Goal: Information Seeking & Learning: Learn about a topic

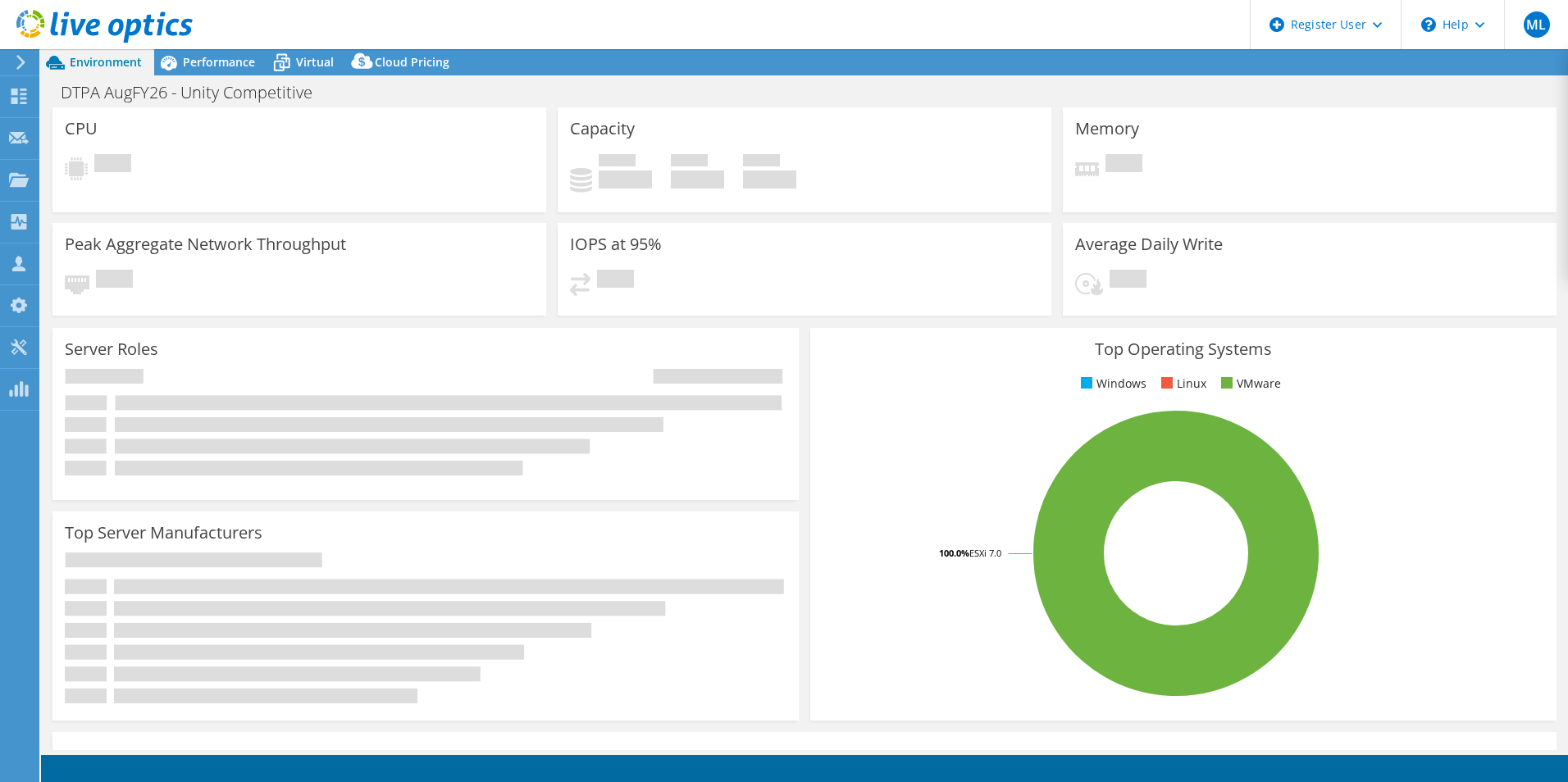
select select "USD"
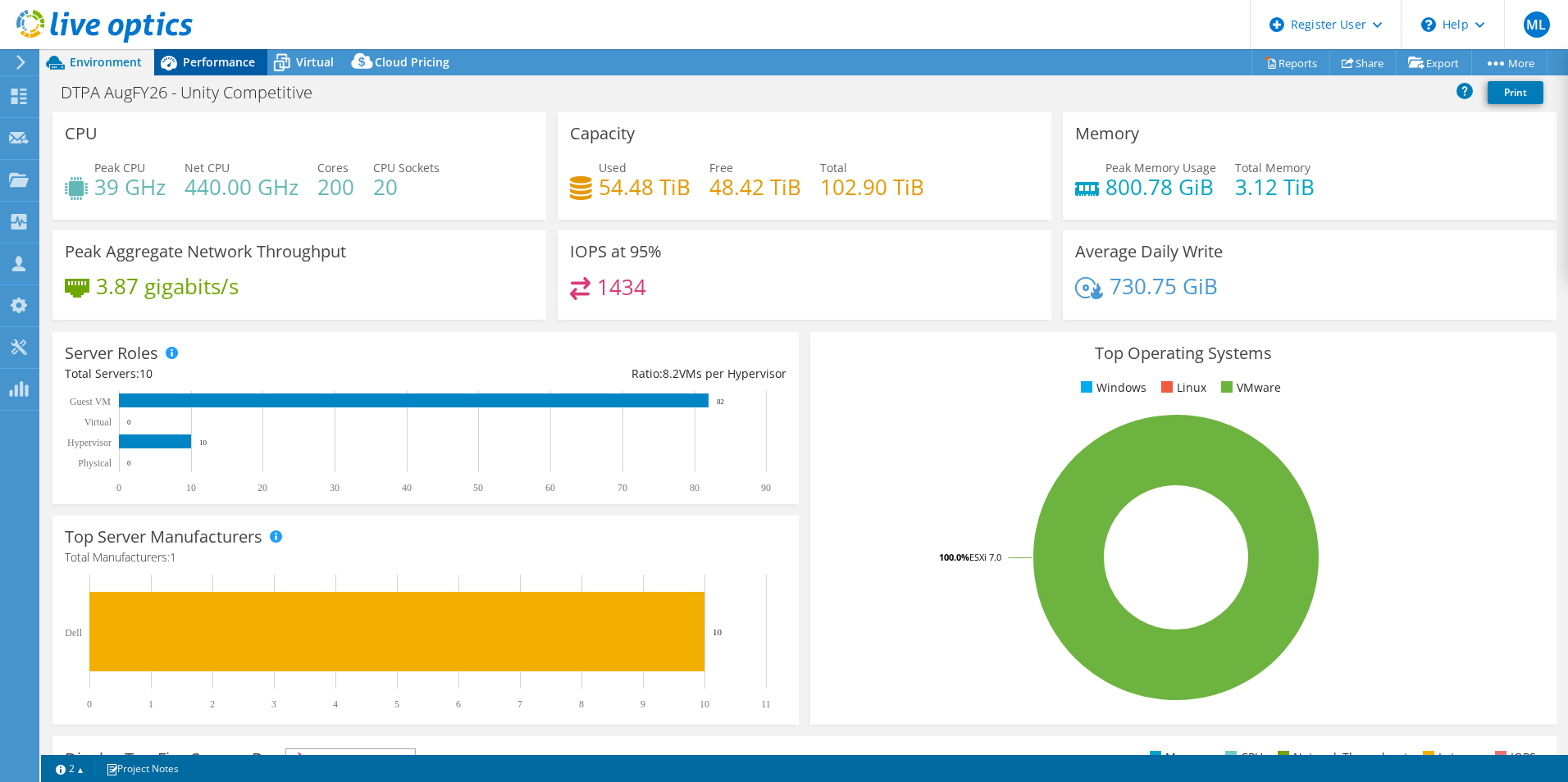
click at [198, 55] on span "Performance" at bounding box center [218, 62] width 72 height 15
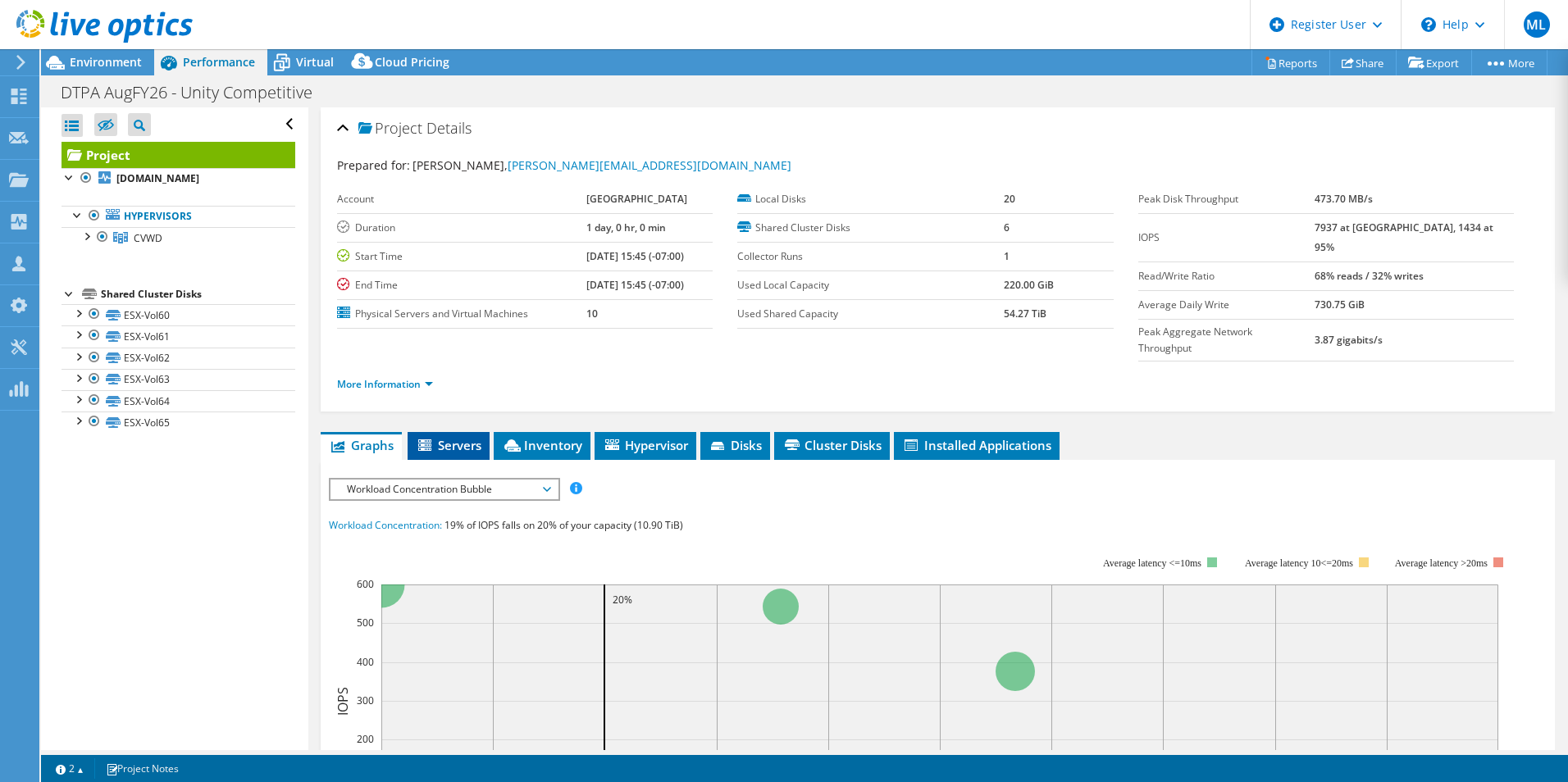
click at [451, 437] on span "Servers" at bounding box center [449, 445] width 65 height 16
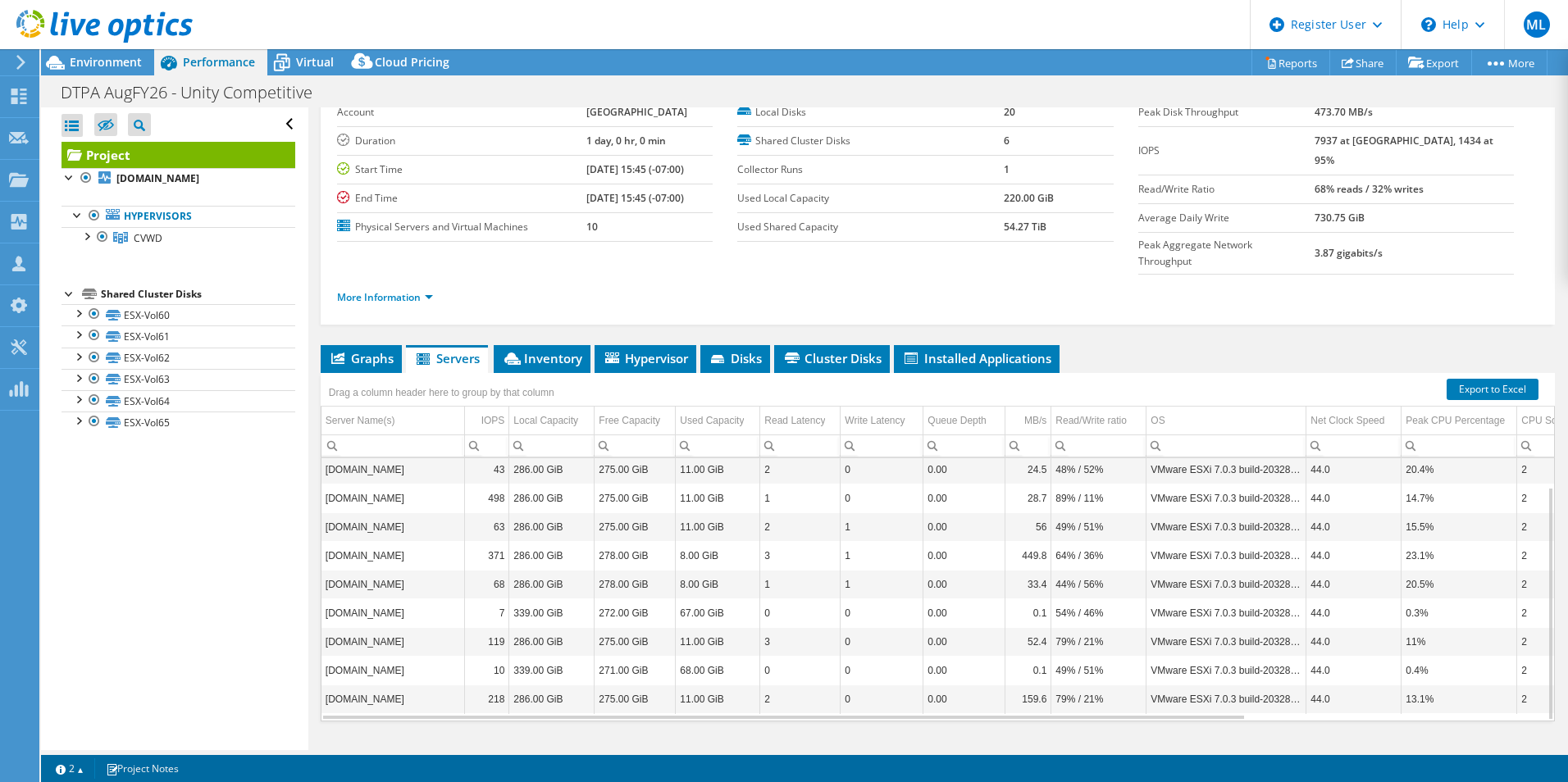
scroll to position [88, 0]
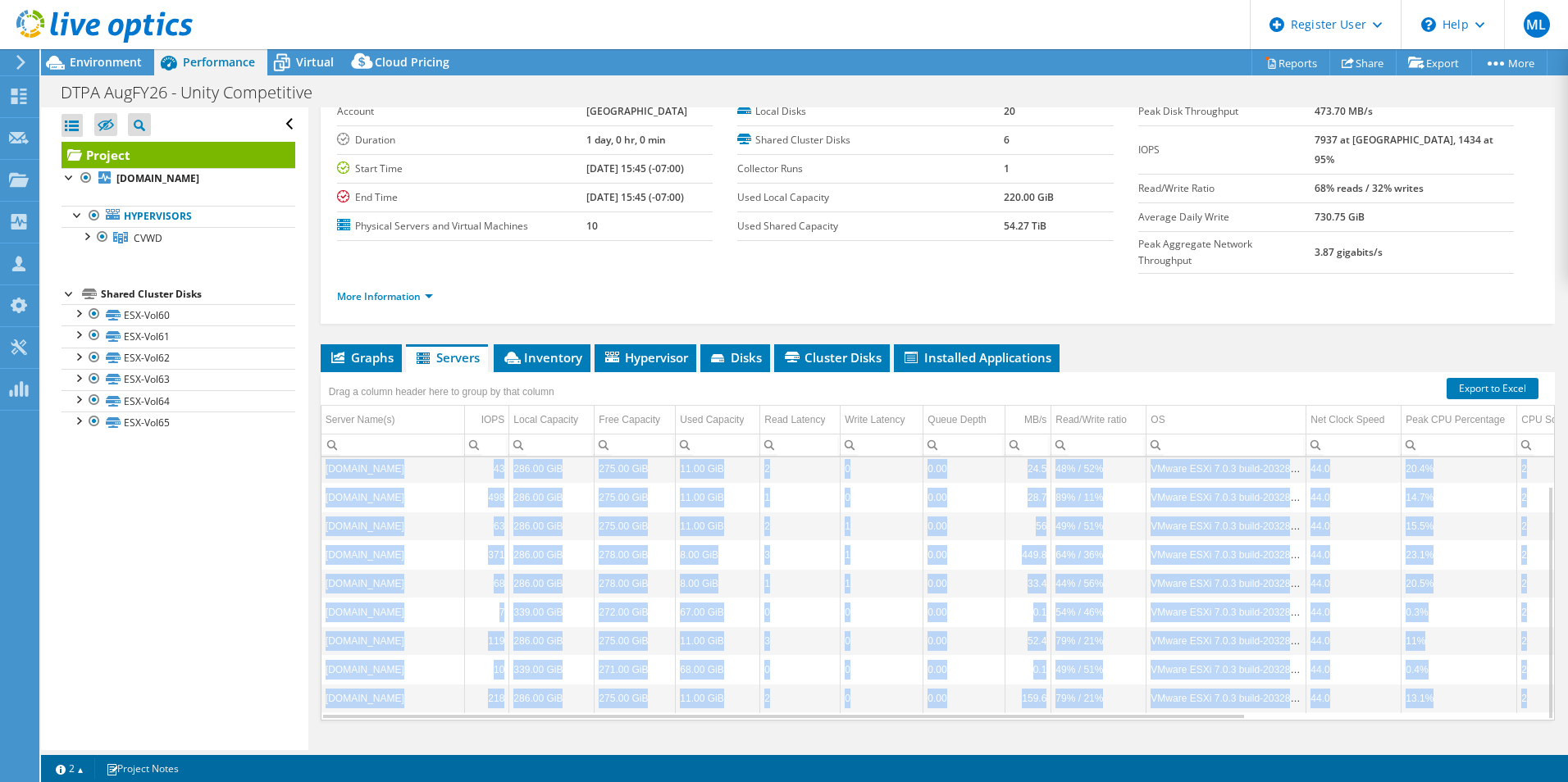
drag, startPoint x: 1164, startPoint y: 687, endPoint x: 1202, endPoint y: 680, distance: 38.6
click at [1202, 680] on div "cvwdesxi09.administration.com 376 286.00 GiB 272.00 GiB 14.00 GiB 2 1 0.00 42.2…" at bounding box center [938, 589] width 1234 height 264
drag, startPoint x: 1202, startPoint y: 680, endPoint x: 1201, endPoint y: 656, distance: 24.0
click at [1201, 684] on td "VMware ESXi 7.0.3 build-20328353" at bounding box center [1226, 698] width 160 height 29
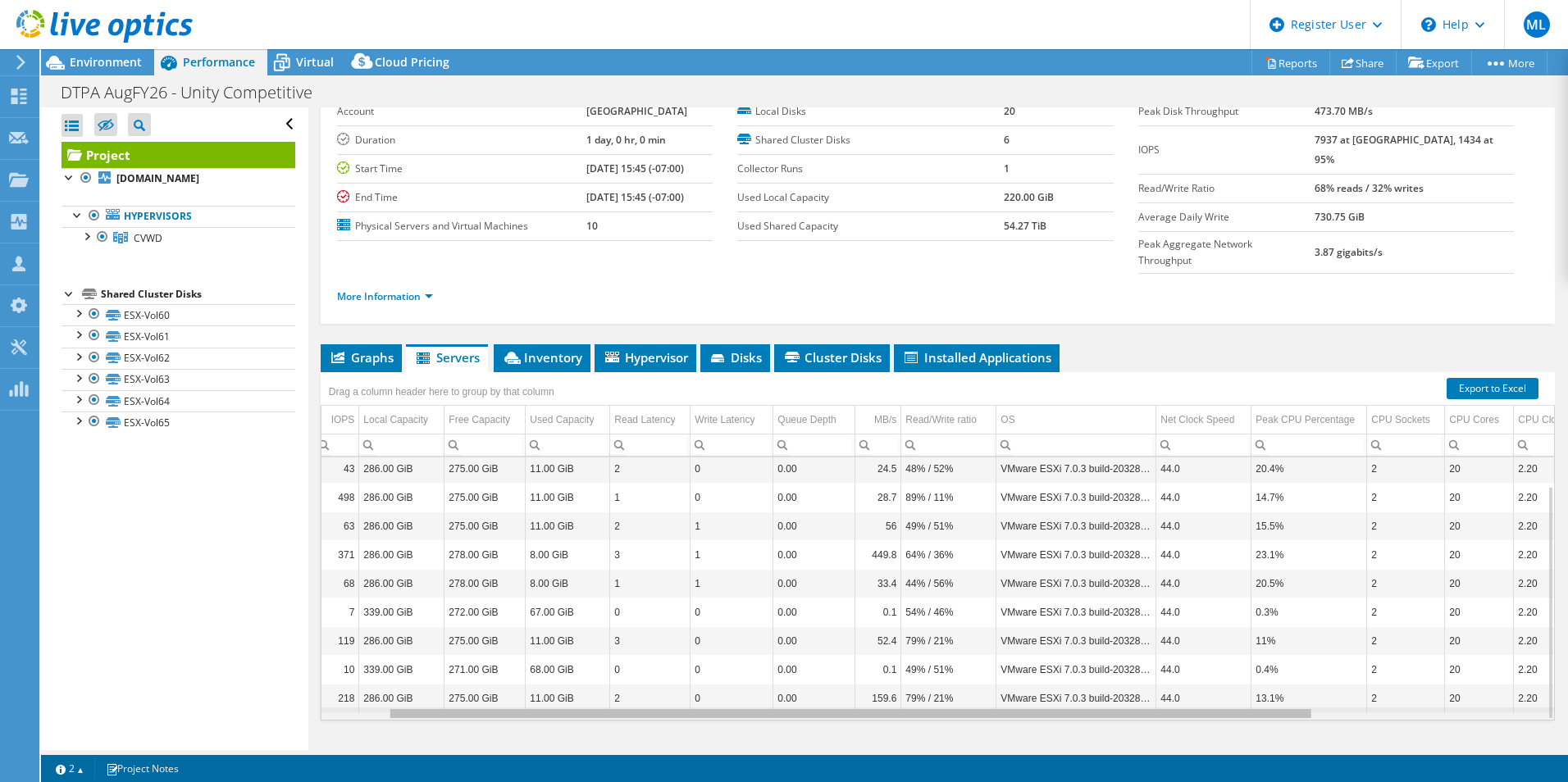
scroll to position [0, 0]
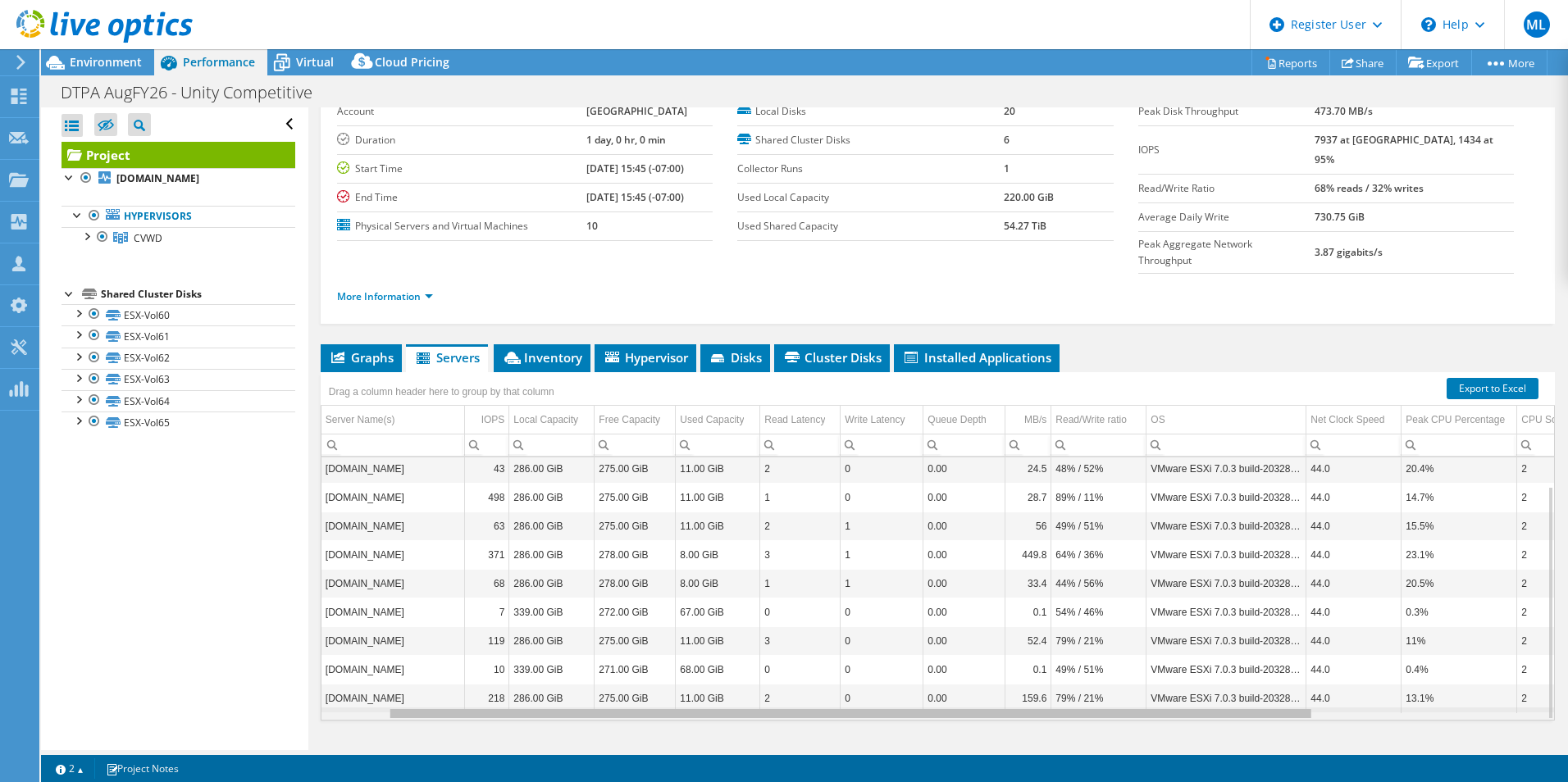
drag, startPoint x: 1130, startPoint y: 686, endPoint x: 892, endPoint y: 668, distance: 238.7
click at [904, 674] on body "ML Dell User Marc Laundy Marc.Laundy@dell.com Dell My Profile Log Out \n Help E…" at bounding box center [784, 391] width 1568 height 782
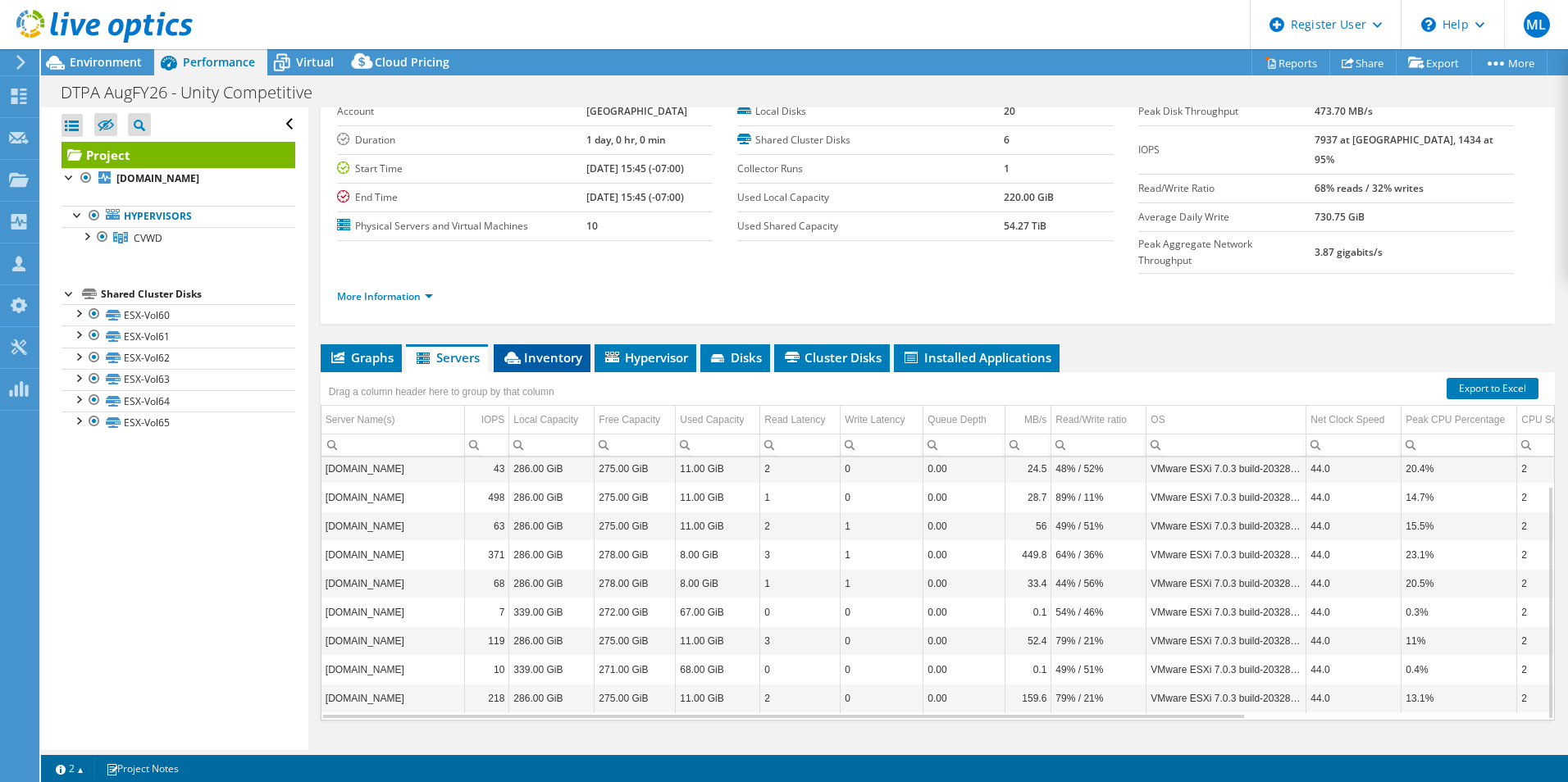
click at [544, 344] on li "Inventory" at bounding box center [541, 358] width 97 height 28
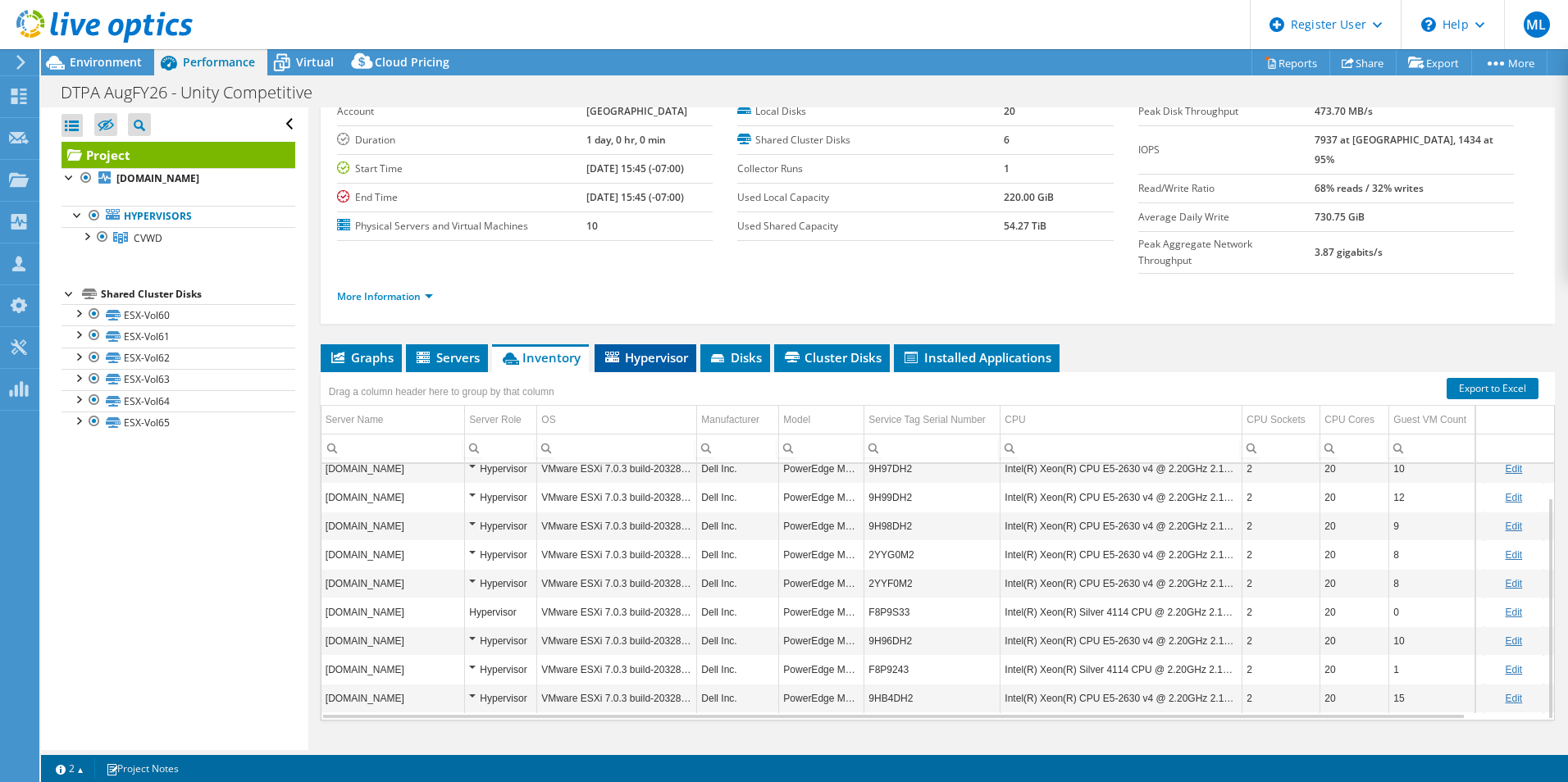
click at [646, 349] on span "Hypervisor" at bounding box center [645, 357] width 85 height 16
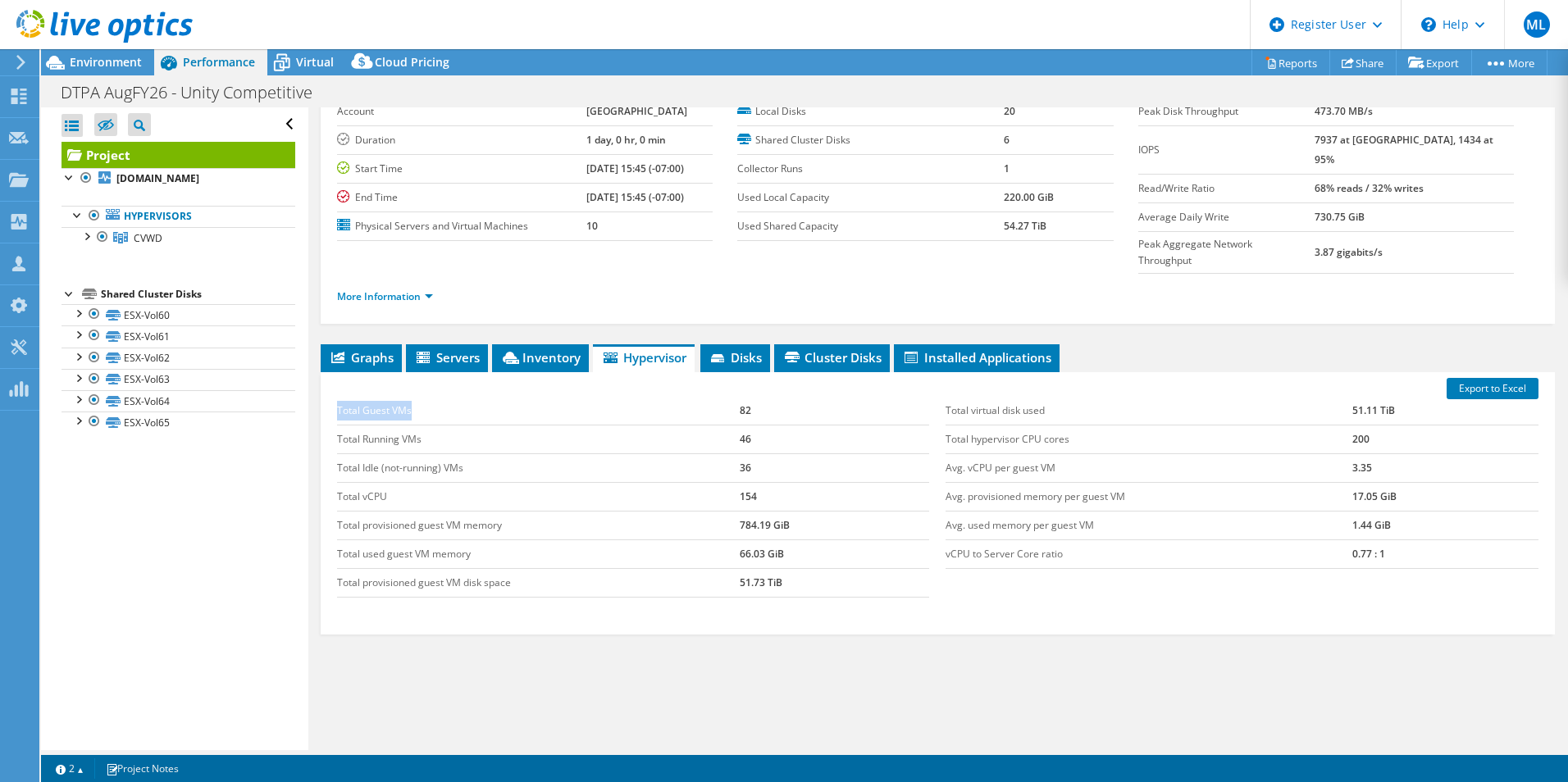
drag, startPoint x: 819, startPoint y: 588, endPoint x: 681, endPoint y: 380, distance: 249.6
click at [681, 380] on div "Export to Excel Total Guest VMs 82 Total Running VMs 46 Total Idle (not-running…" at bounding box center [938, 503] width 1234 height 262
click at [681, 397] on td "Total Guest VMs" at bounding box center [538, 411] width 402 height 29
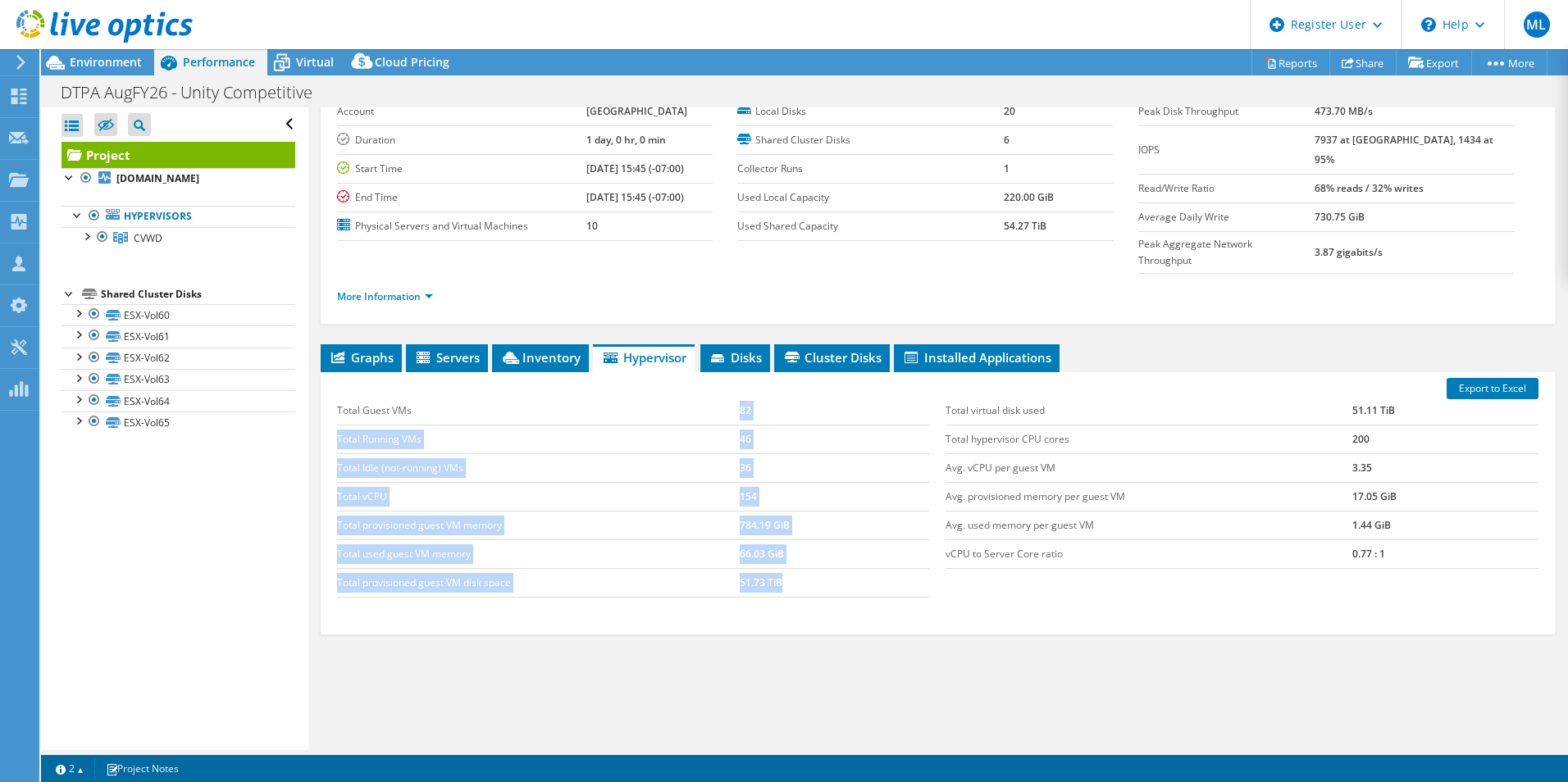
drag, startPoint x: 681, startPoint y: 380, endPoint x: 853, endPoint y: 564, distance: 251.9
click at [853, 564] on tbody "Total Guest VMs 82 Total Running VMs 46 Total Idle (not-running) VMs 36 Total v…" at bounding box center [633, 497] width 593 height 201
click at [853, 568] on td "51.73 TiB" at bounding box center [834, 582] width 190 height 29
drag, startPoint x: 853, startPoint y: 564, endPoint x: 331, endPoint y: 368, distance: 557.6
click at [331, 381] on div "Total Guest VMs 82 Total Running VMs 46 Total Idle (not-running) VMs 36 Total v…" at bounding box center [633, 497] width 610 height 233
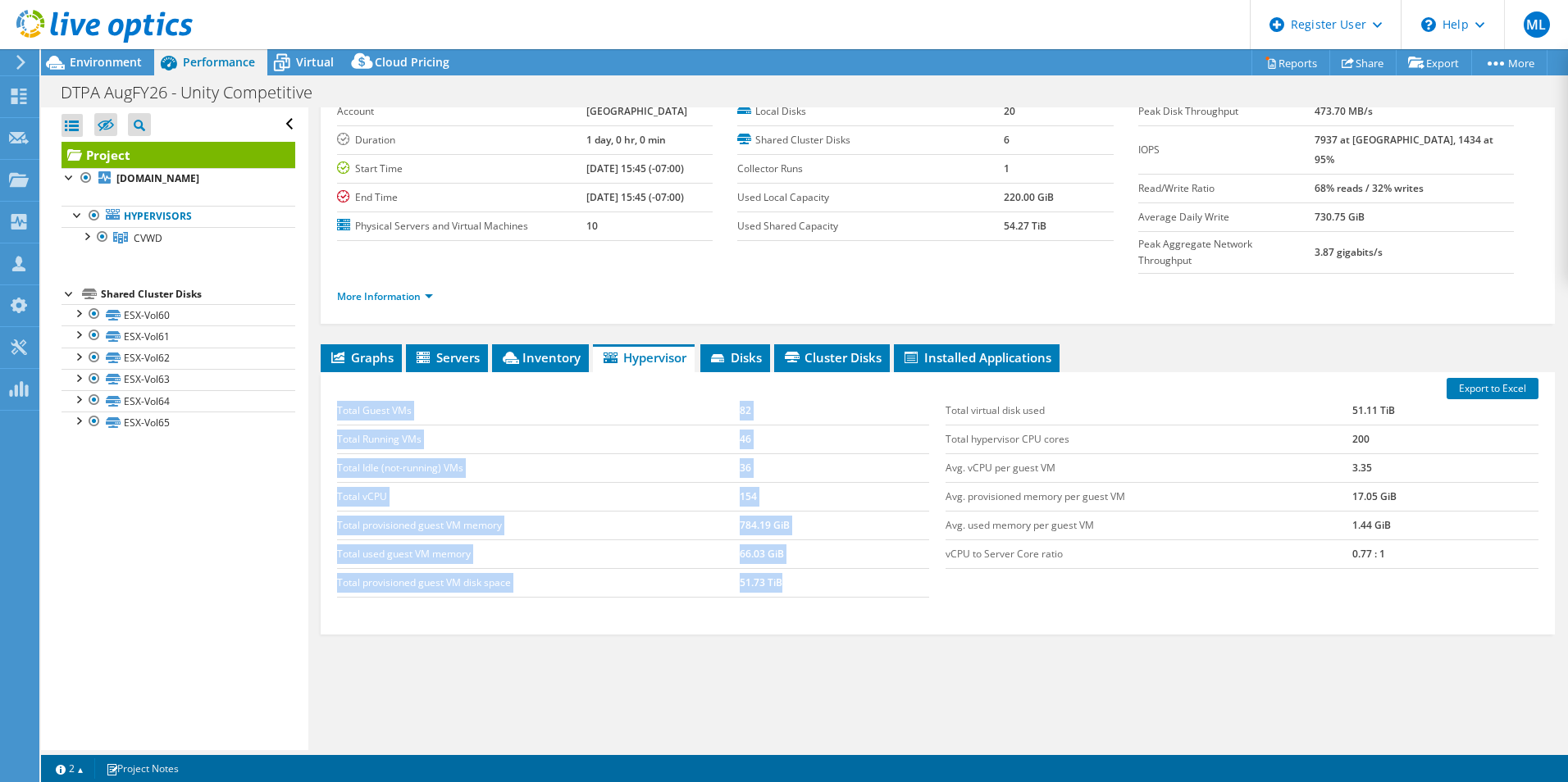
click at [331, 381] on div "Total Guest VMs 82 Total Running VMs 46 Total Idle (not-running) VMs 36 Total v…" at bounding box center [633, 497] width 610 height 233
drag, startPoint x: 429, startPoint y: 391, endPoint x: 845, endPoint y: 547, distance: 444.3
click at [845, 547] on tbody "Total Guest VMs 82 Total Running VMs 46 Total Idle (not-running) VMs 36 Total v…" at bounding box center [633, 497] width 593 height 201
click at [845, 568] on td "51.73 TiB" at bounding box center [834, 582] width 190 height 29
drag, startPoint x: 845, startPoint y: 547, endPoint x: 332, endPoint y: 377, distance: 540.4
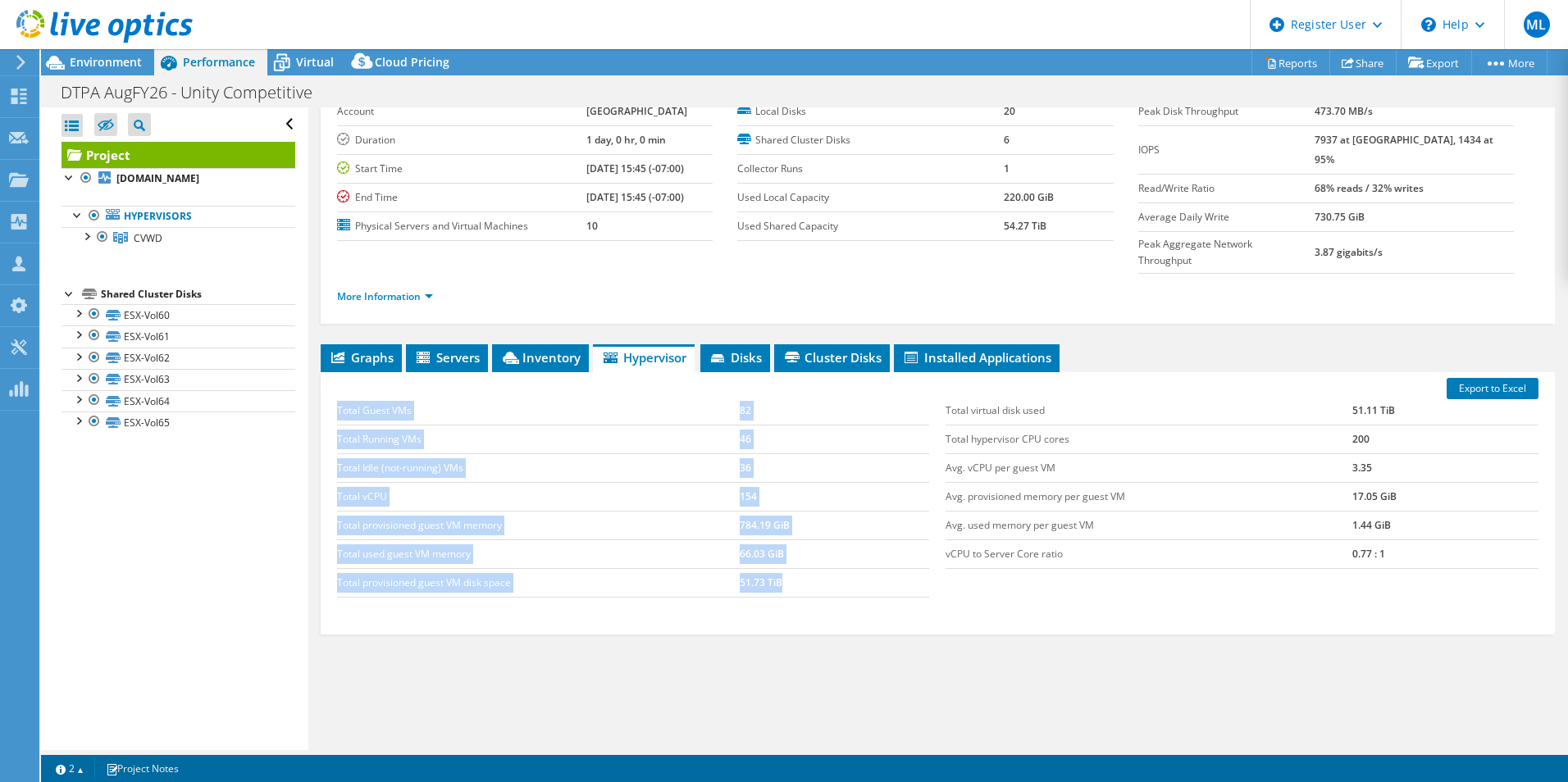
click at [332, 381] on div "Total Guest VMs 82 Total Running VMs 46 Total Idle (not-running) VMs 36 Total v…" at bounding box center [633, 497] width 610 height 233
drag, startPoint x: 332, startPoint y: 377, endPoint x: 829, endPoint y: 553, distance: 527.2
click at [829, 553] on div "Total Guest VMs 82 Total Running VMs 46 Total Idle (not-running) VMs 36 Total v…" at bounding box center [633, 497] width 610 height 233
click at [829, 568] on td "51.73 TiB" at bounding box center [834, 582] width 190 height 29
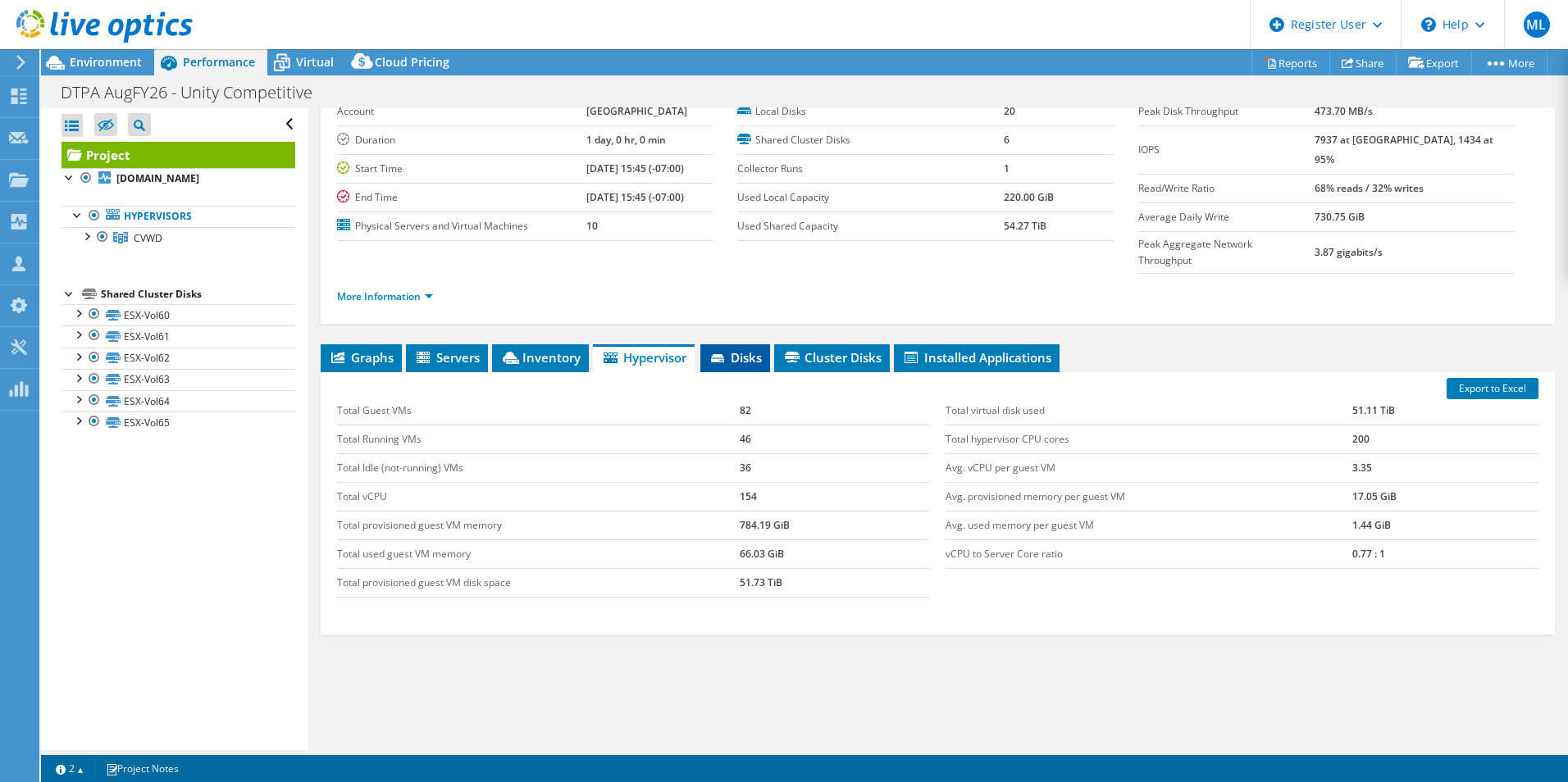
click at [736, 349] on span "Disks" at bounding box center [735, 357] width 54 height 16
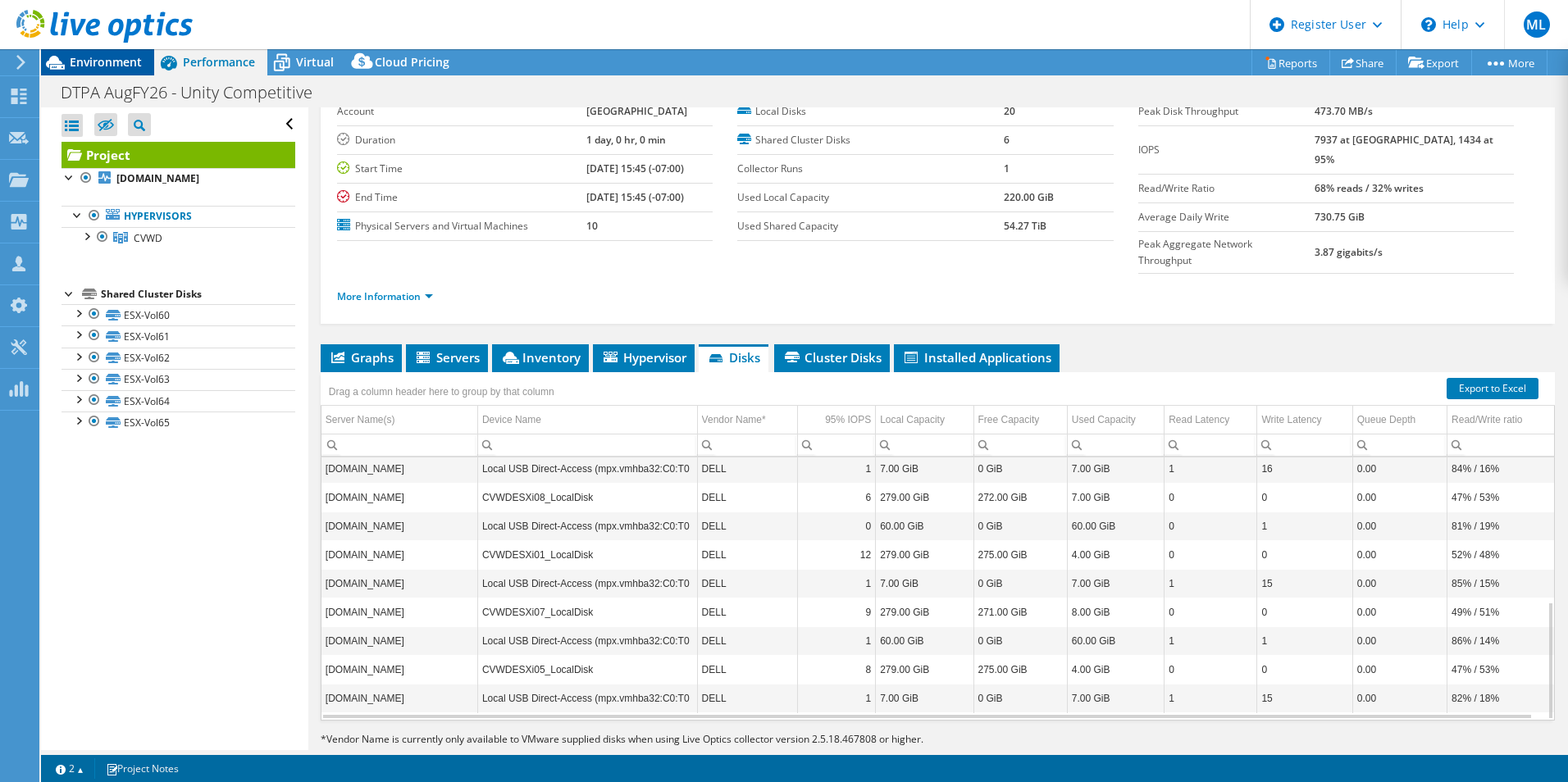
click at [113, 60] on span "Environment" at bounding box center [105, 62] width 72 height 15
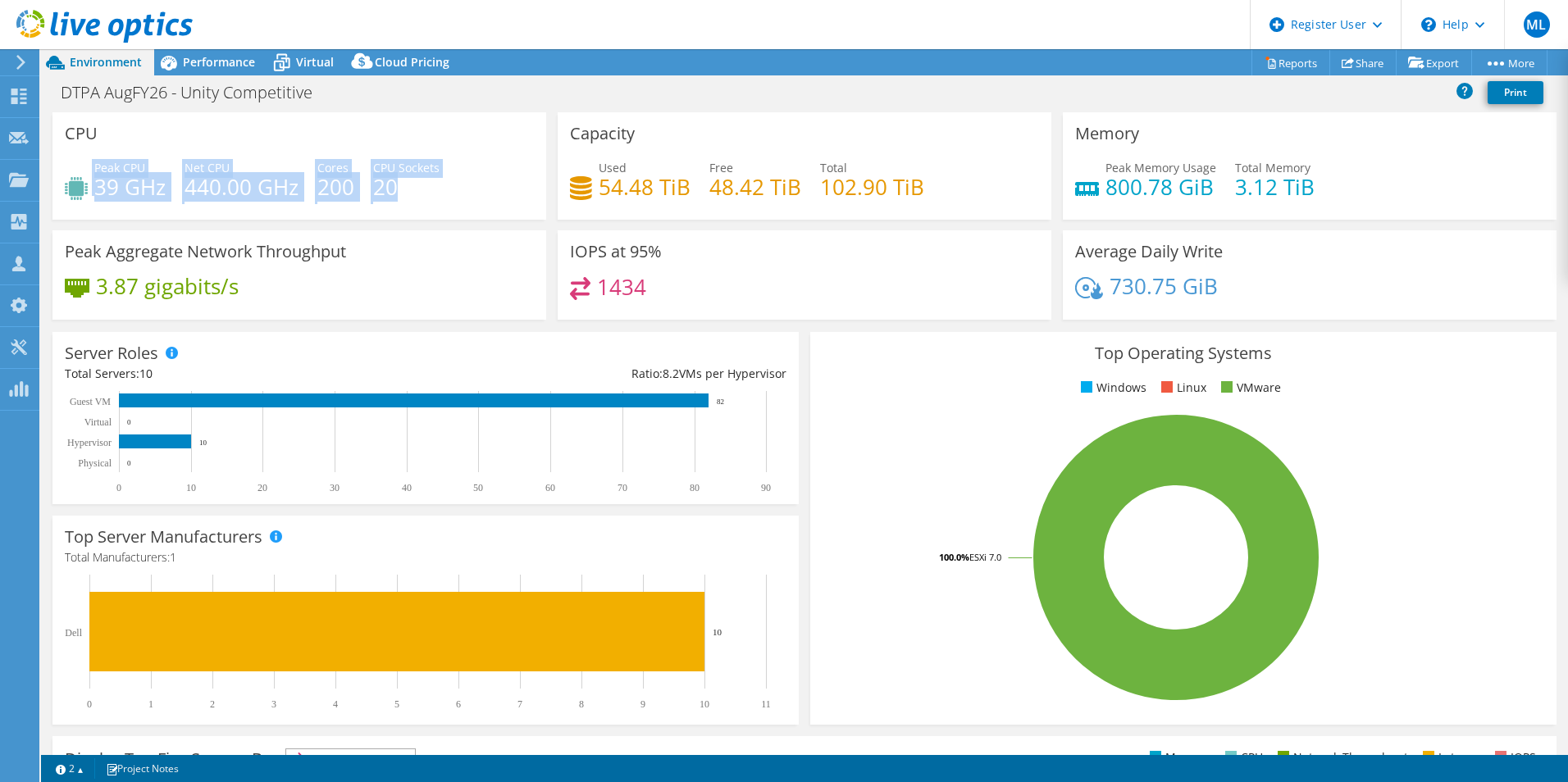
drag, startPoint x: 323, startPoint y: 116, endPoint x: 476, endPoint y: 193, distance: 171.3
click at [476, 193] on div "CPU Peak CPU 39 GHz Net CPU 440.00 GHz Cores 200 CPU Sockets 20" at bounding box center [299, 166] width 493 height 107
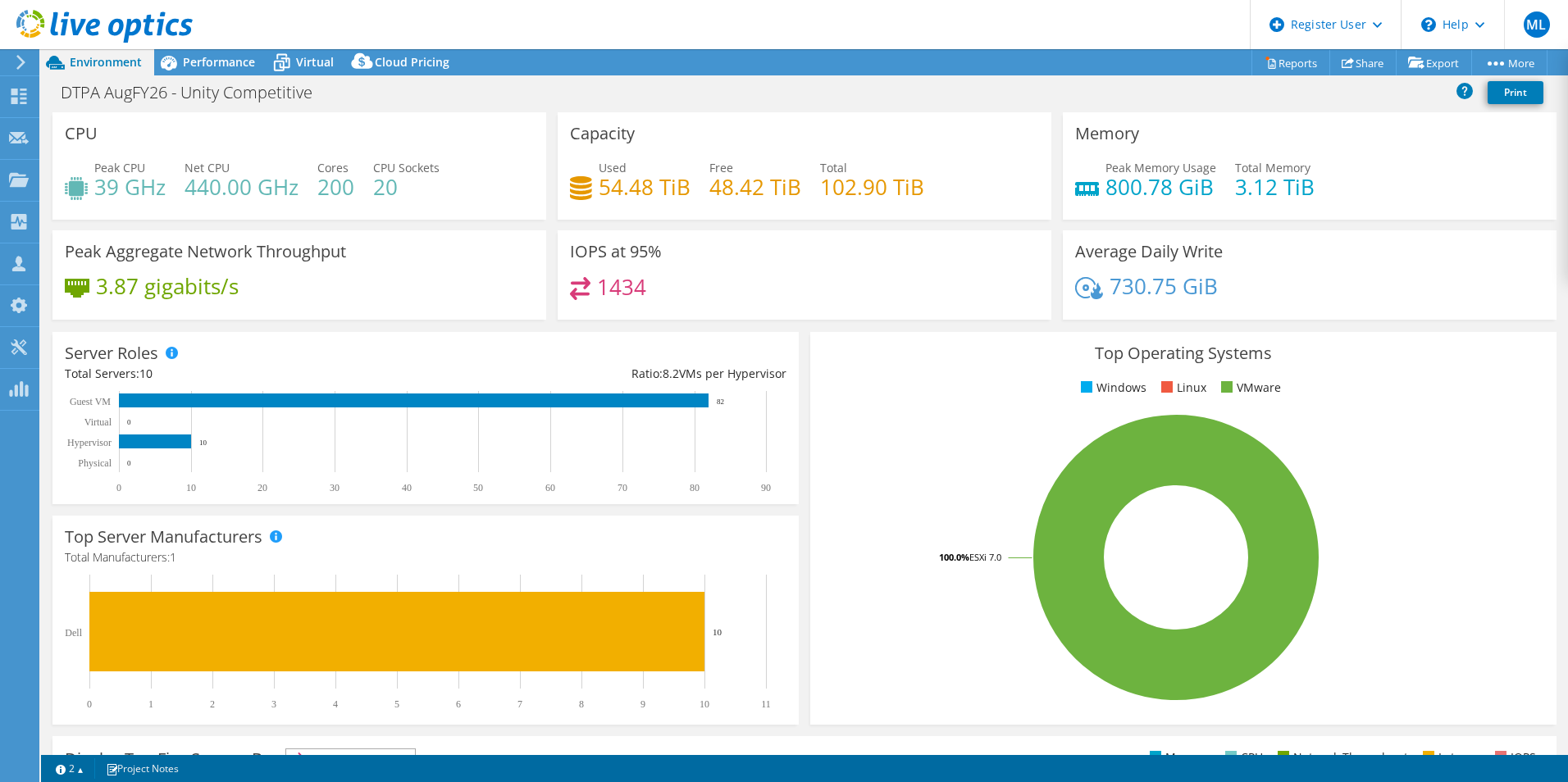
click at [476, 193] on div "Peak CPU 39 GHz Net CPU 440.00 GHz Cores 200 CPU Sockets 20" at bounding box center [299, 185] width 469 height 54
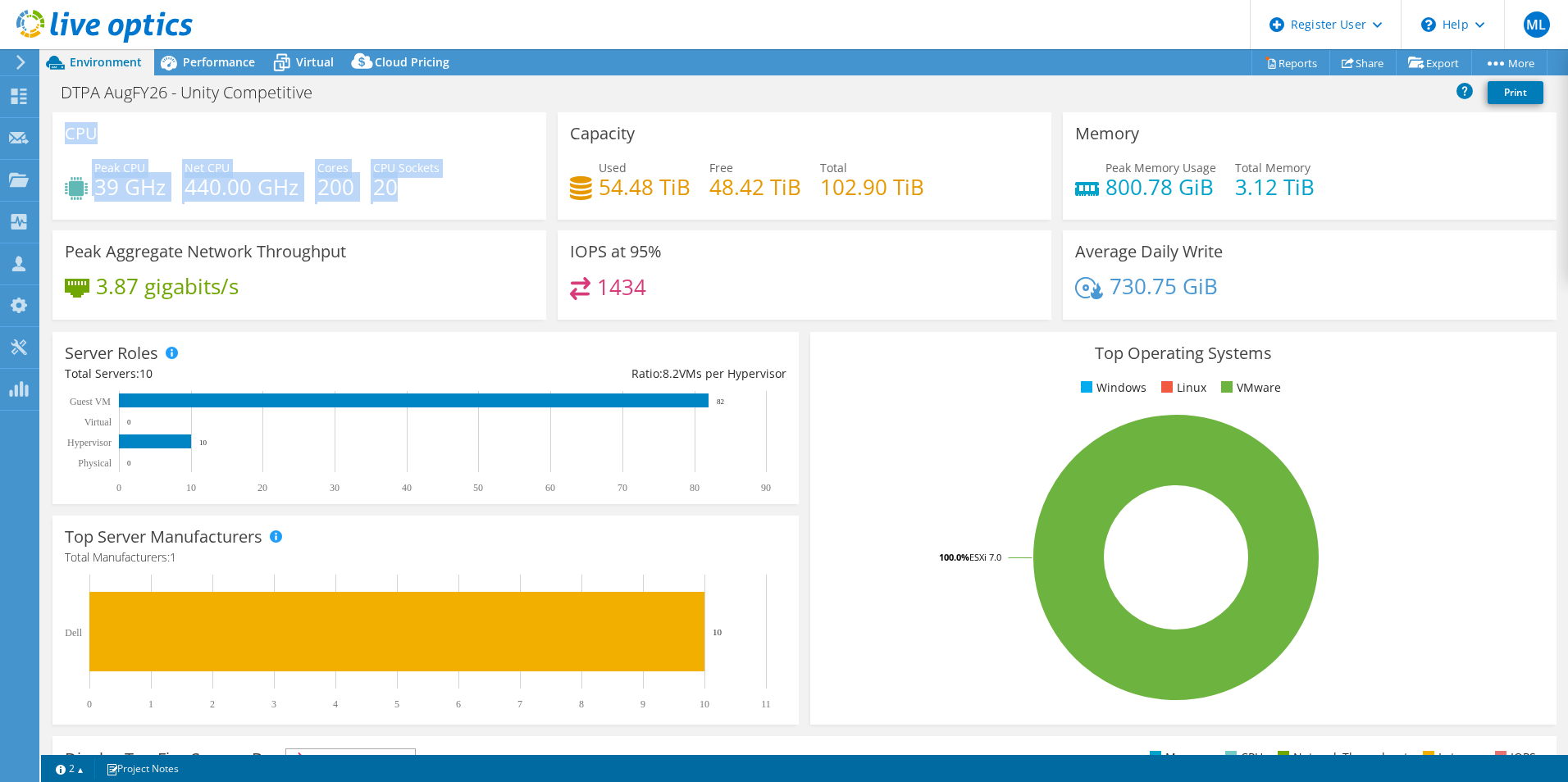
drag, startPoint x: 326, startPoint y: 183, endPoint x: 64, endPoint y: 136, distance: 266.2
click at [64, 136] on div "CPU Peak CPU 39 GHz Net CPU 440.00 GHz Cores 200 CPU Sockets 20" at bounding box center [299, 166] width 493 height 107
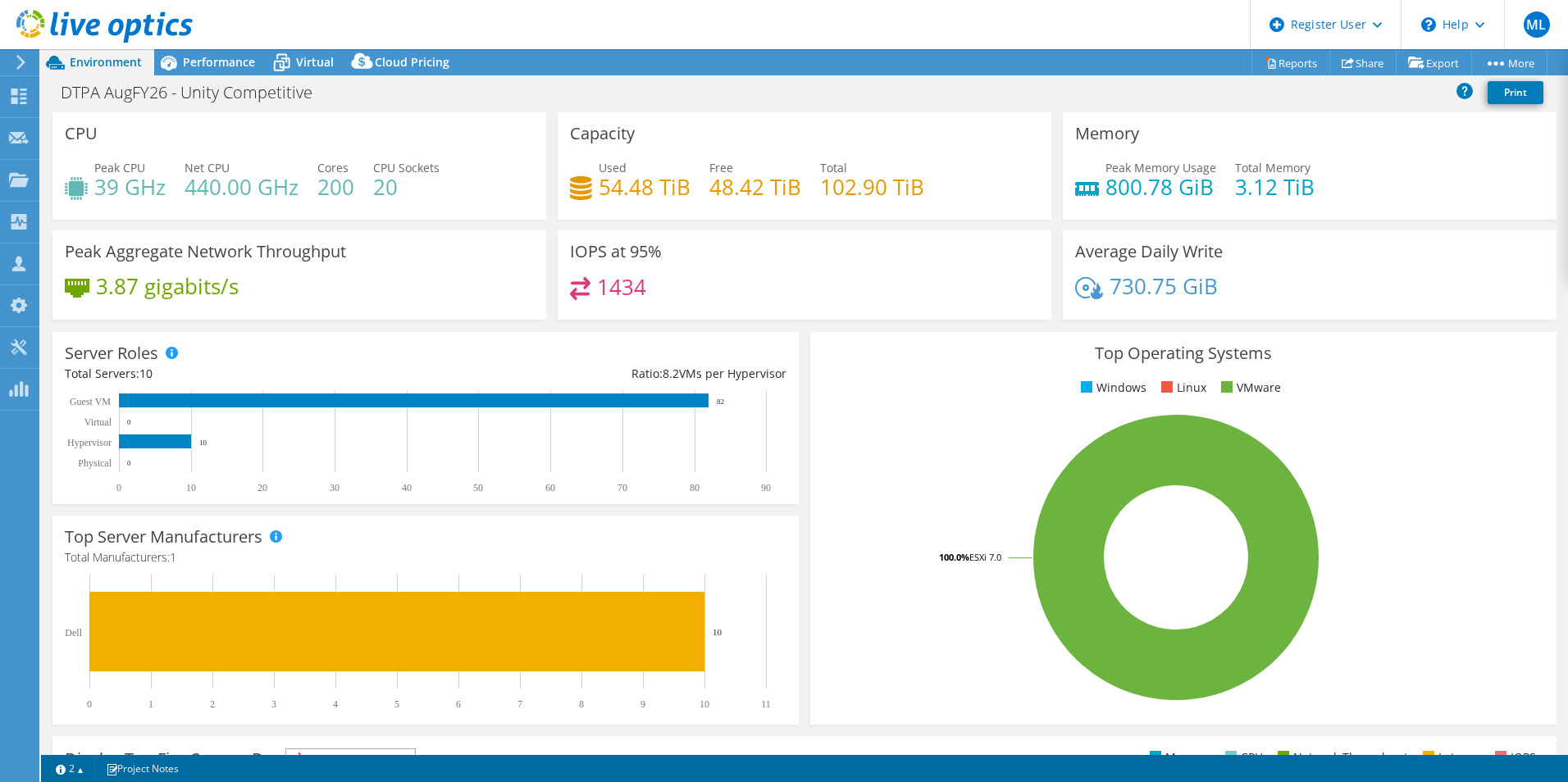
click at [64, 136] on div "CPU Peak CPU 39 GHz Net CPU 440.00 GHz Cores 200 CPU Sockets 20" at bounding box center [299, 166] width 493 height 107
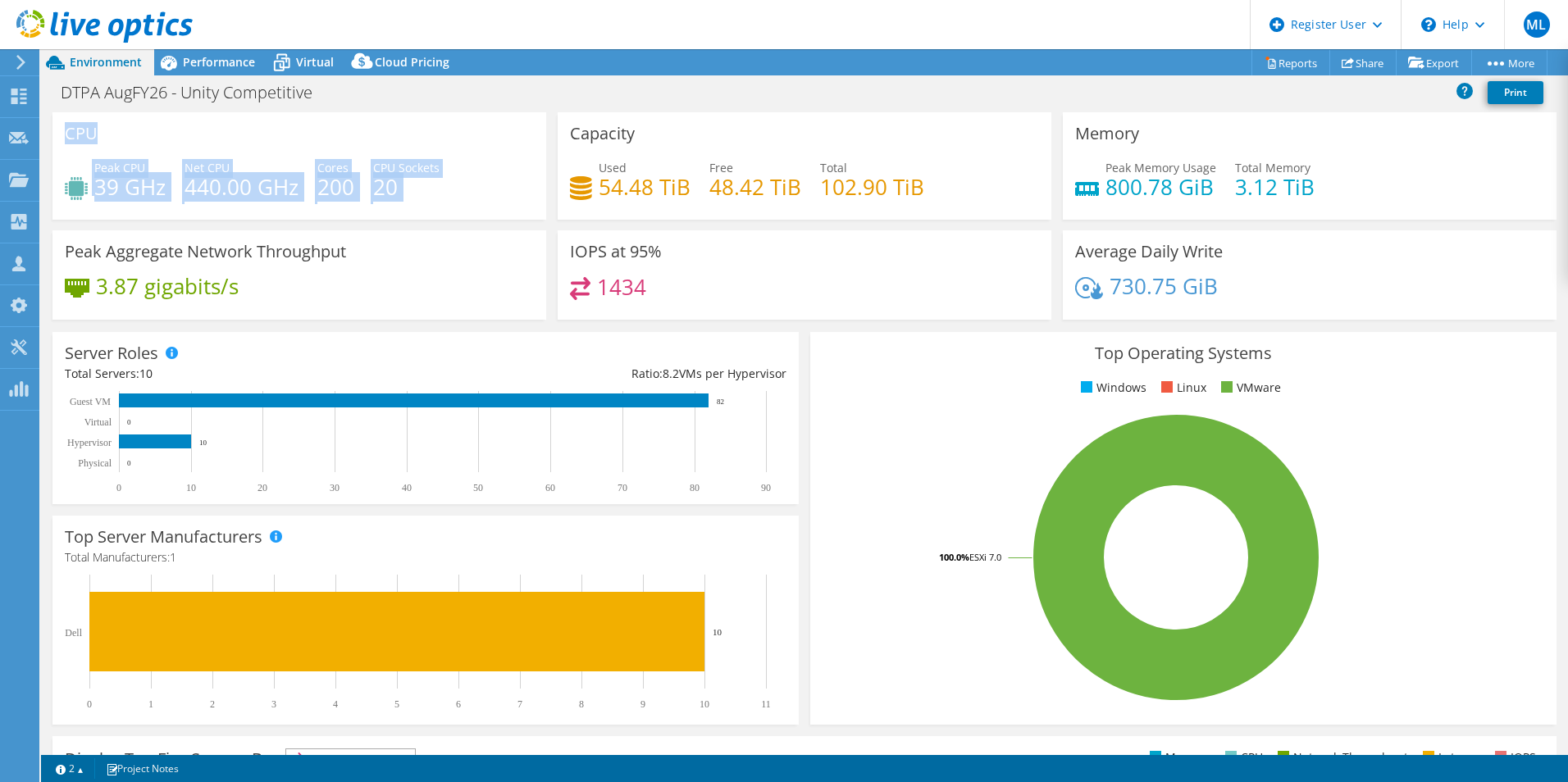
drag, startPoint x: 64, startPoint y: 136, endPoint x: 521, endPoint y: 195, distance: 460.8
click at [521, 195] on div "CPU Peak CPU 39 GHz Net CPU 440.00 GHz Cores 200 CPU Sockets 20" at bounding box center [299, 166] width 493 height 107
drag, startPoint x: 521, startPoint y: 195, endPoint x: 476, endPoint y: 191, distance: 45.2
click at [476, 191] on div "Peak CPU 39 GHz Net CPU 440.00 GHz Cores 200 CPU Sockets 20" at bounding box center [299, 185] width 469 height 54
drag, startPoint x: 97, startPoint y: 183, endPoint x: 422, endPoint y: 194, distance: 325.2
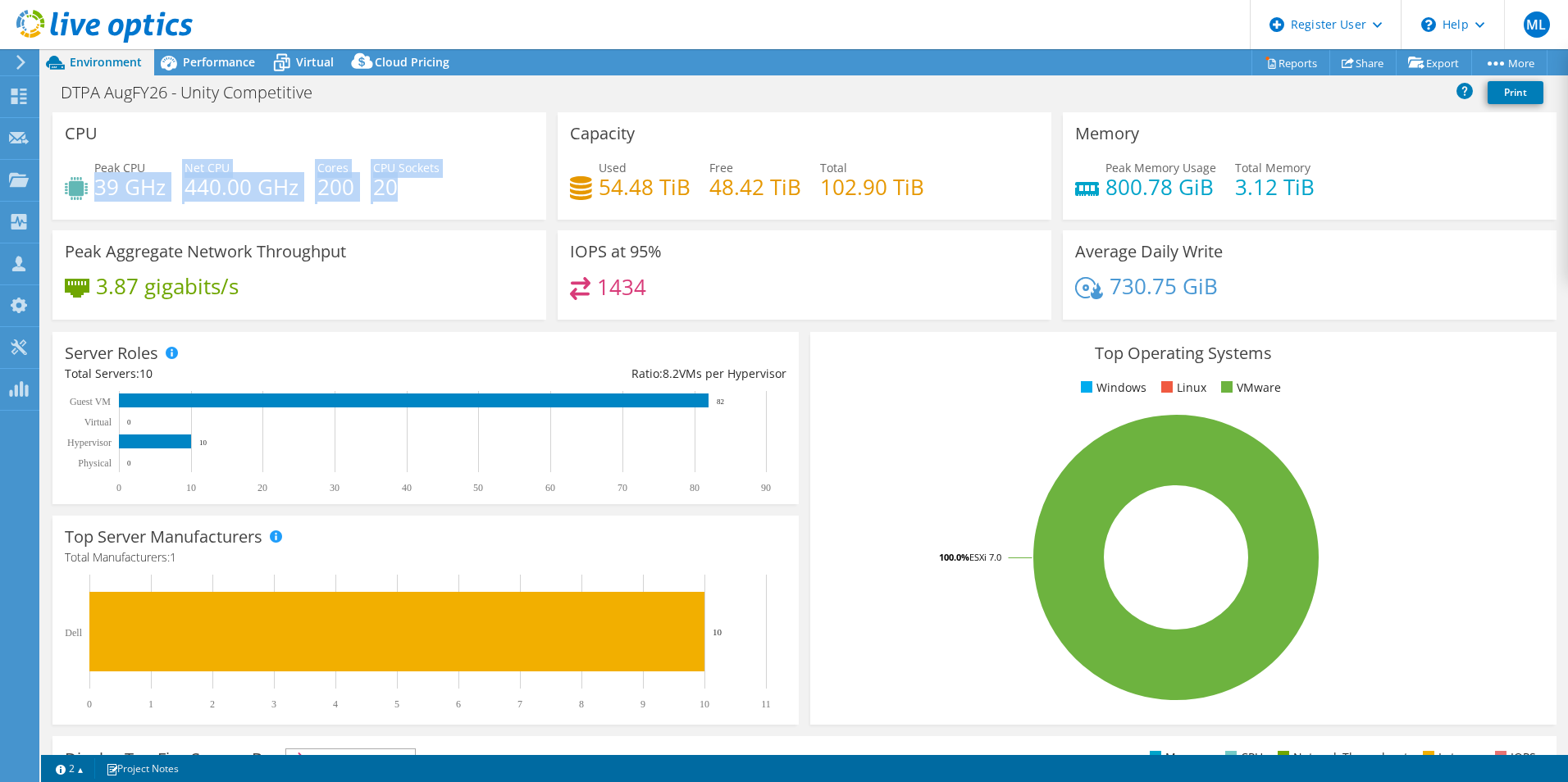
click at [422, 194] on div "Peak CPU 39 GHz Net CPU 440.00 GHz Cores 200 CPU Sockets 20" at bounding box center [299, 185] width 469 height 54
click at [422, 194] on h4 "20" at bounding box center [406, 187] width 66 height 18
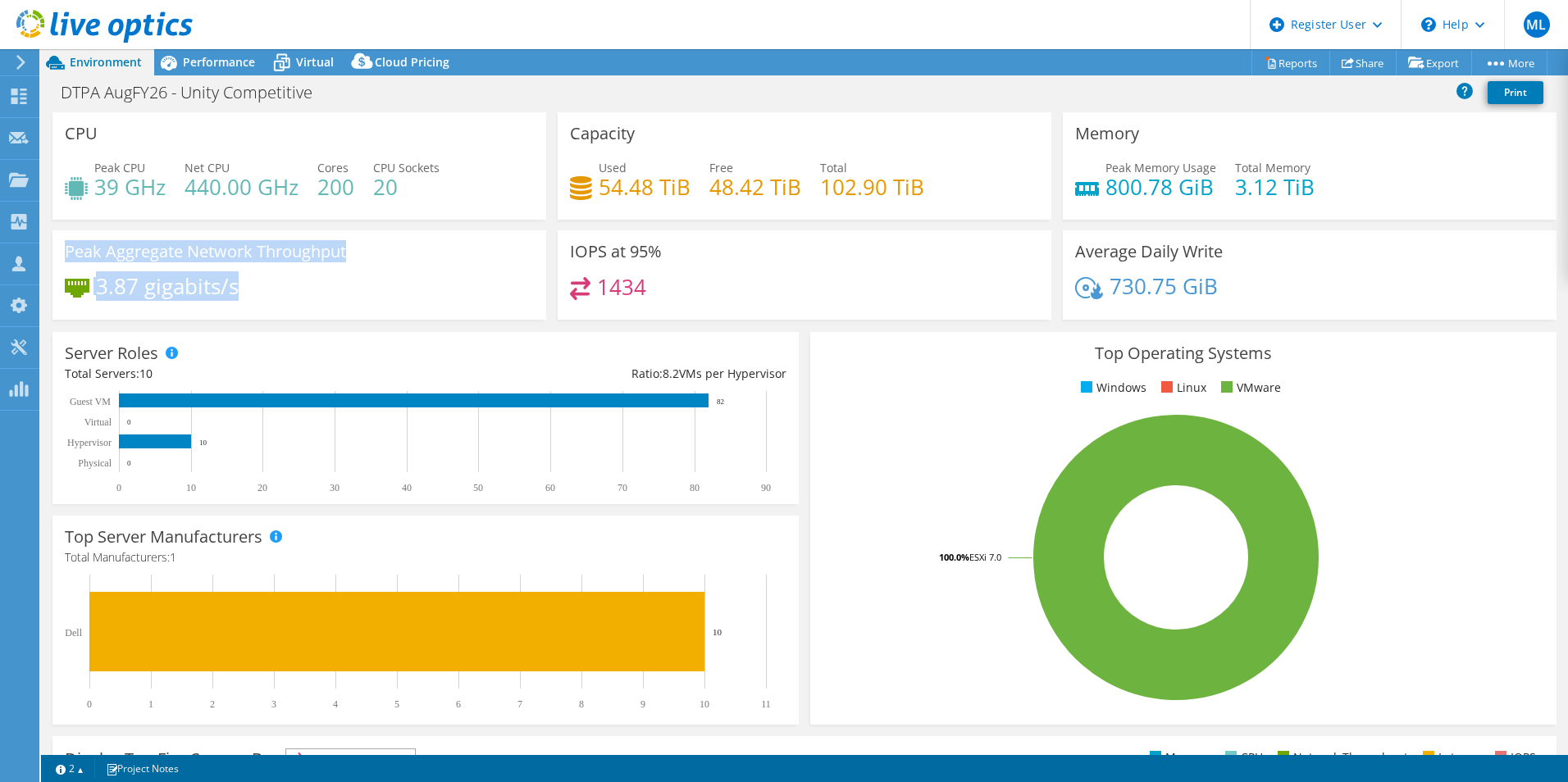
drag, startPoint x: 257, startPoint y: 299, endPoint x: 61, endPoint y: 254, distance: 201.1
click at [61, 254] on div "Peak Aggregate Network Throughput 3.87 gigabits/s" at bounding box center [299, 275] width 493 height 89
drag, startPoint x: 61, startPoint y: 254, endPoint x: 244, endPoint y: 288, distance: 186.1
click at [244, 288] on div "Peak Aggregate Network Throughput 3.87 gigabits/s" at bounding box center [299, 275] width 493 height 89
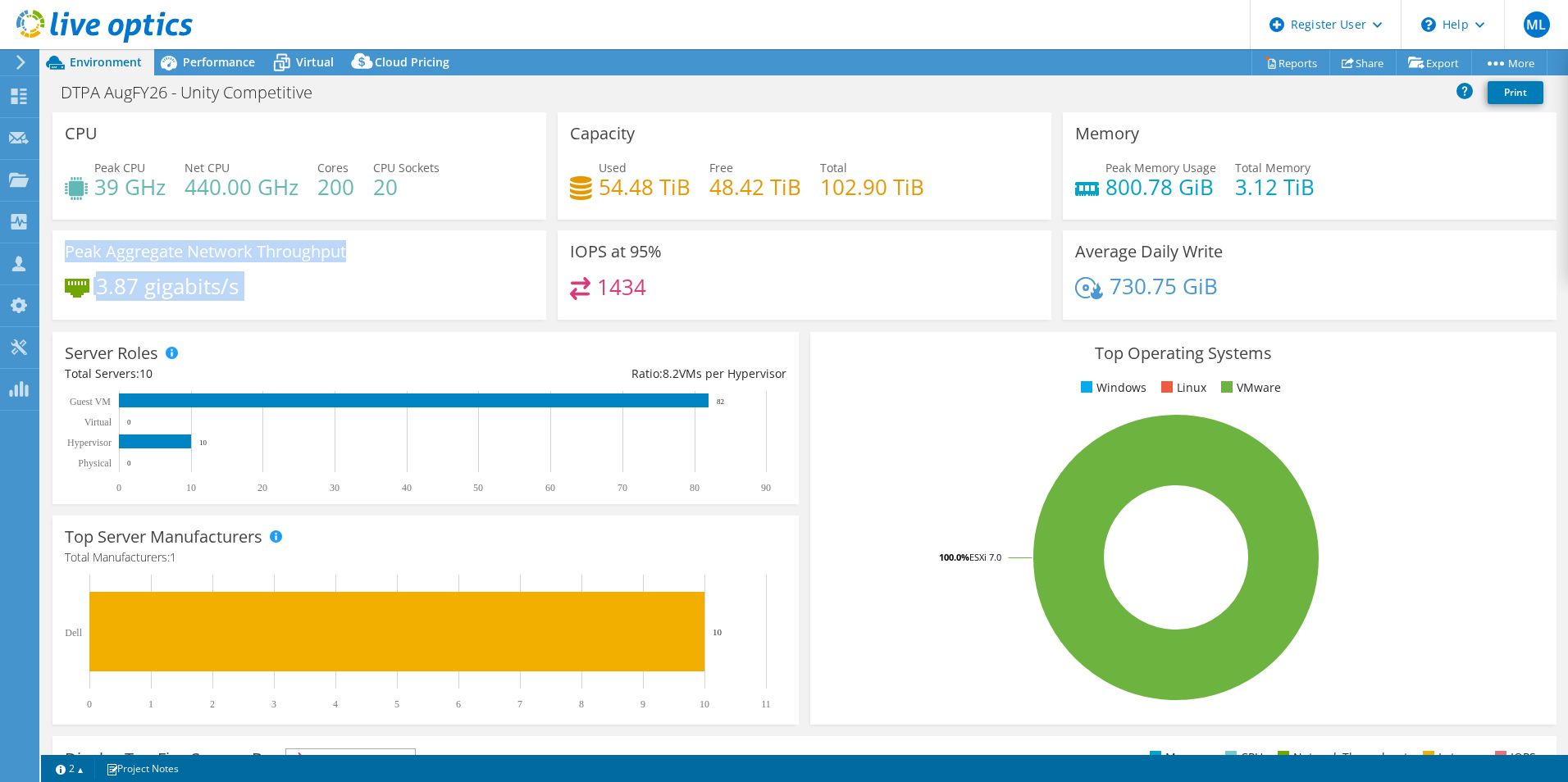
click at [244, 288] on div "3.87 gigabits/s" at bounding box center [299, 294] width 469 height 35
drag, startPoint x: 253, startPoint y: 289, endPoint x: 55, endPoint y: 249, distance: 202.0
click at [55, 249] on div "Peak Aggregate Network Throughput 3.87 gigabits/s" at bounding box center [299, 275] width 493 height 89
drag, startPoint x: 55, startPoint y: 249, endPoint x: 285, endPoint y: 282, distance: 232.4
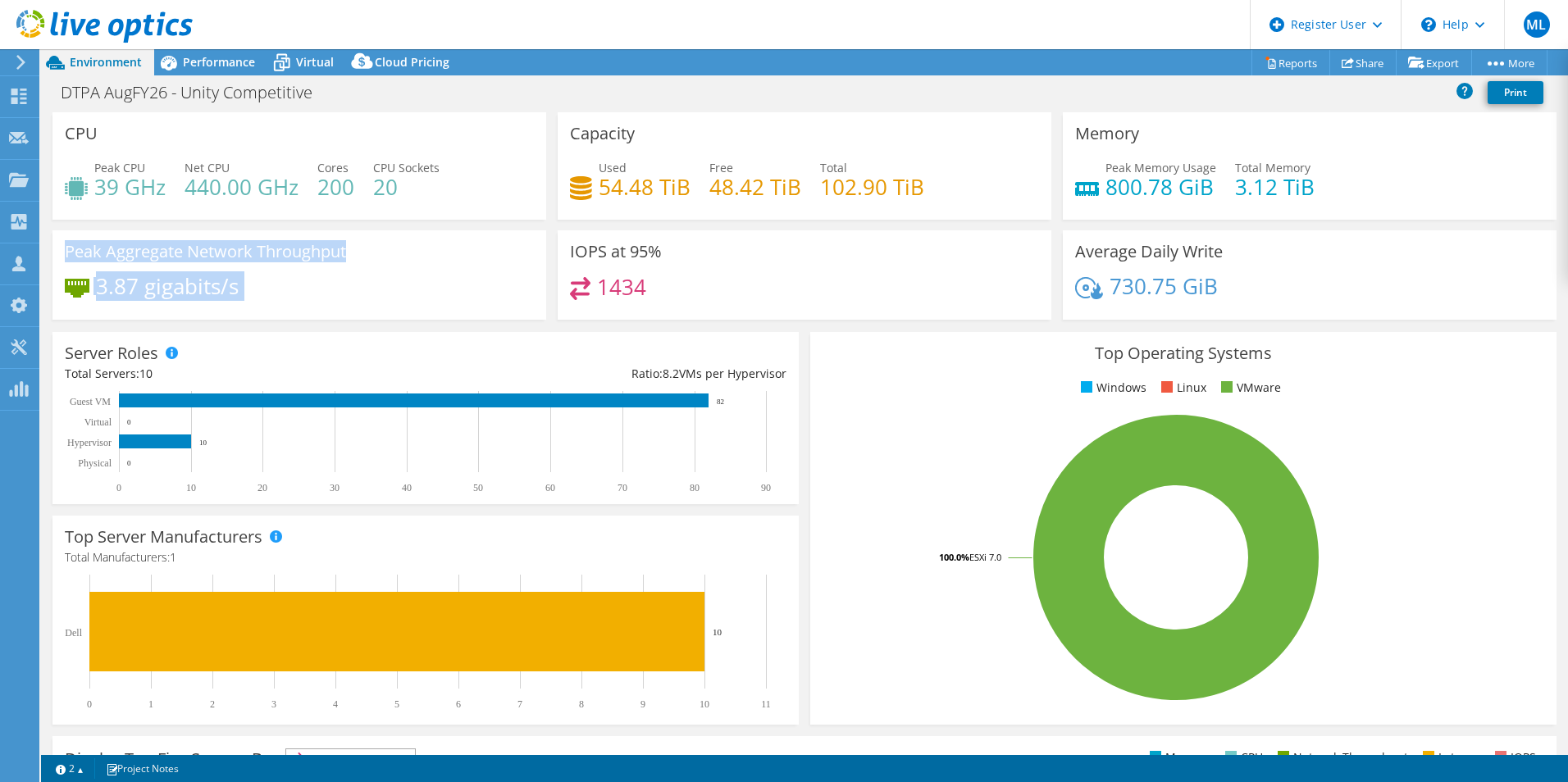
click at [285, 282] on div "Peak Aggregate Network Throughput 3.87 gigabits/s" at bounding box center [299, 275] width 493 height 89
click at [285, 282] on div "3.87 gigabits/s" at bounding box center [299, 294] width 469 height 35
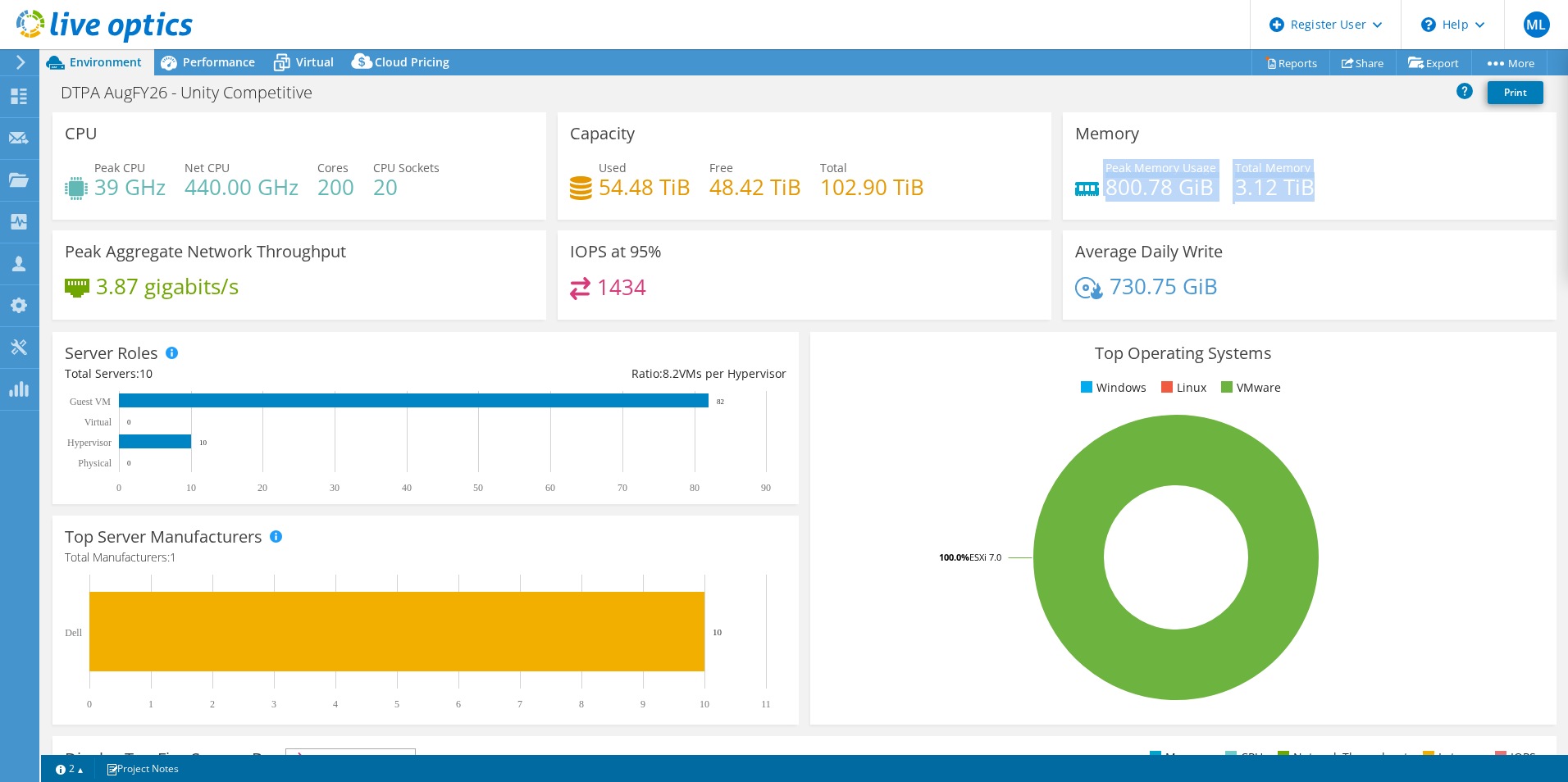
drag, startPoint x: 1309, startPoint y: 195, endPoint x: 1215, endPoint y: 157, distance: 101.4
click at [1215, 157] on div "Memory Peak Memory Usage 800.78 GiB Total Memory 3.12 TiB" at bounding box center [1309, 166] width 493 height 107
drag, startPoint x: 1215, startPoint y: 157, endPoint x: 1357, endPoint y: 180, distance: 143.9
click at [1357, 180] on div "Memory Peak Memory Usage 800.78 GiB Total Memory 3.12 TiB" at bounding box center [1309, 166] width 493 height 107
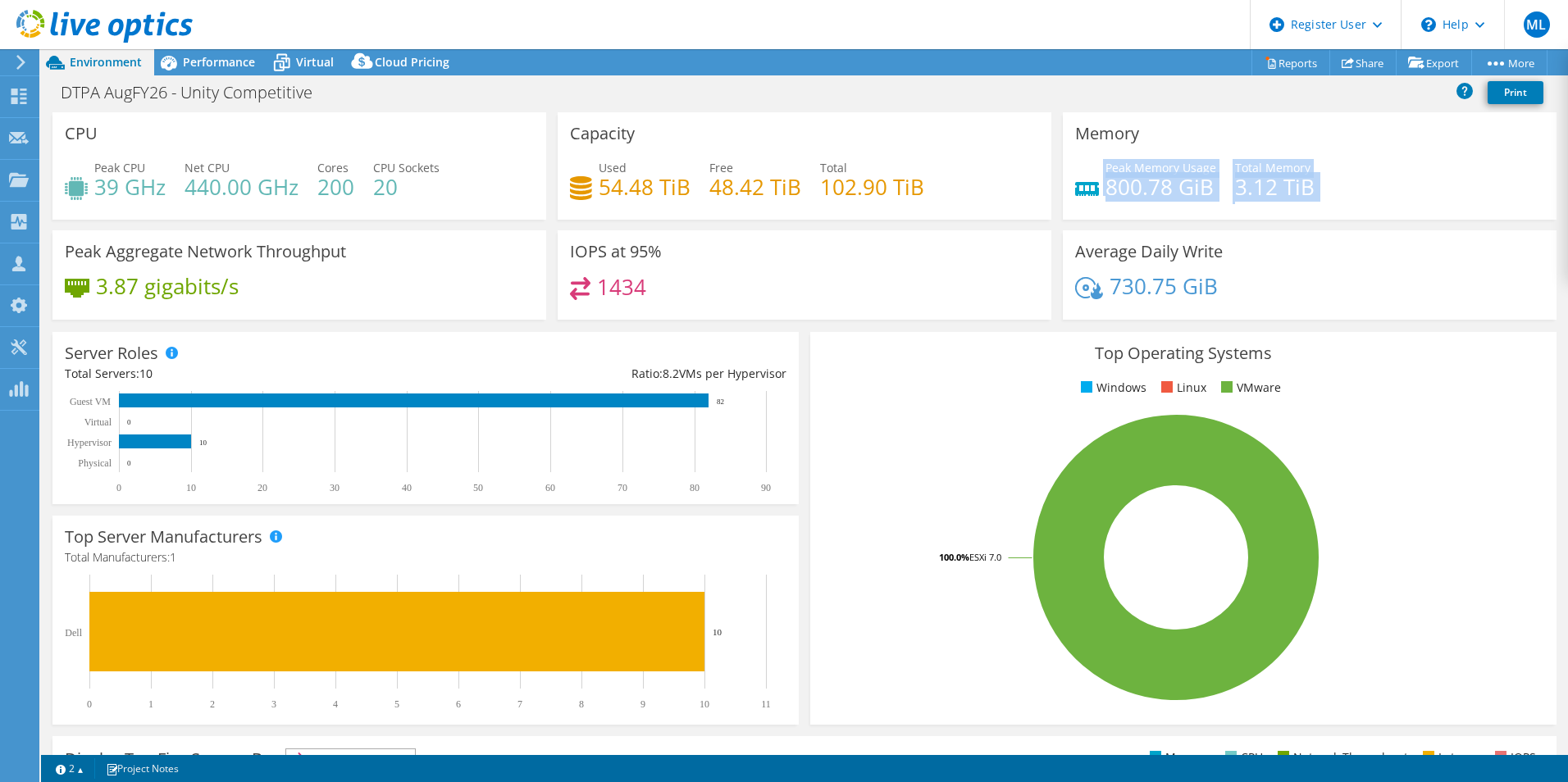
click at [1357, 180] on div "Peak Memory Usage 800.78 GiB Total Memory 3.12 TiB" at bounding box center [1309, 185] width 469 height 54
drag, startPoint x: 1337, startPoint y: 183, endPoint x: 1057, endPoint y: 153, distance: 281.6
click at [1063, 153] on div "Memory Peak Memory Usage 800.78 GiB Total Memory 3.12 TiB" at bounding box center [1309, 166] width 493 height 107
click at [1063, 151] on div "Memory Peak Memory Usage 800.78 GiB Total Memory 3.12 TiB" at bounding box center [1309, 166] width 493 height 107
drag, startPoint x: 1057, startPoint y: 145, endPoint x: 1383, endPoint y: 221, distance: 334.7
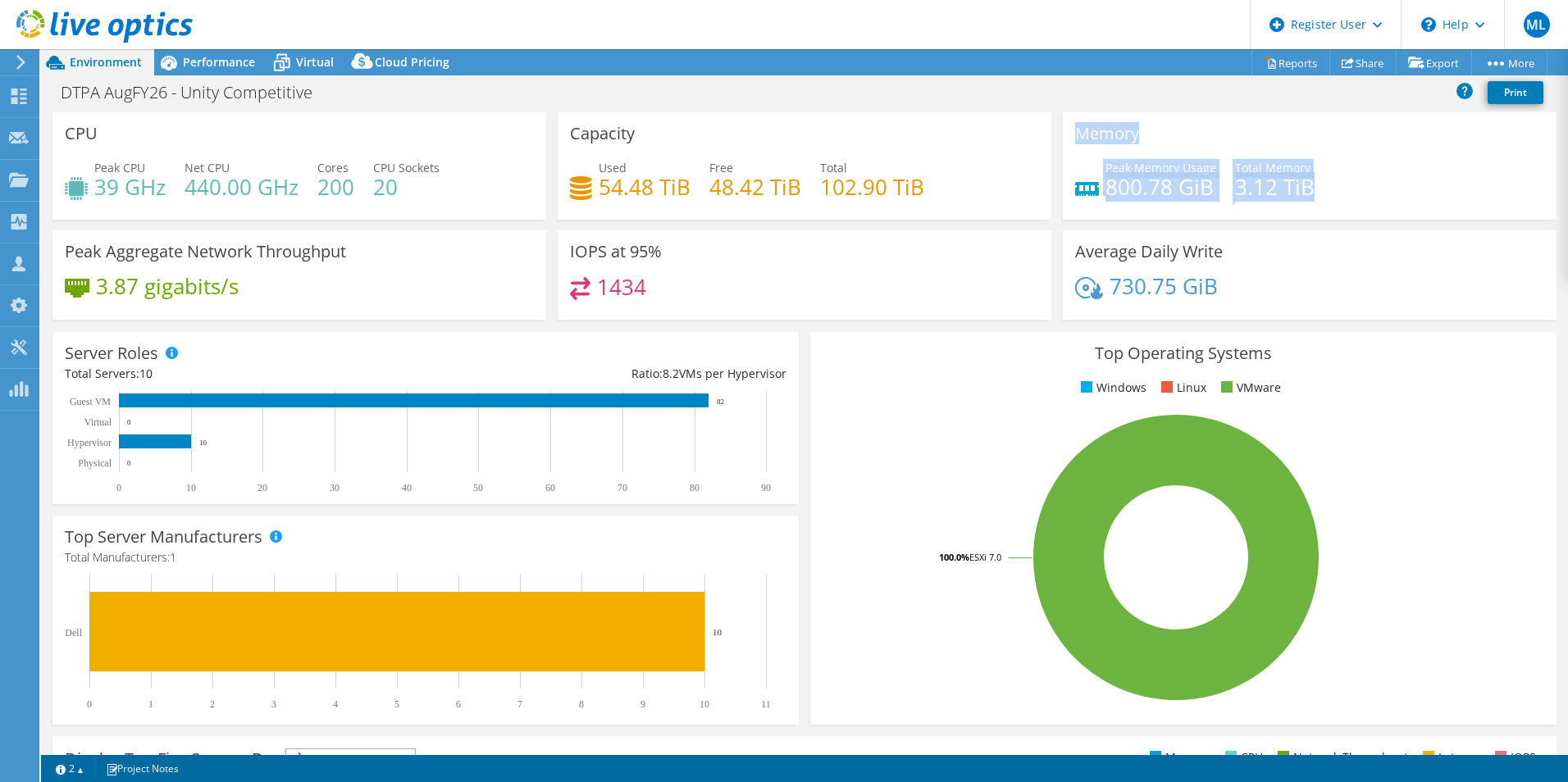
click at [1383, 221] on div "Memory Peak Memory Usage 800.78 GiB Total Memory 3.12 TiB" at bounding box center [1309, 172] width 505 height 118
drag, startPoint x: 1383, startPoint y: 221, endPoint x: 1336, endPoint y: 198, distance: 52.3
click at [1336, 198] on div "Peak Memory Usage 800.78 GiB Total Memory 3.12 TiB" at bounding box center [1309, 185] width 469 height 54
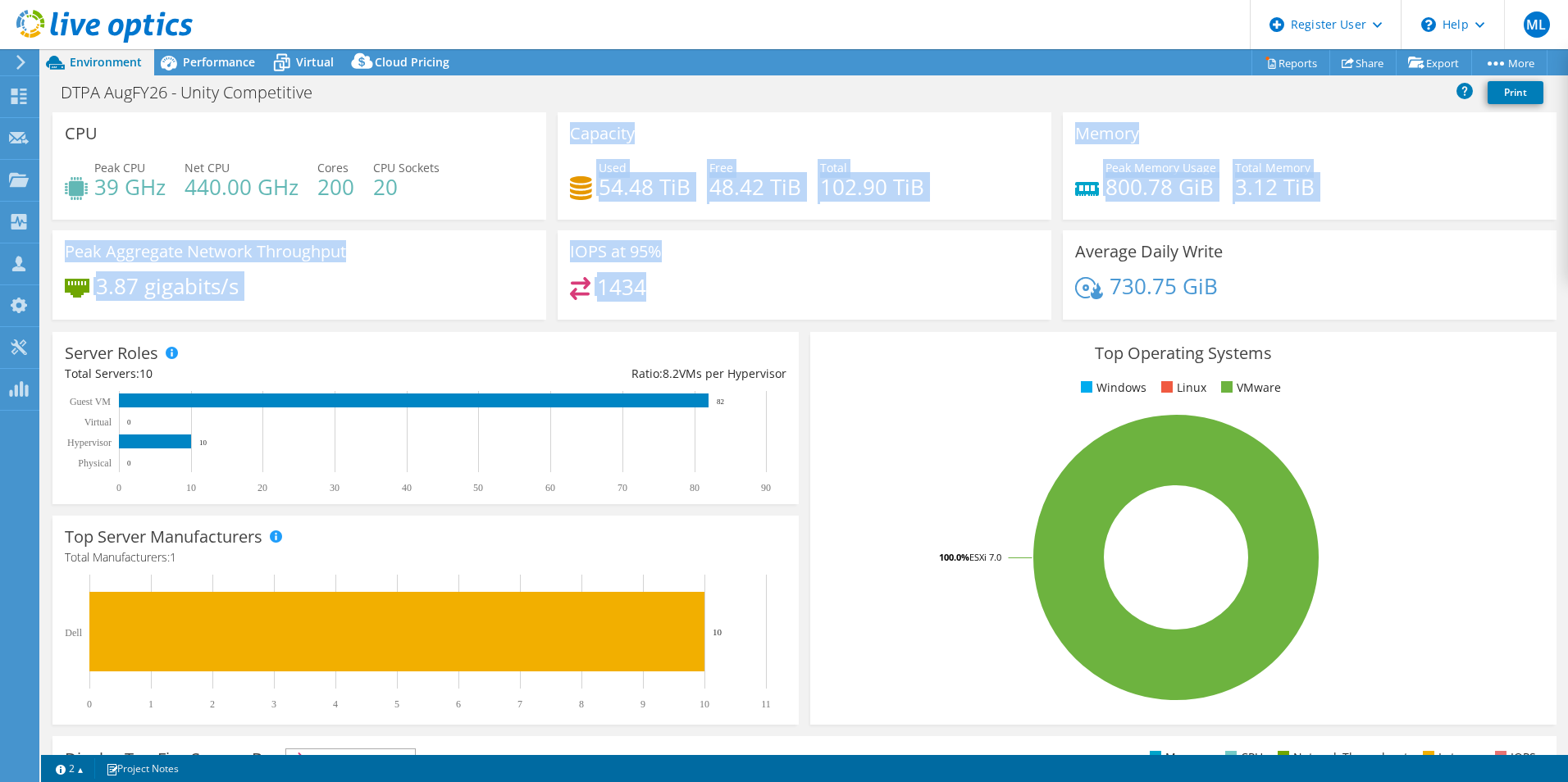
drag, startPoint x: 704, startPoint y: 318, endPoint x: 559, endPoint y: 137, distance: 231.9
click at [559, 137] on div "CPU Peak CPU 39 GHz Net CPU 440.00 GHz Cores 200 CPU Sockets 20 Capacity Used 5…" at bounding box center [804, 222] width 1515 height 218
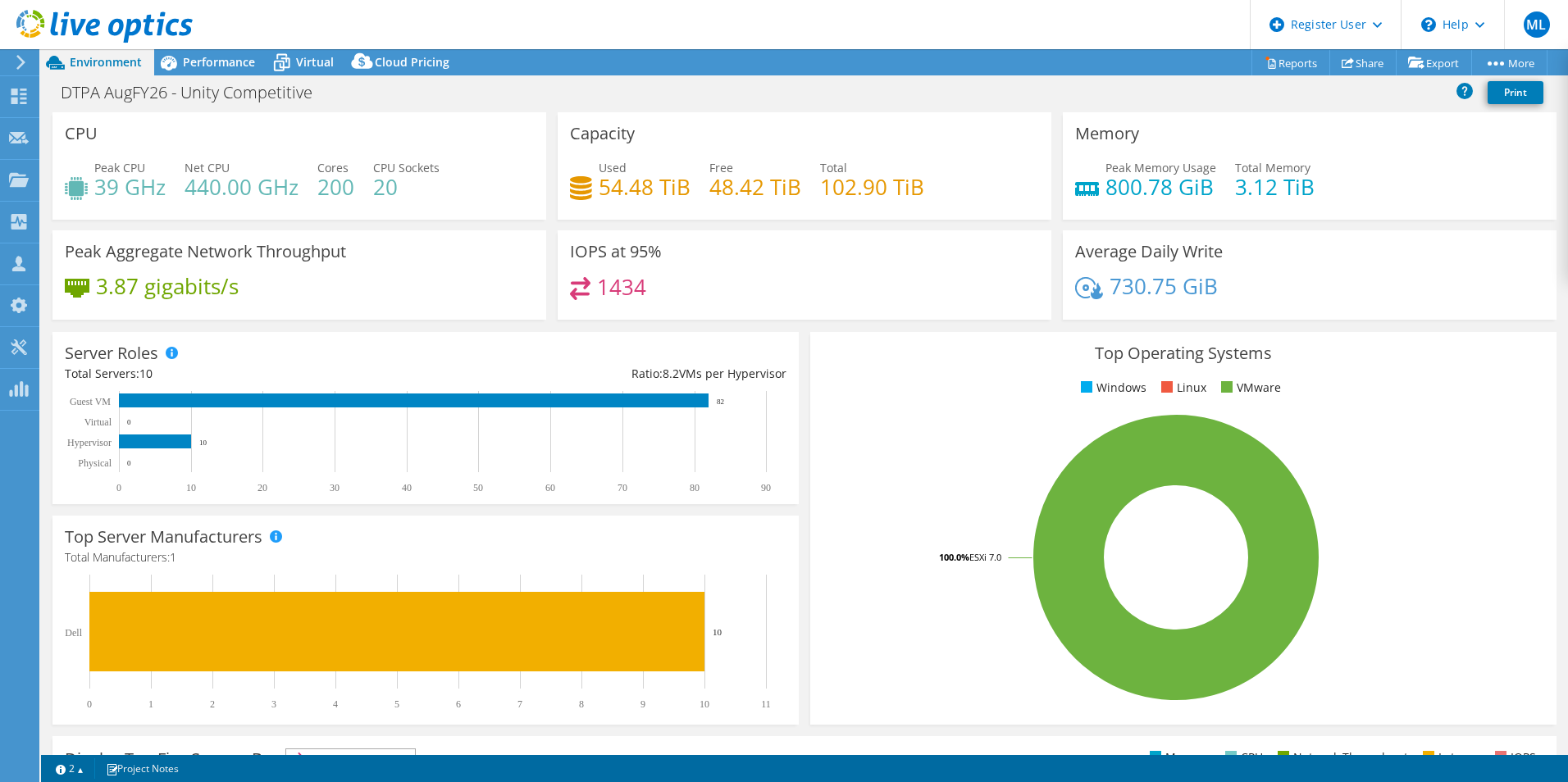
click at [559, 137] on div "Capacity Used 54.48 TiB Free 48.42 TiB Total 102.90 TiB" at bounding box center [804, 166] width 493 height 107
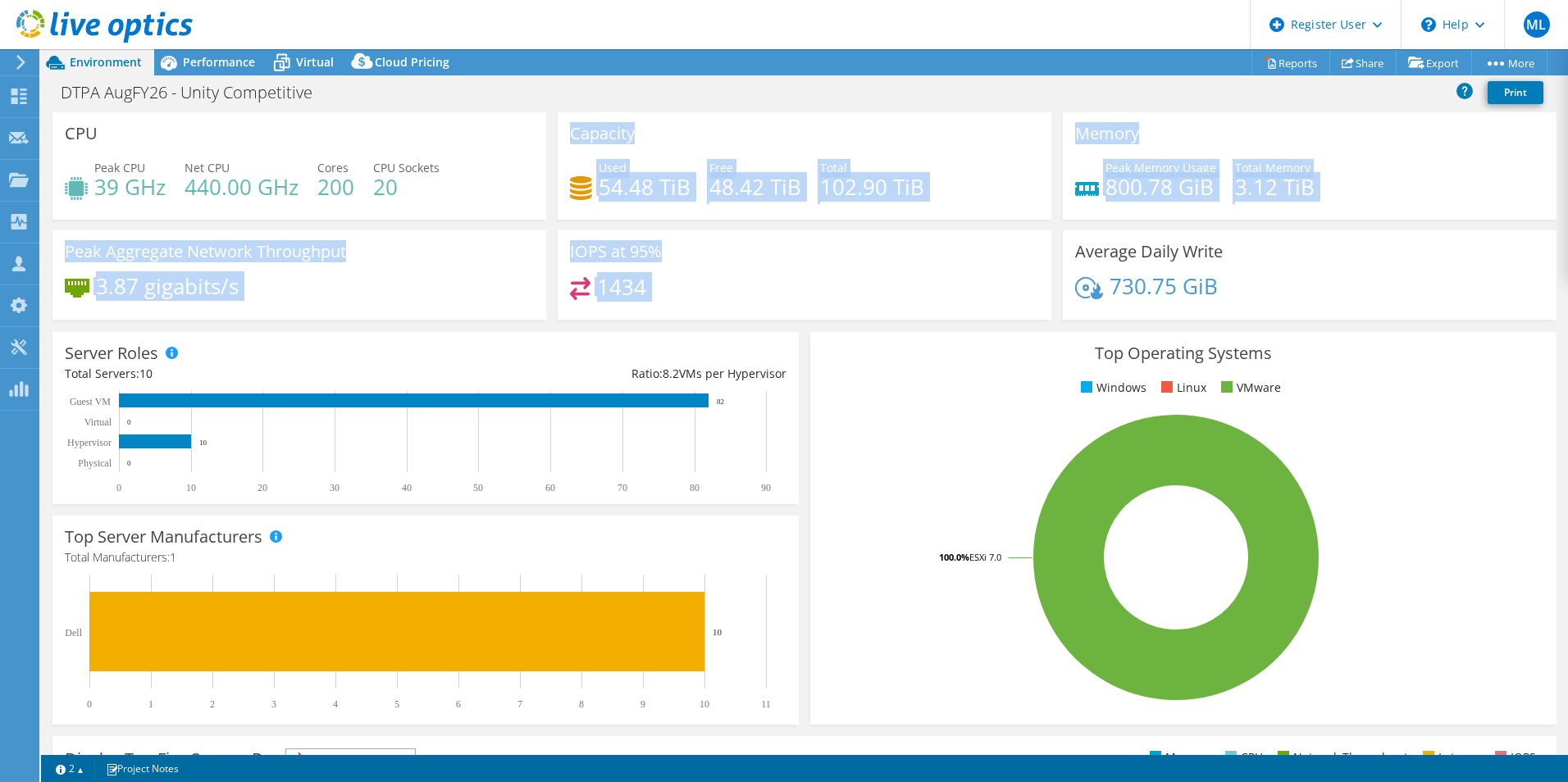
drag, startPoint x: 559, startPoint y: 137, endPoint x: 721, endPoint y: 297, distance: 227.7
click at [721, 297] on div "CPU Peak CPU 39 GHz Net CPU 440.00 GHz Cores 200 CPU Sockets 20 Capacity Used 5…" at bounding box center [804, 222] width 1515 height 218
click at [721, 297] on div "1434" at bounding box center [804, 294] width 469 height 35
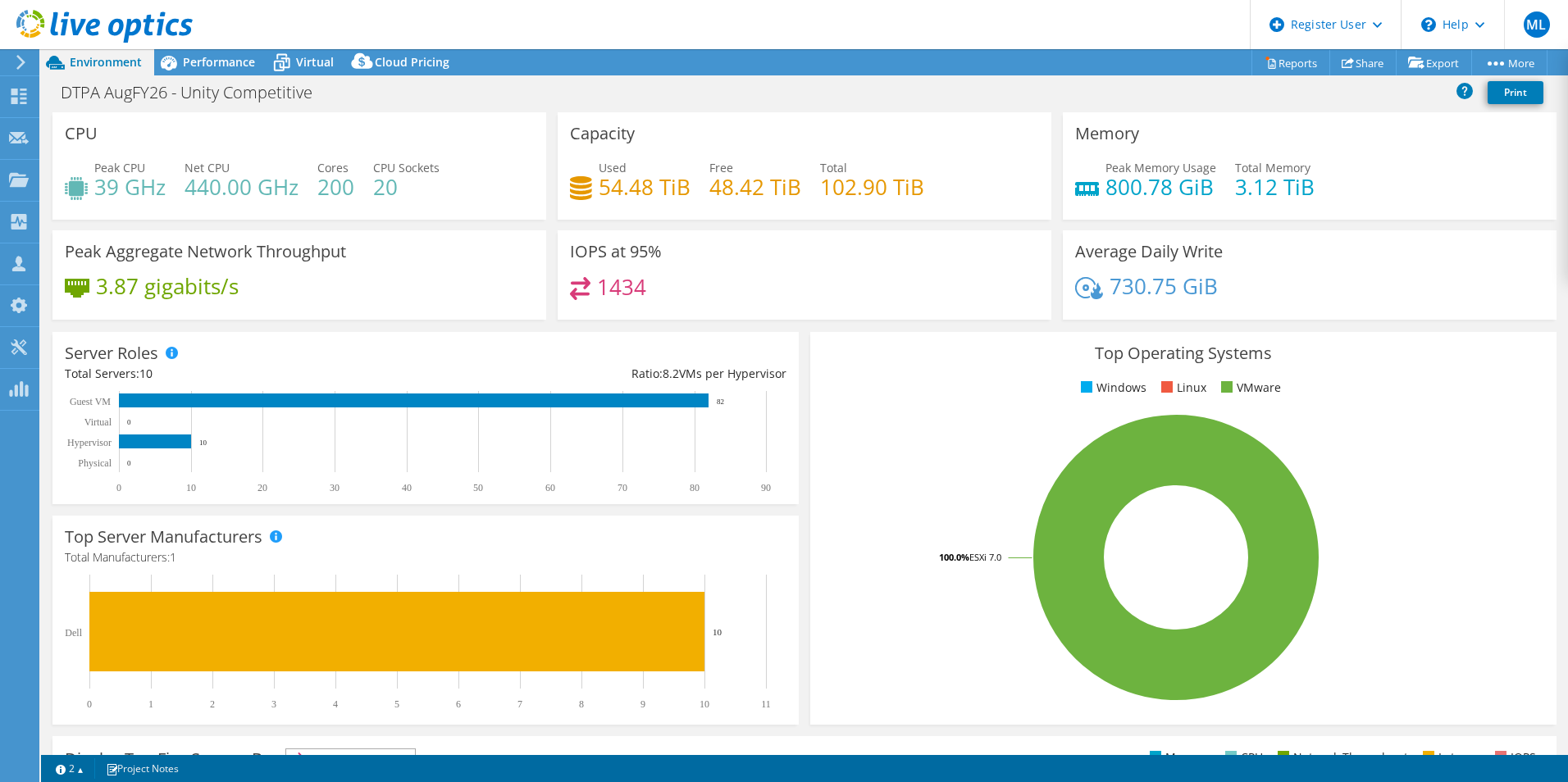
drag, startPoint x: 422, startPoint y: 206, endPoint x: 381, endPoint y: 204, distance: 41.0
click at [381, 204] on div "Peak CPU 39 GHz Net CPU 440.00 GHz Cores 200 CPU Sockets 20" at bounding box center [299, 185] width 469 height 54
drag, startPoint x: 553, startPoint y: 245, endPoint x: 672, endPoint y: 287, distance: 126.2
click at [672, 287] on div "IOPS at 95% 1434" at bounding box center [804, 275] width 493 height 89
click at [672, 287] on div "1434" at bounding box center [804, 294] width 469 height 35
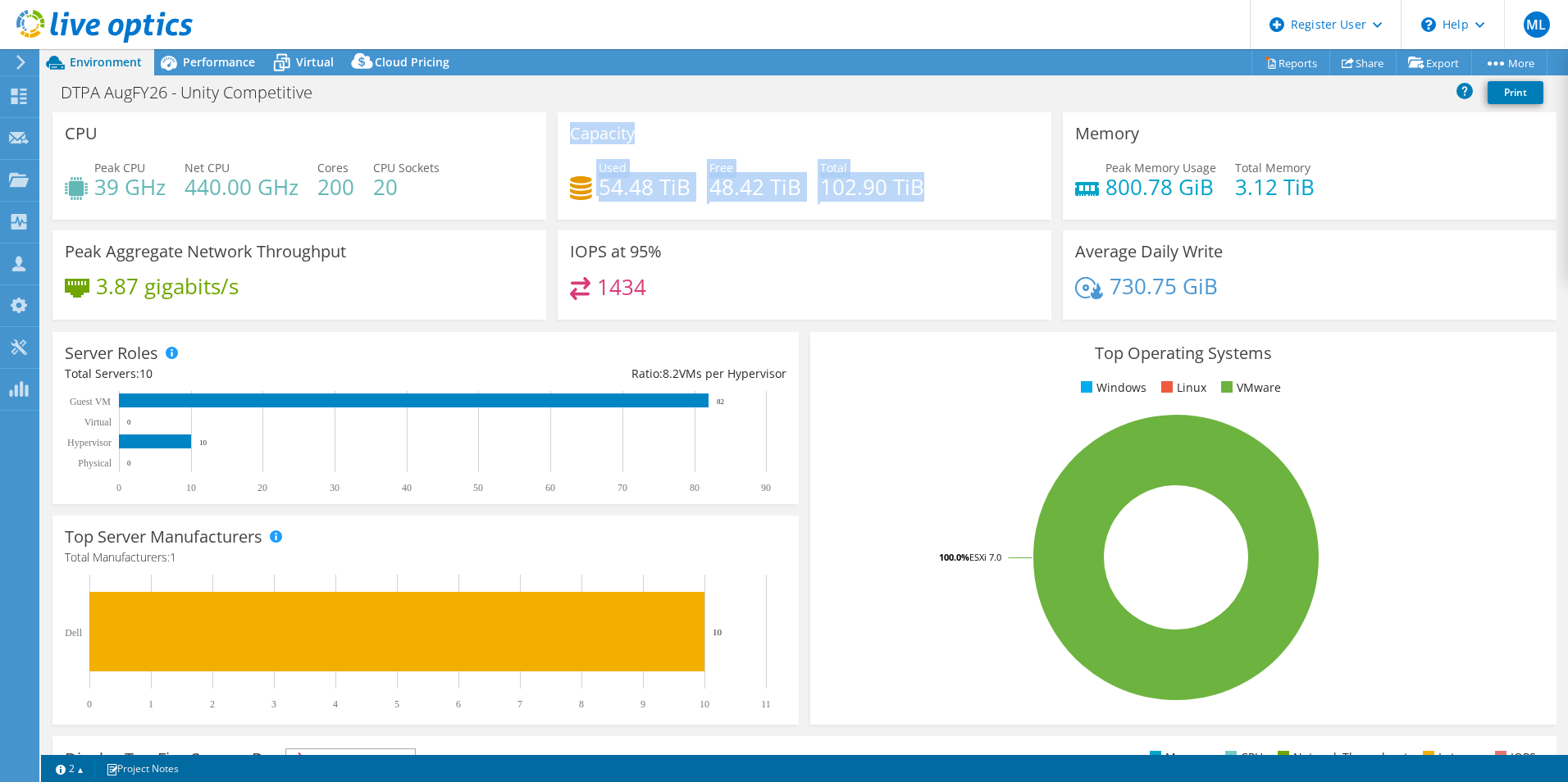
drag, startPoint x: 560, startPoint y: 153, endPoint x: 909, endPoint y: 223, distance: 356.0
click at [909, 223] on div "Capacity Used 54.48 TiB Free 48.42 TiB Total 102.90 TiB" at bounding box center [804, 172] width 505 height 118
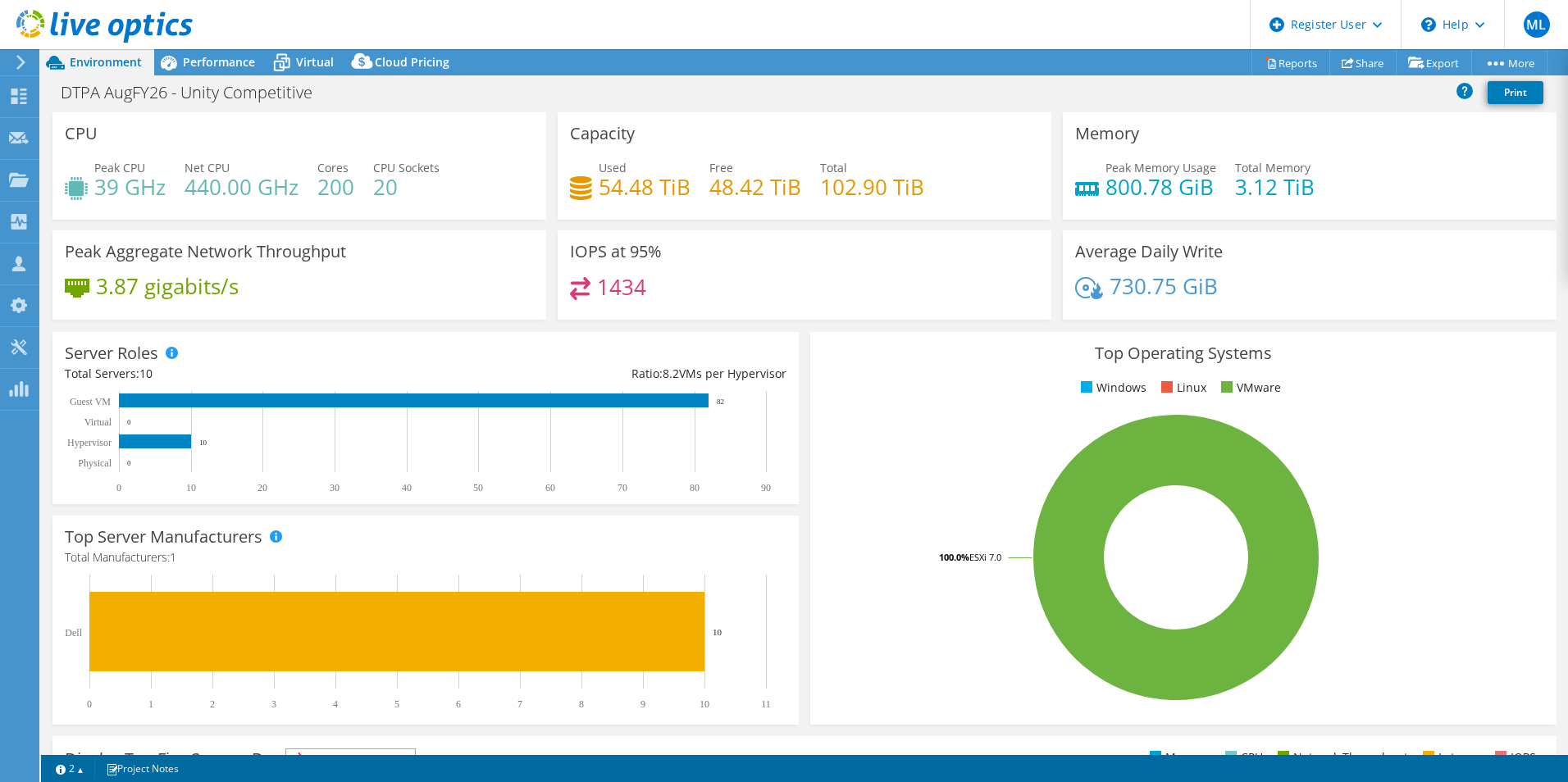
click at [909, 223] on div "Capacity Used 54.48 TiB Free 48.42 TiB Total 102.90 TiB" at bounding box center [804, 172] width 505 height 118
drag, startPoint x: 639, startPoint y: 204, endPoint x: 557, endPoint y: 147, distance: 99.9
click at [558, 147] on div "Capacity Used 54.48 TiB Free 48.42 TiB Total 102.90 TiB" at bounding box center [804, 166] width 493 height 107
drag, startPoint x: 1224, startPoint y: 292, endPoint x: 1063, endPoint y: 252, distance: 165.9
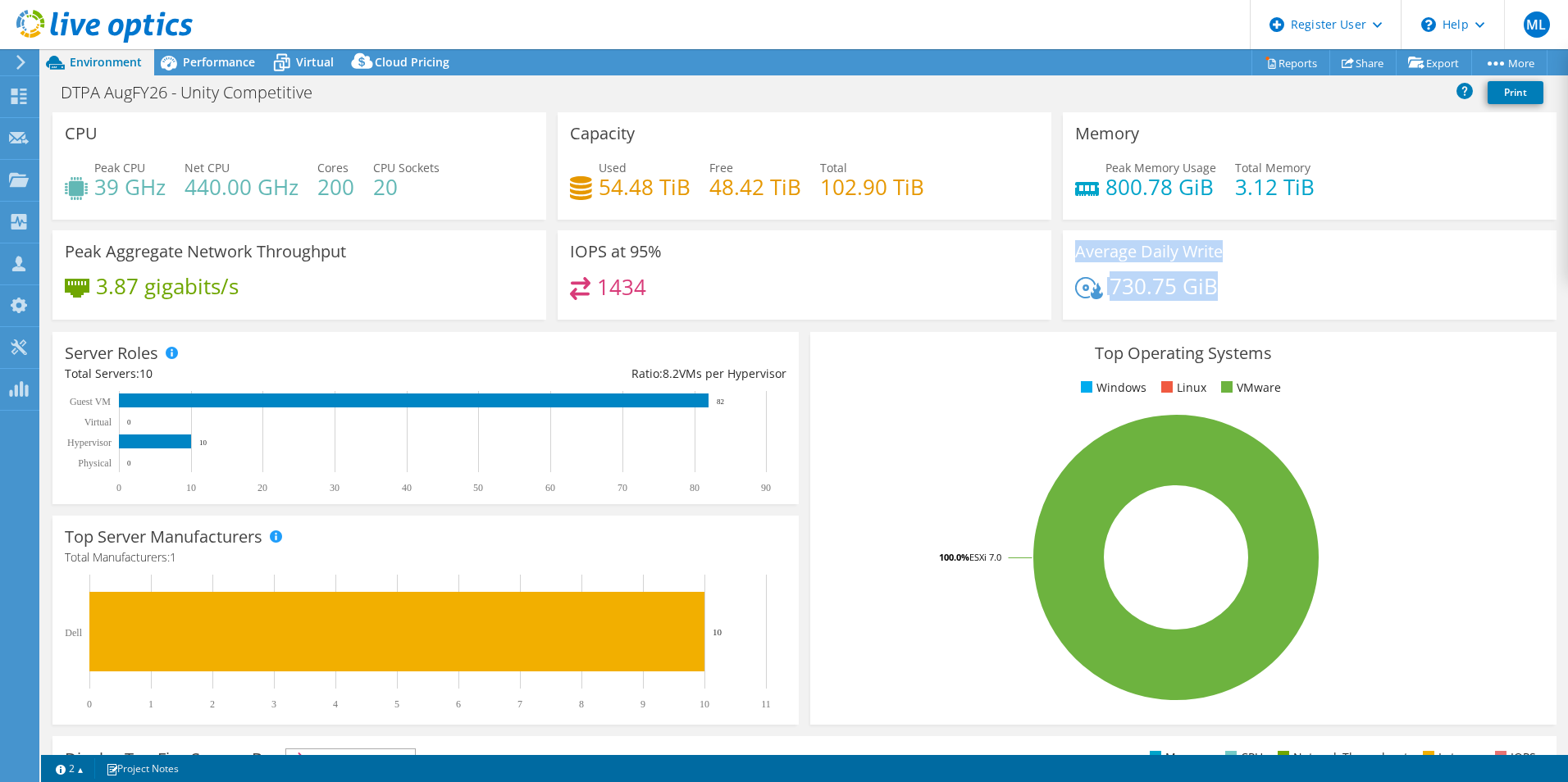
click at [1063, 252] on div "Average Daily Write 730.75 GiB" at bounding box center [1309, 275] width 493 height 89
drag, startPoint x: 1063, startPoint y: 252, endPoint x: 1219, endPoint y: 281, distance: 158.7
click at [1219, 281] on div "Average Daily Write 730.75 GiB" at bounding box center [1309, 275] width 493 height 89
click at [1219, 281] on div "730.75 GiB" at bounding box center [1309, 294] width 469 height 35
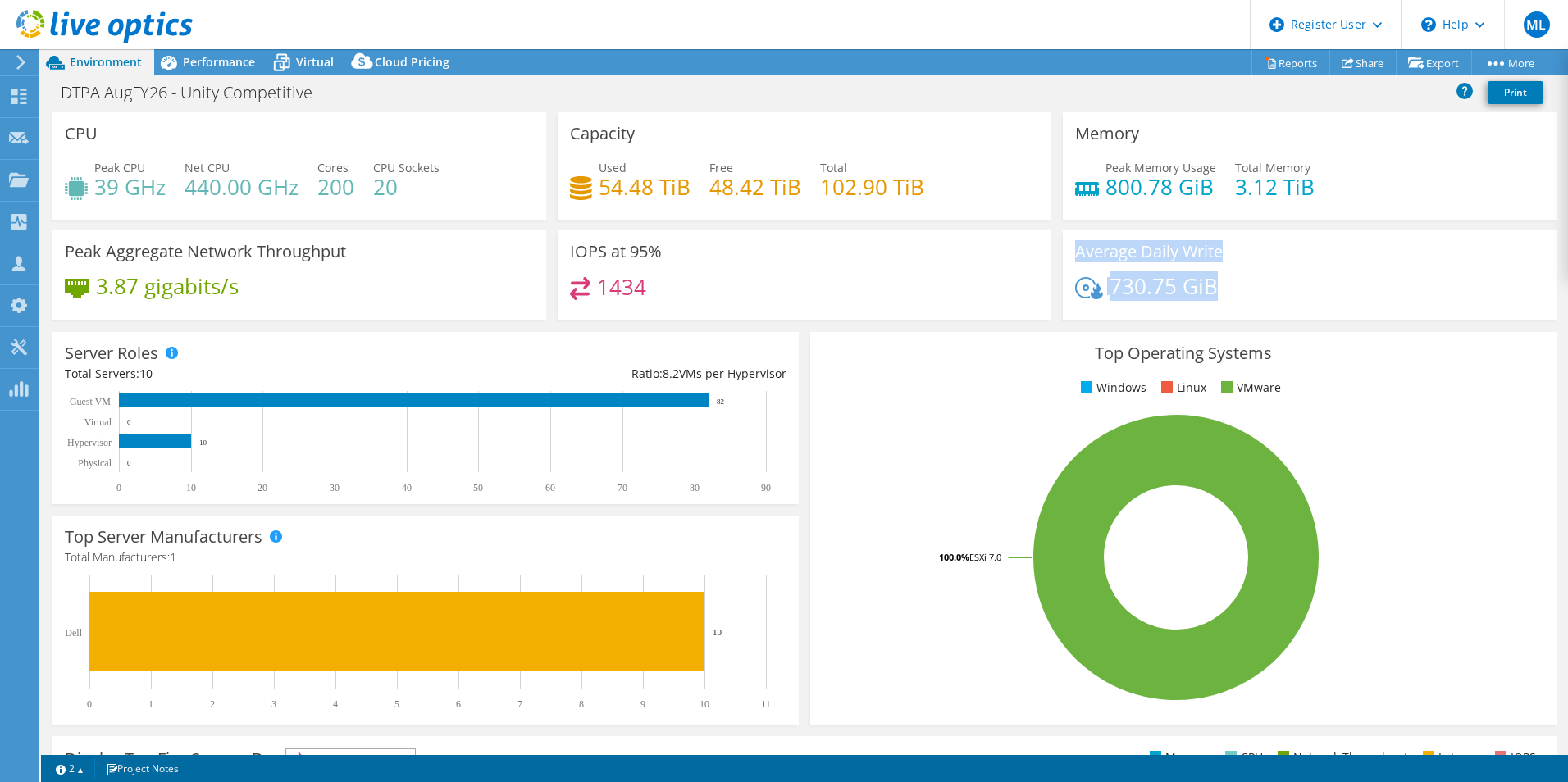
drag, startPoint x: 1240, startPoint y: 301, endPoint x: 1052, endPoint y: 245, distance: 196.2
click at [1057, 245] on div "Average Daily Write 730.75 GiB" at bounding box center [1309, 275] width 505 height 89
click at [1063, 248] on div "Average Daily Write 730.75 GiB" at bounding box center [1309, 275] width 493 height 89
click at [187, 69] on span "Performance" at bounding box center [218, 62] width 72 height 15
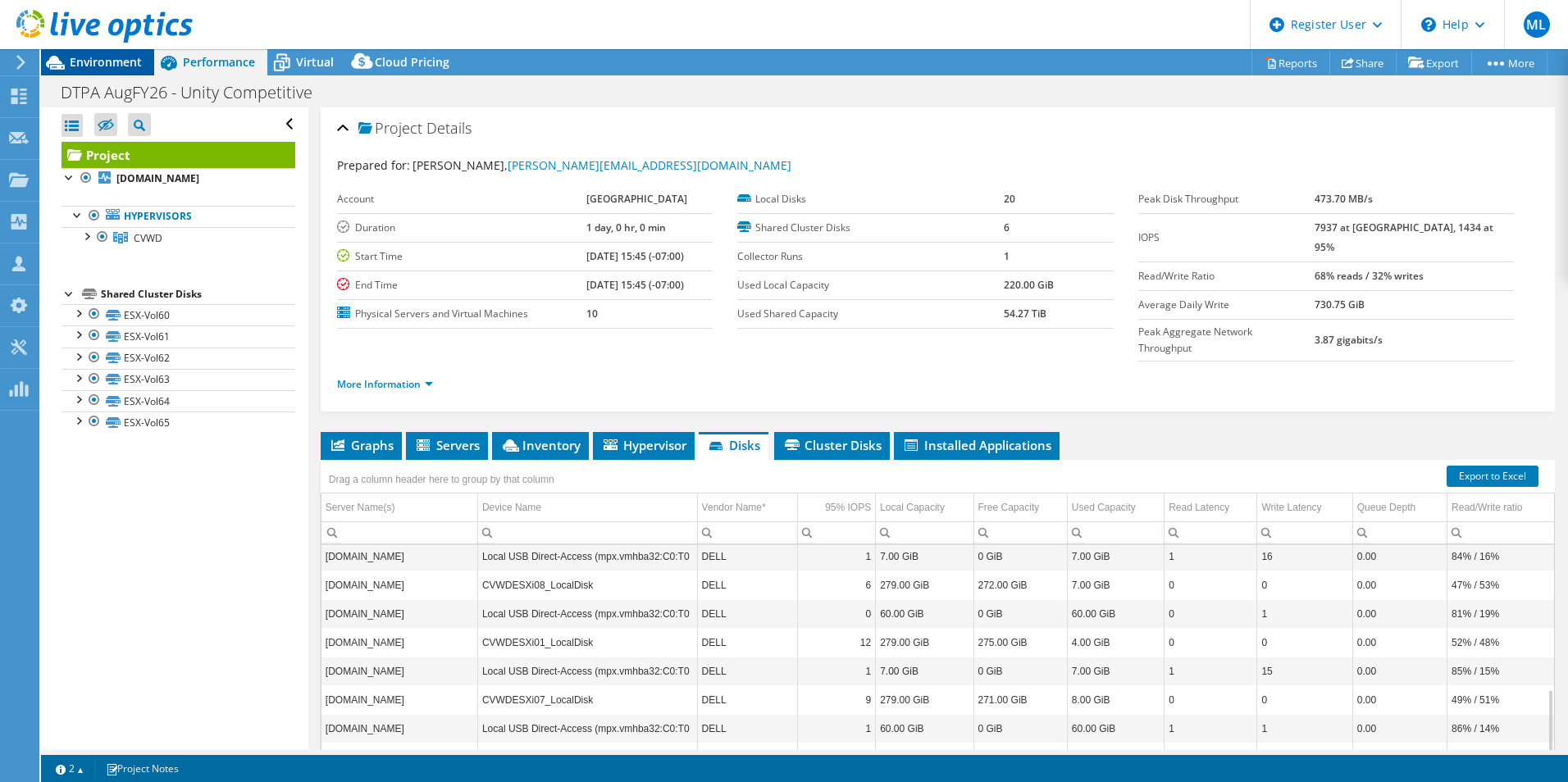
click at [109, 64] on span "Environment" at bounding box center [105, 62] width 72 height 15
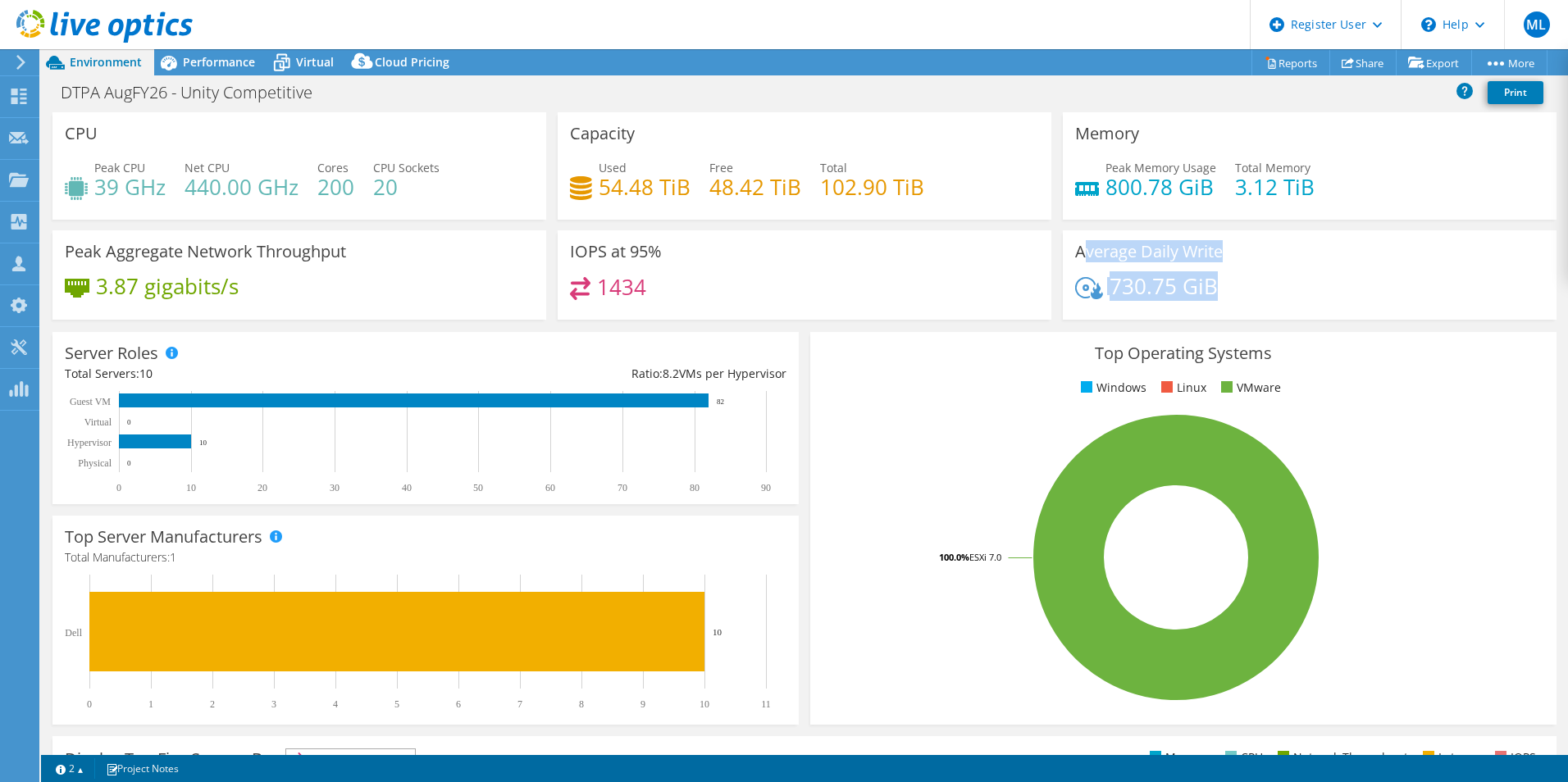
drag, startPoint x: 1225, startPoint y: 292, endPoint x: 1075, endPoint y: 253, distance: 155.0
click at [1075, 253] on div "Average Daily Write 730.75 GiB" at bounding box center [1309, 275] width 493 height 89
click at [1075, 253] on h3 "Average Daily Write" at bounding box center [1148, 252] width 147 height 18
drag, startPoint x: 1066, startPoint y: 248, endPoint x: 1241, endPoint y: 282, distance: 178.3
click at [1241, 282] on div "Average Daily Write 730.75 GiB" at bounding box center [1309, 275] width 493 height 89
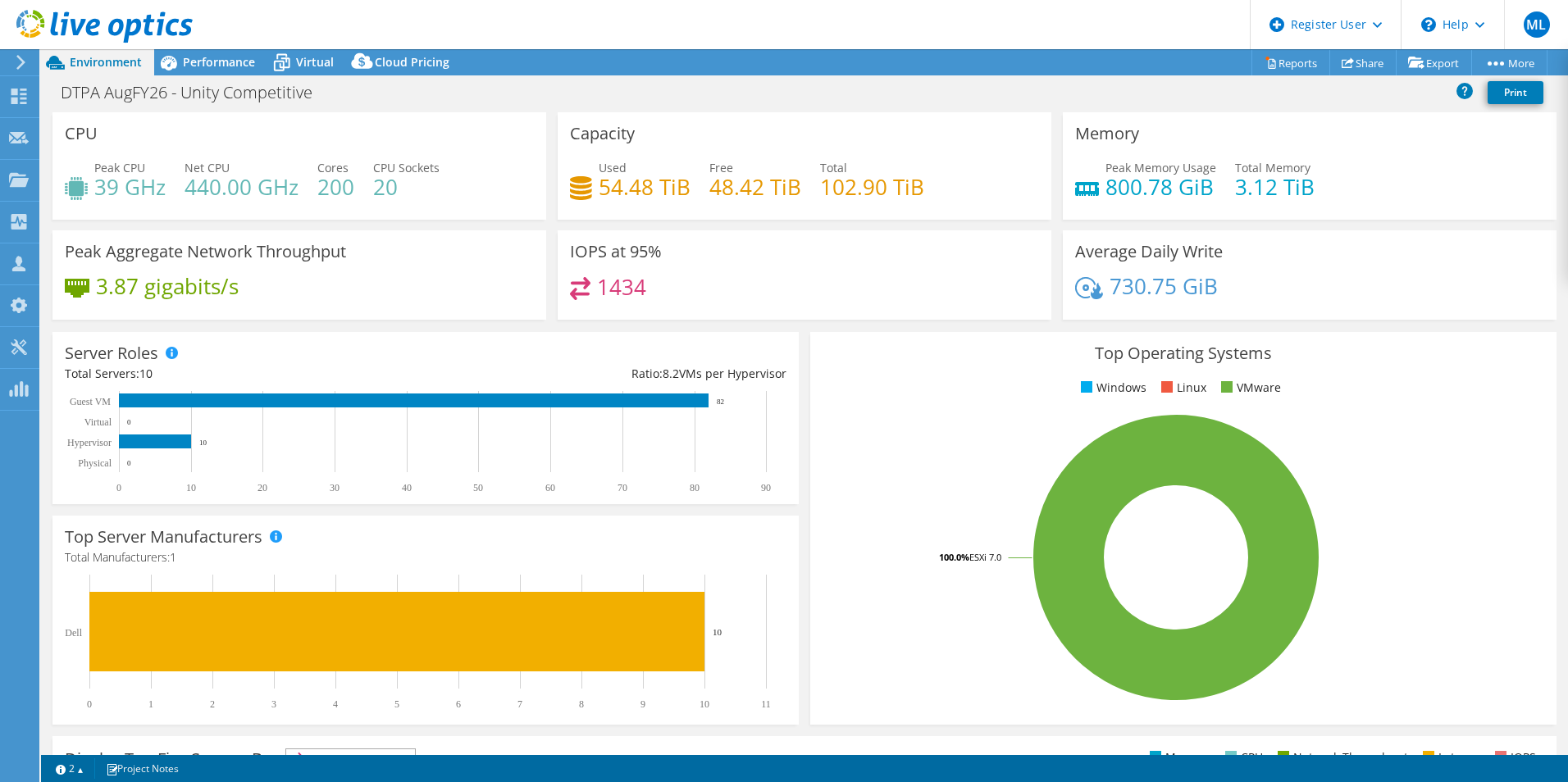
click at [1241, 282] on div "730.75 GiB" at bounding box center [1309, 294] width 469 height 35
drag, startPoint x: 1196, startPoint y: 286, endPoint x: 1032, endPoint y: 240, distance: 170.3
click at [1032, 240] on div "CPU Peak CPU 39 GHz Net CPU 440.00 GHz Cores 200 CPU Sockets 20 Capacity Used 5…" at bounding box center [804, 222] width 1515 height 218
drag, startPoint x: 1032, startPoint y: 240, endPoint x: 1051, endPoint y: 252, distance: 22.5
click at [1057, 252] on div "Average Daily Write 730.75 GiB" at bounding box center [1309, 275] width 505 height 89
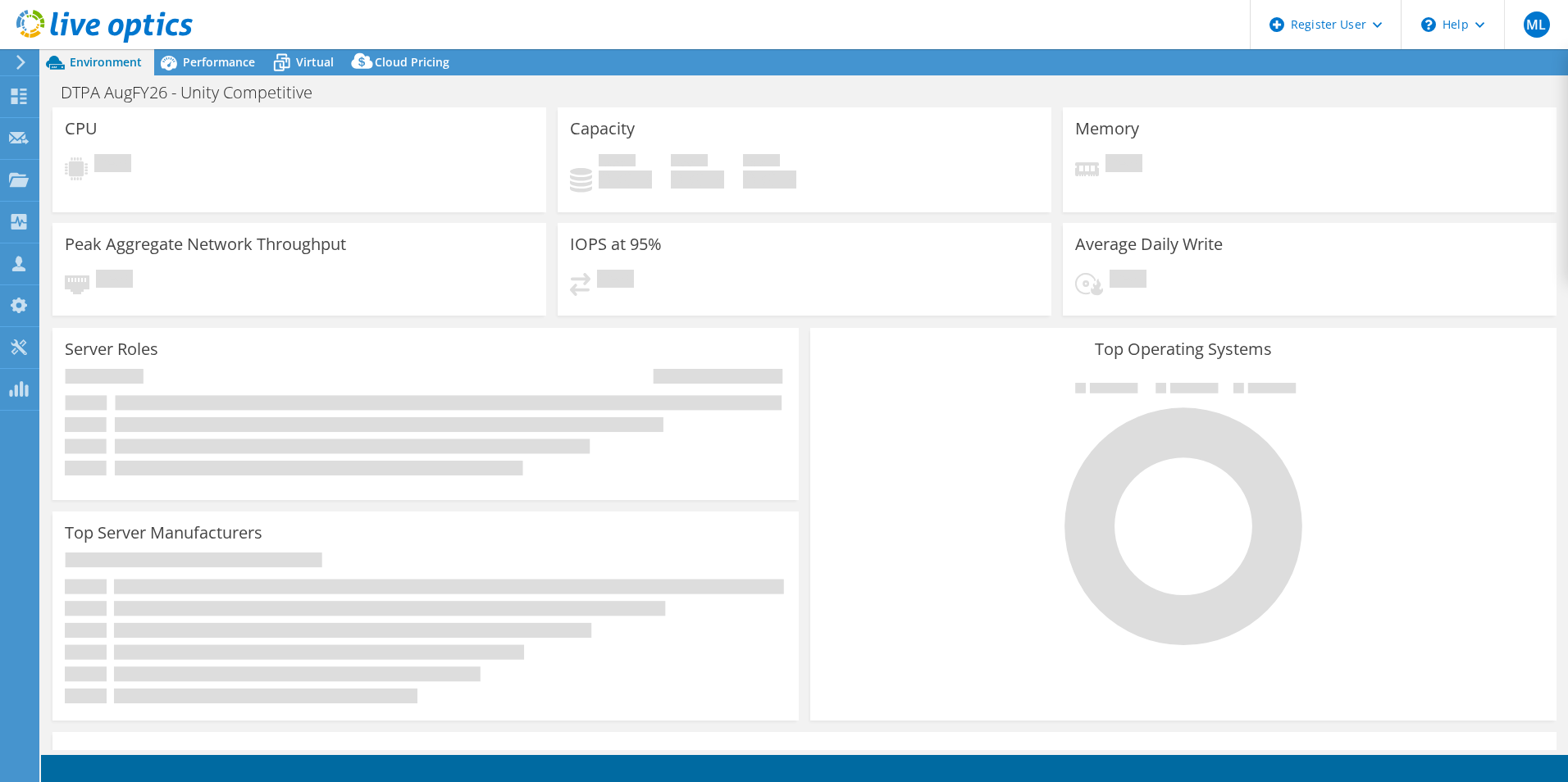
select select "USD"
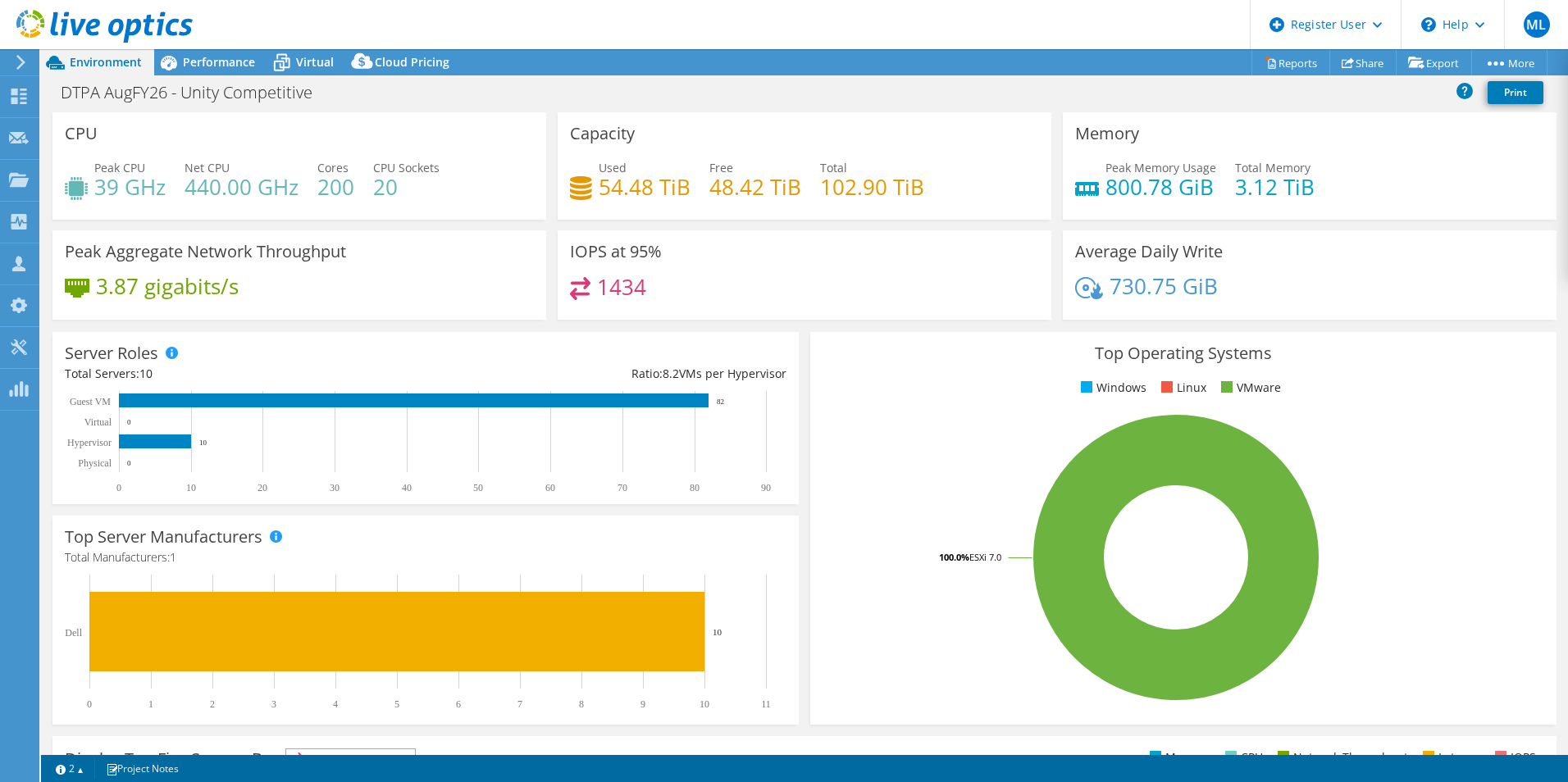
scroll to position [164, 0]
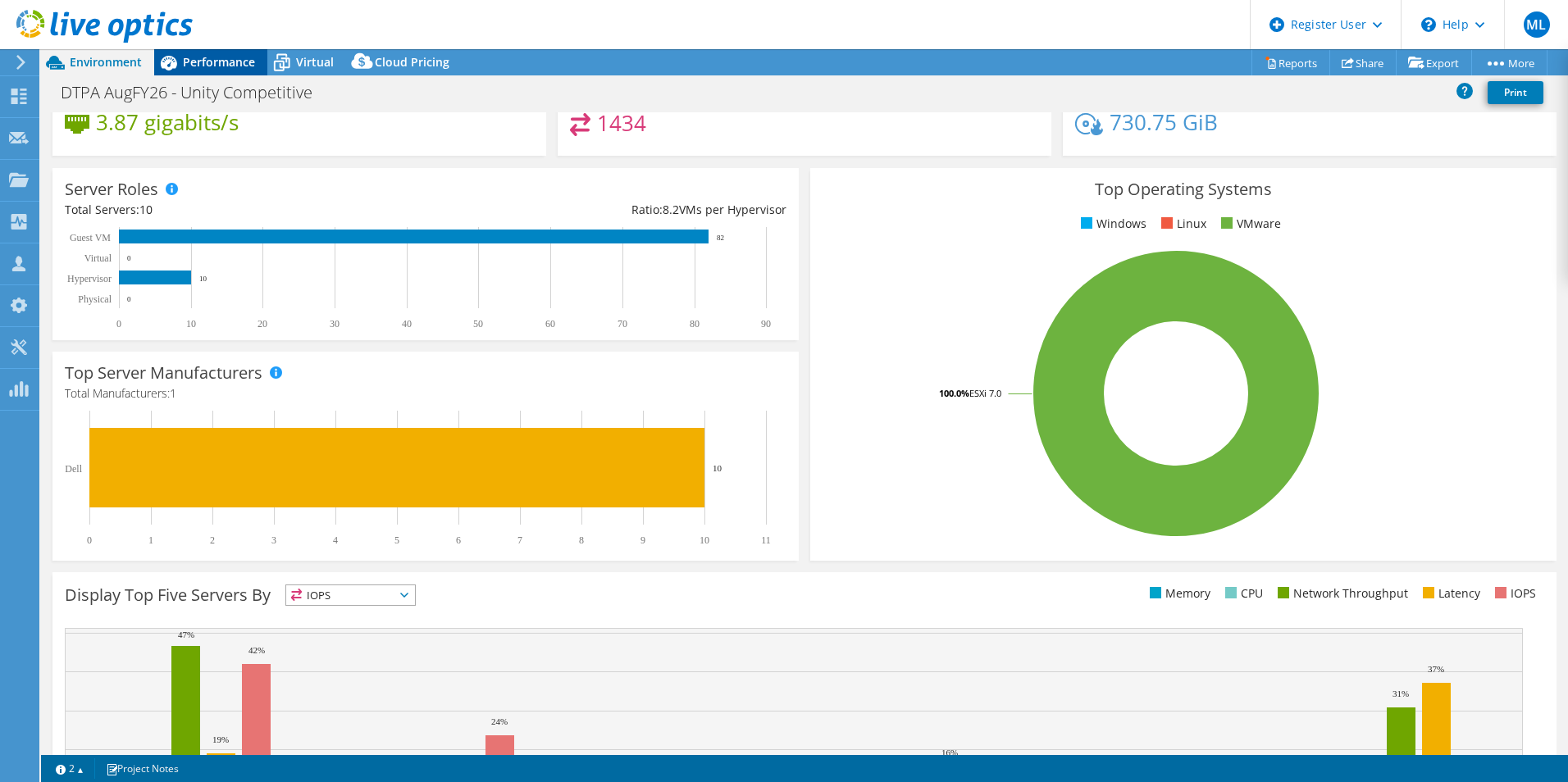
click at [245, 71] on div "Performance" at bounding box center [211, 62] width 114 height 26
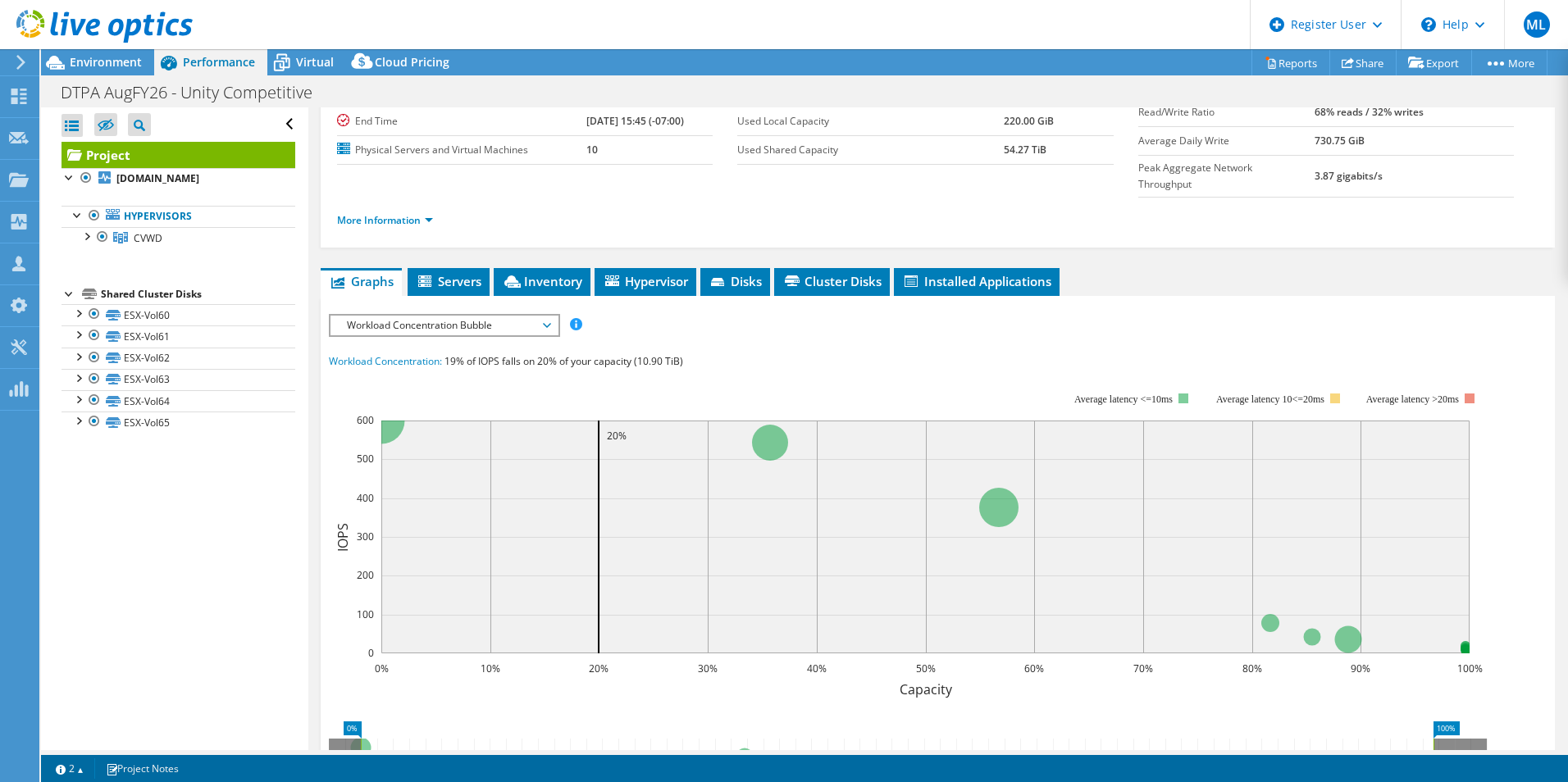
click at [529, 315] on span "Workload Concentration Bubble" at bounding box center [444, 325] width 211 height 20
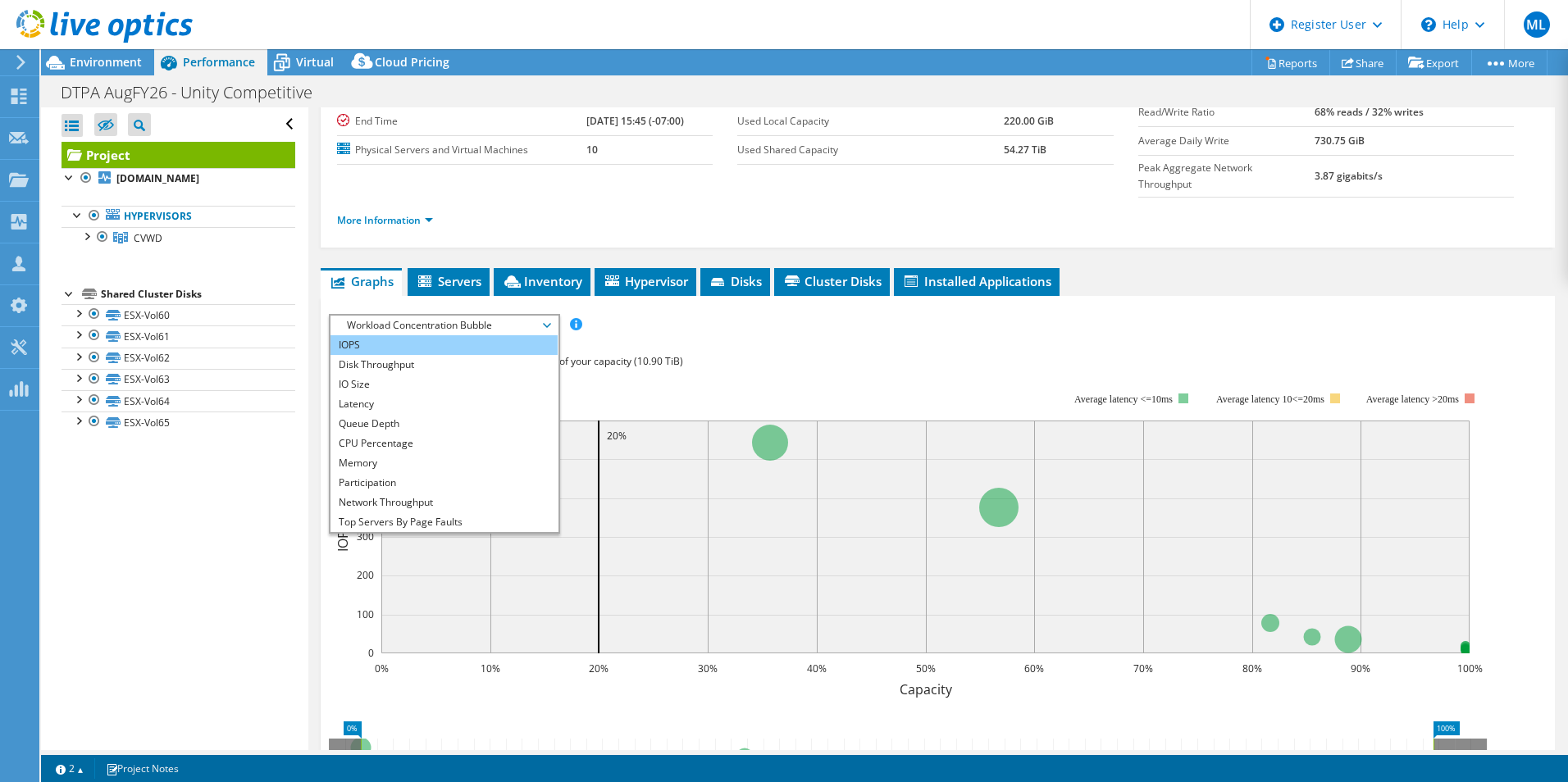
click at [433, 335] on li "IOPS" at bounding box center [444, 345] width 227 height 20
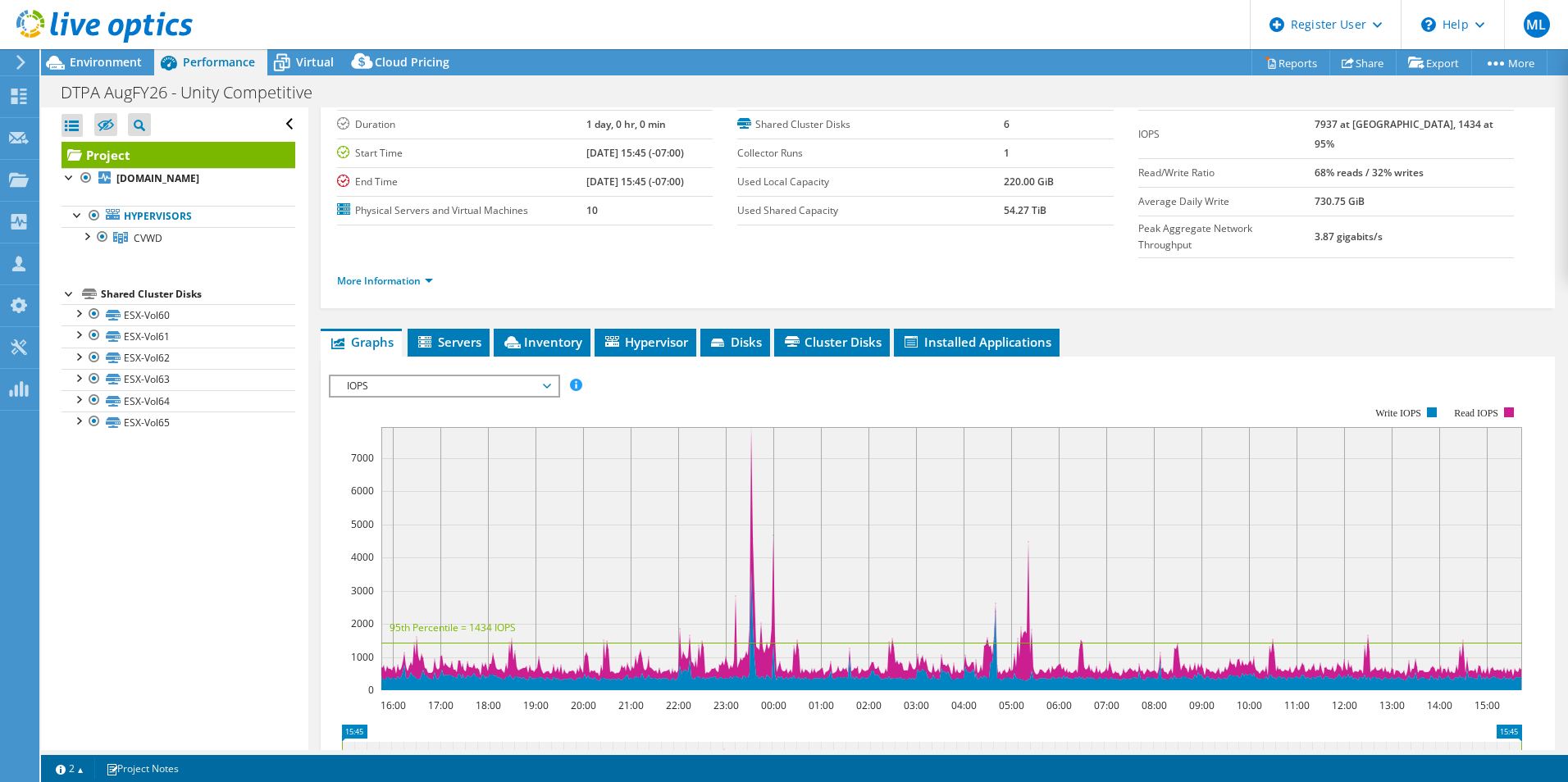
scroll to position [40, 0]
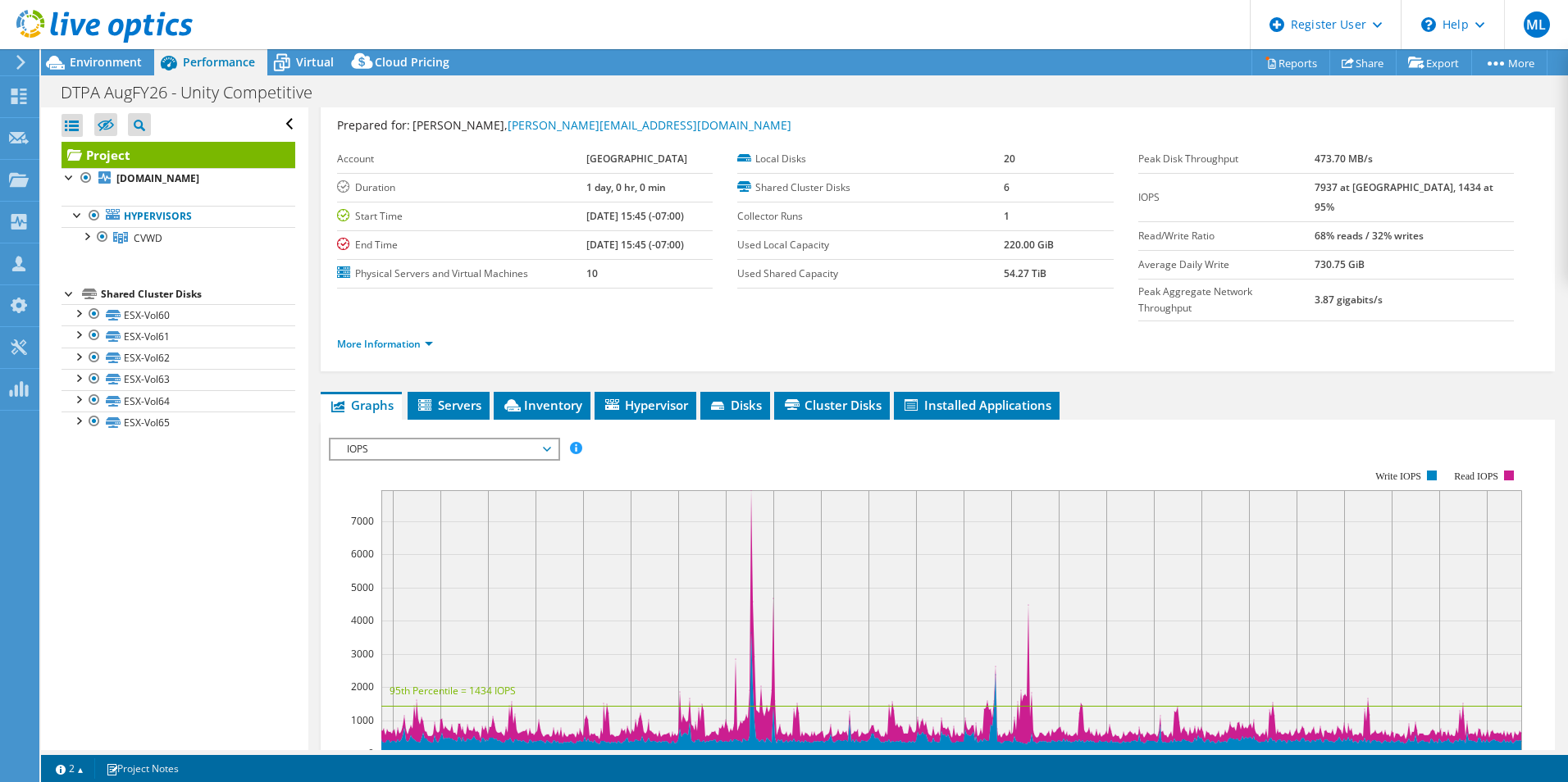
click at [484, 440] on span "IOPS" at bounding box center [444, 450] width 211 height 20
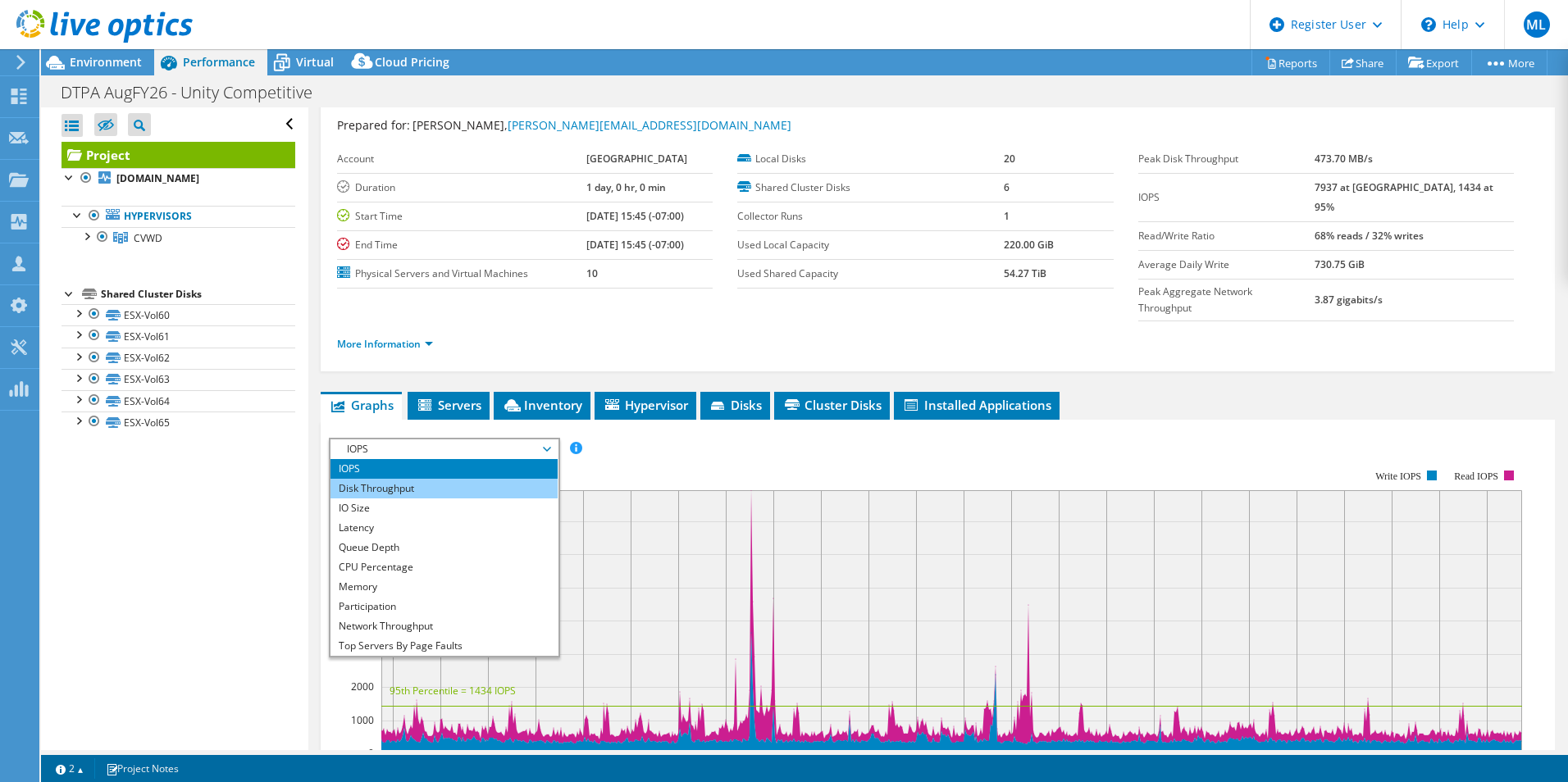
click at [459, 479] on li "Disk Throughput" at bounding box center [444, 489] width 227 height 20
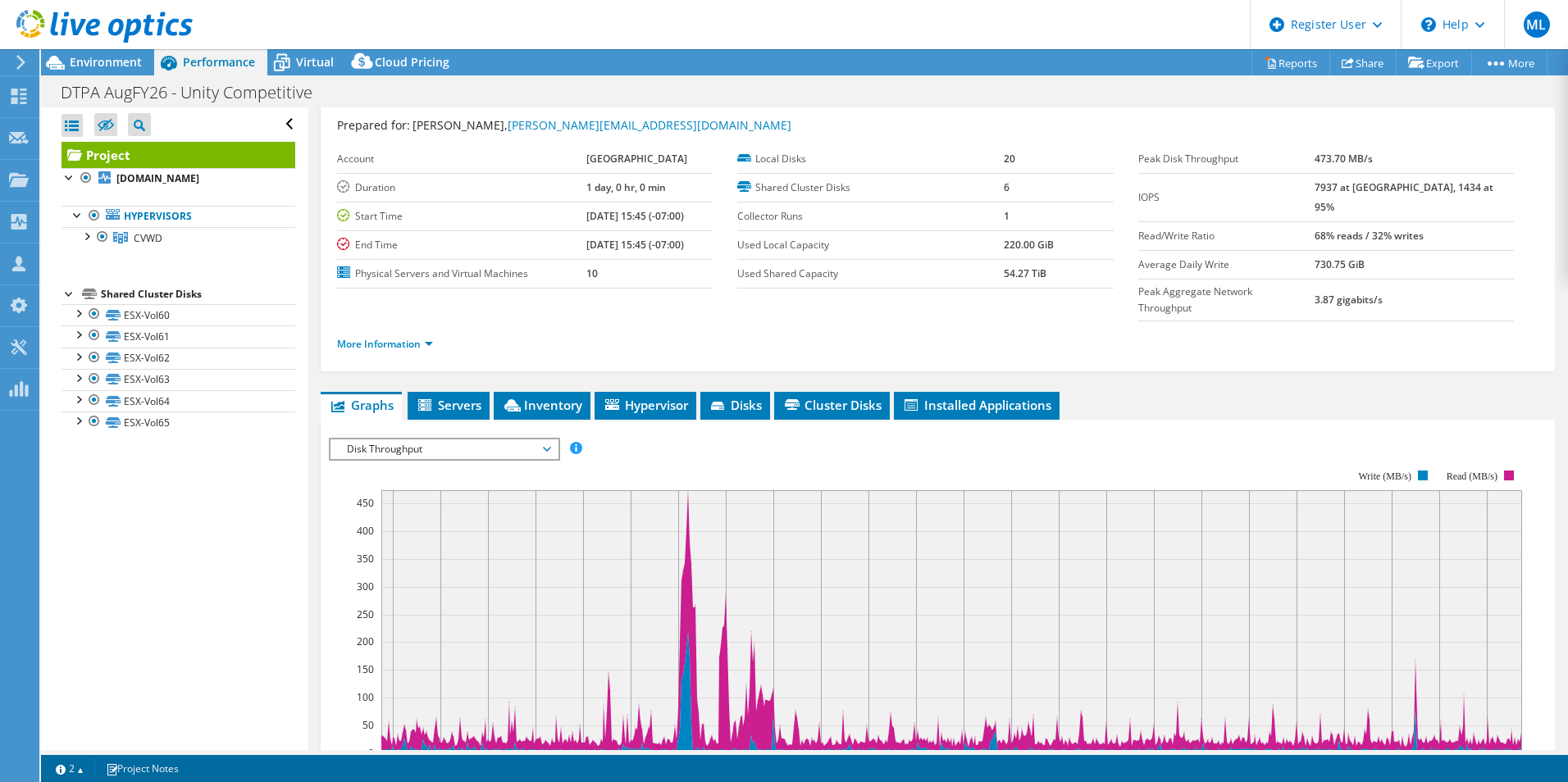
click at [382, 440] on span "Disk Throughput" at bounding box center [444, 450] width 211 height 20
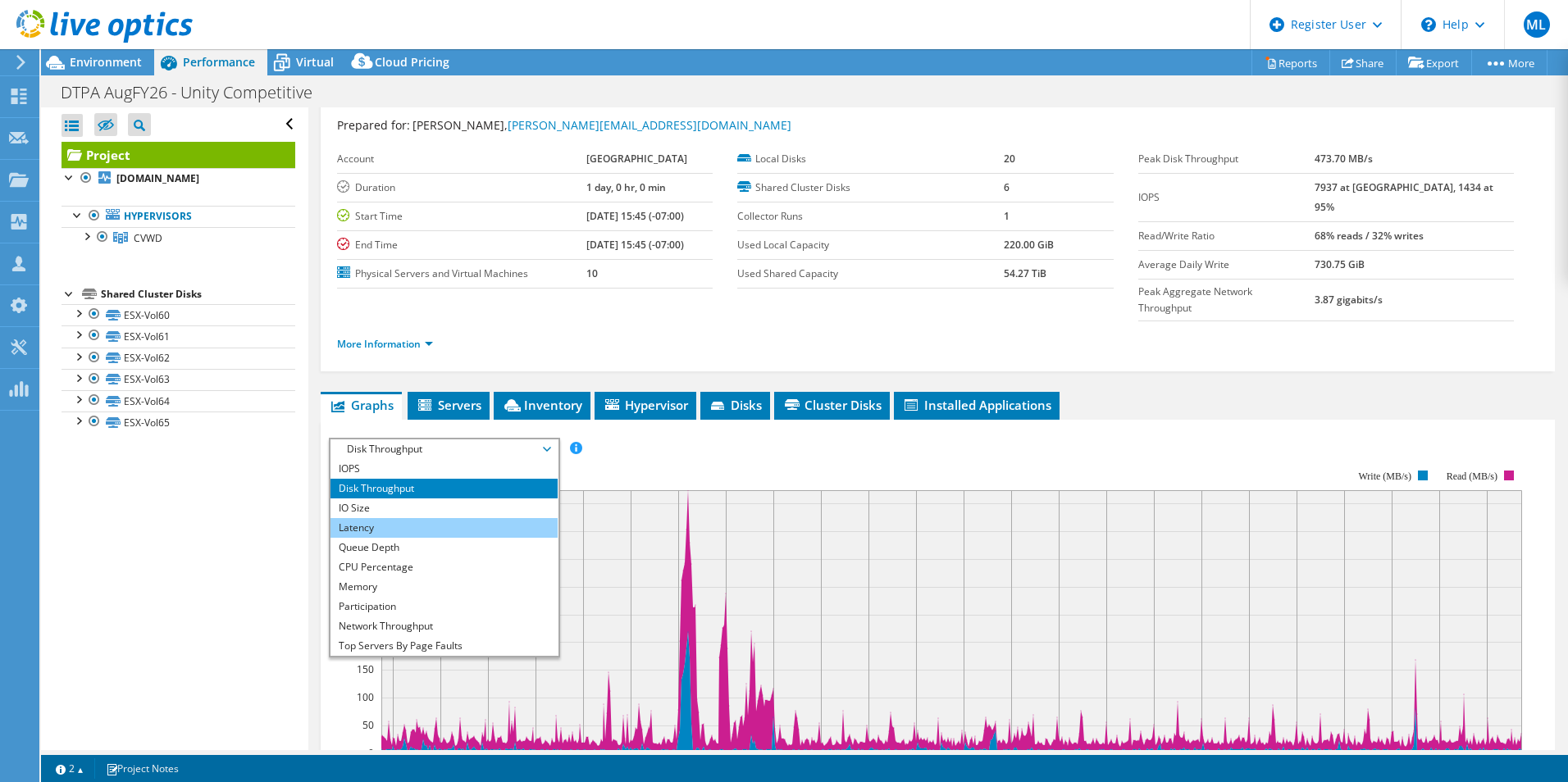
click at [382, 518] on li "Latency" at bounding box center [444, 528] width 227 height 20
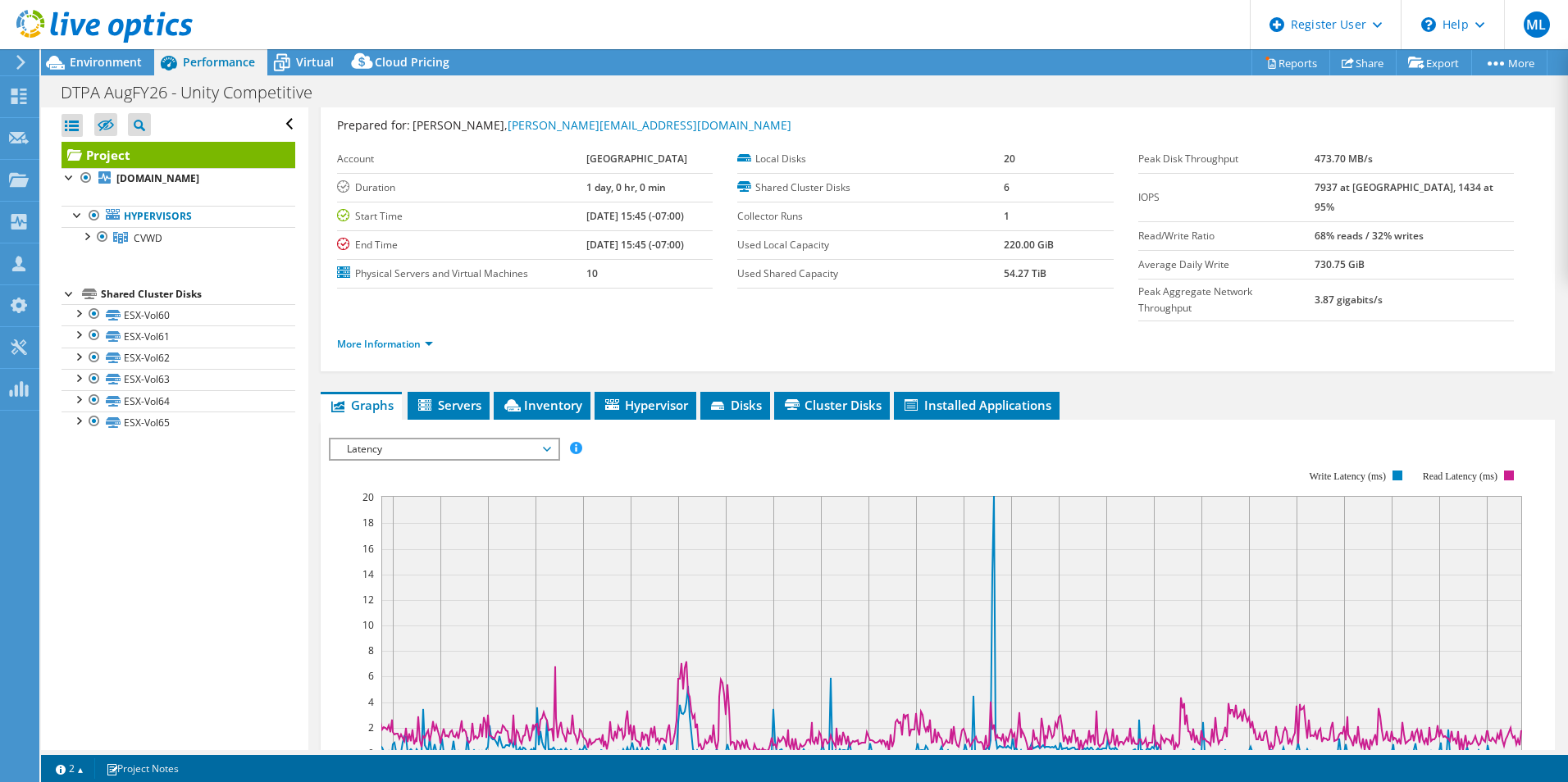
click at [381, 440] on span "Latency" at bounding box center [444, 450] width 211 height 20
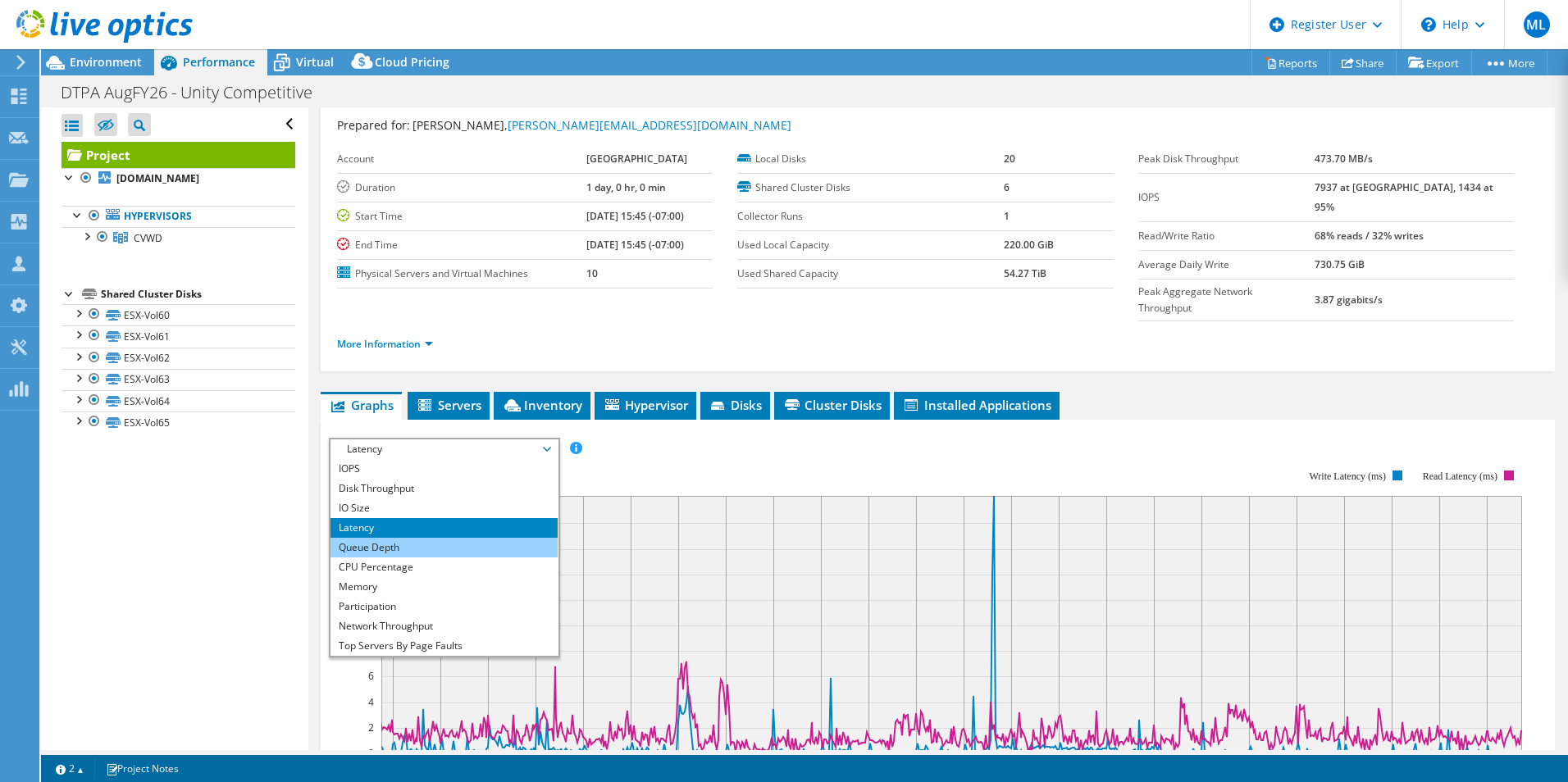
click at [392, 538] on li "Queue Depth" at bounding box center [444, 548] width 227 height 20
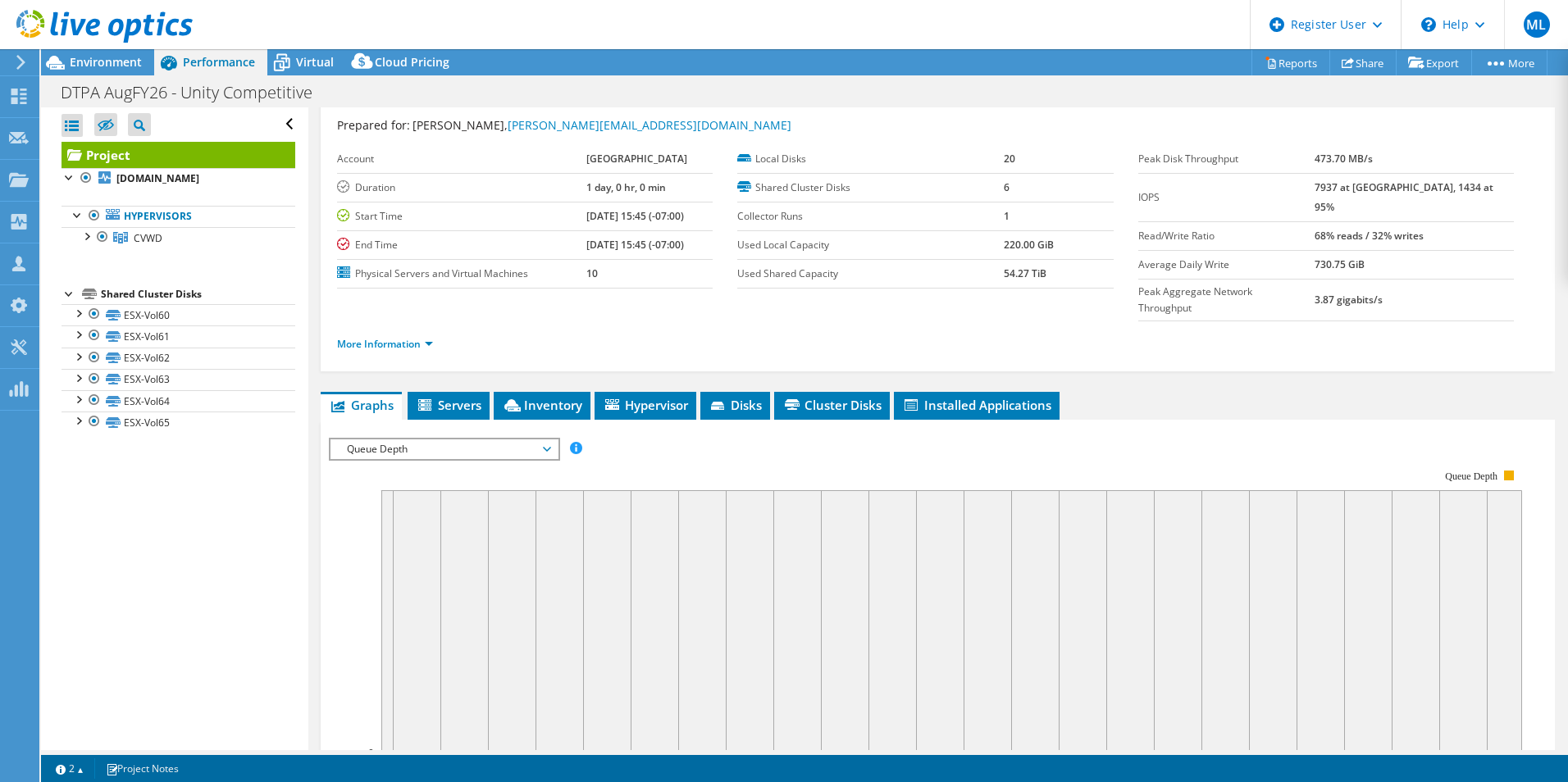
click at [459, 440] on span "Queue Depth" at bounding box center [444, 450] width 211 height 20
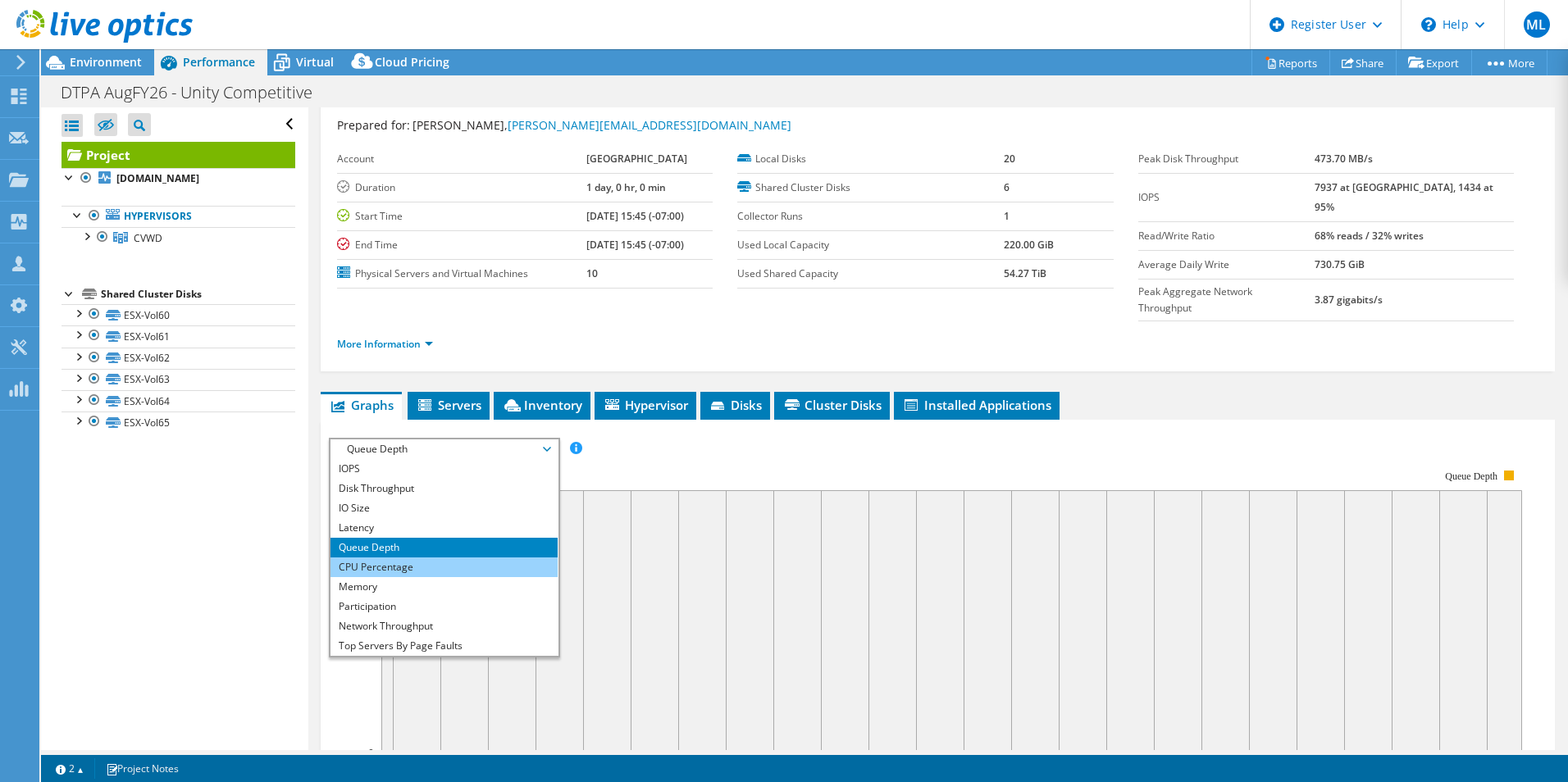
click at [434, 558] on li "CPU Percentage" at bounding box center [444, 568] width 227 height 20
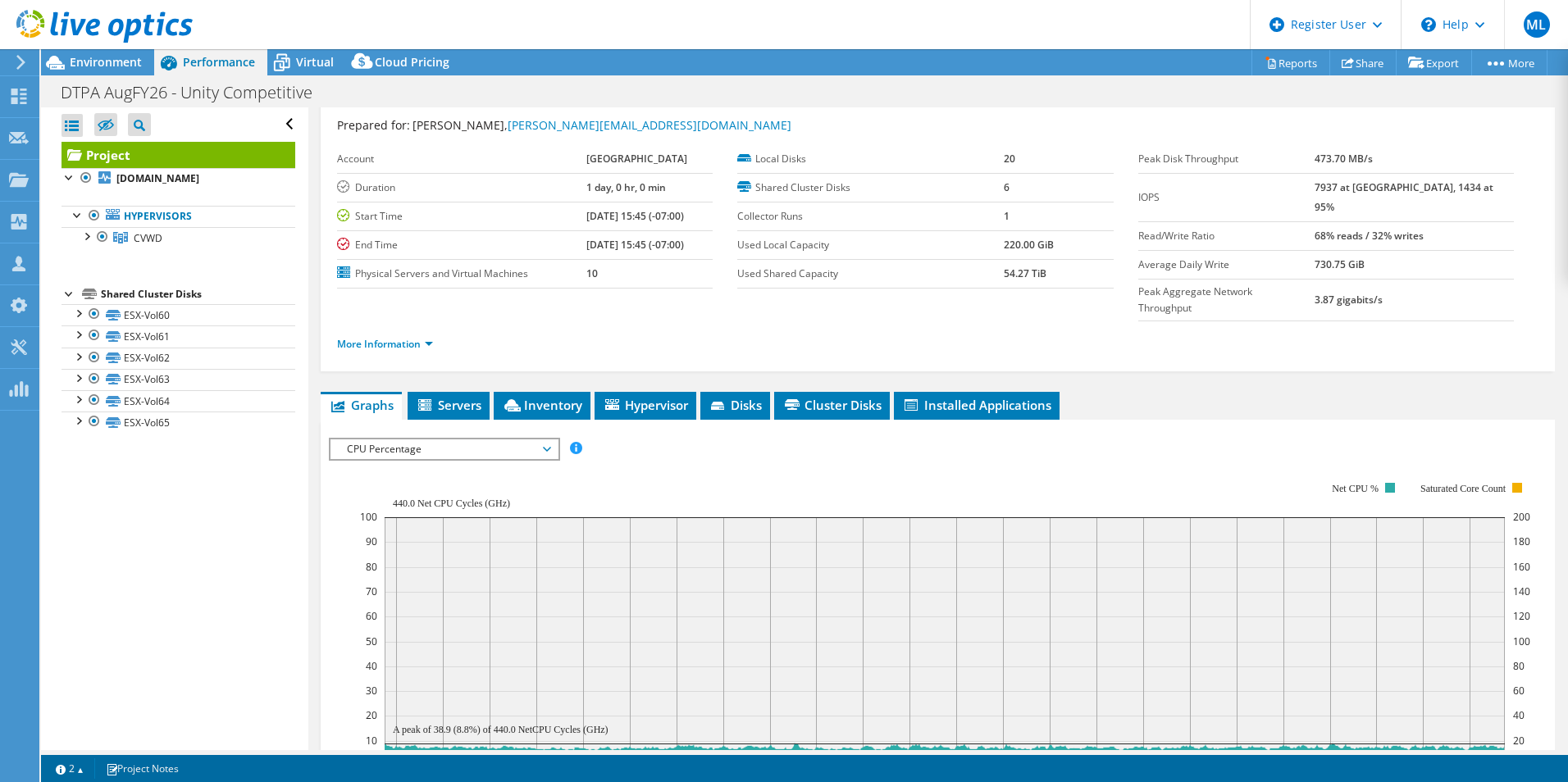
click at [427, 440] on span "CPU Percentage" at bounding box center [444, 450] width 211 height 20
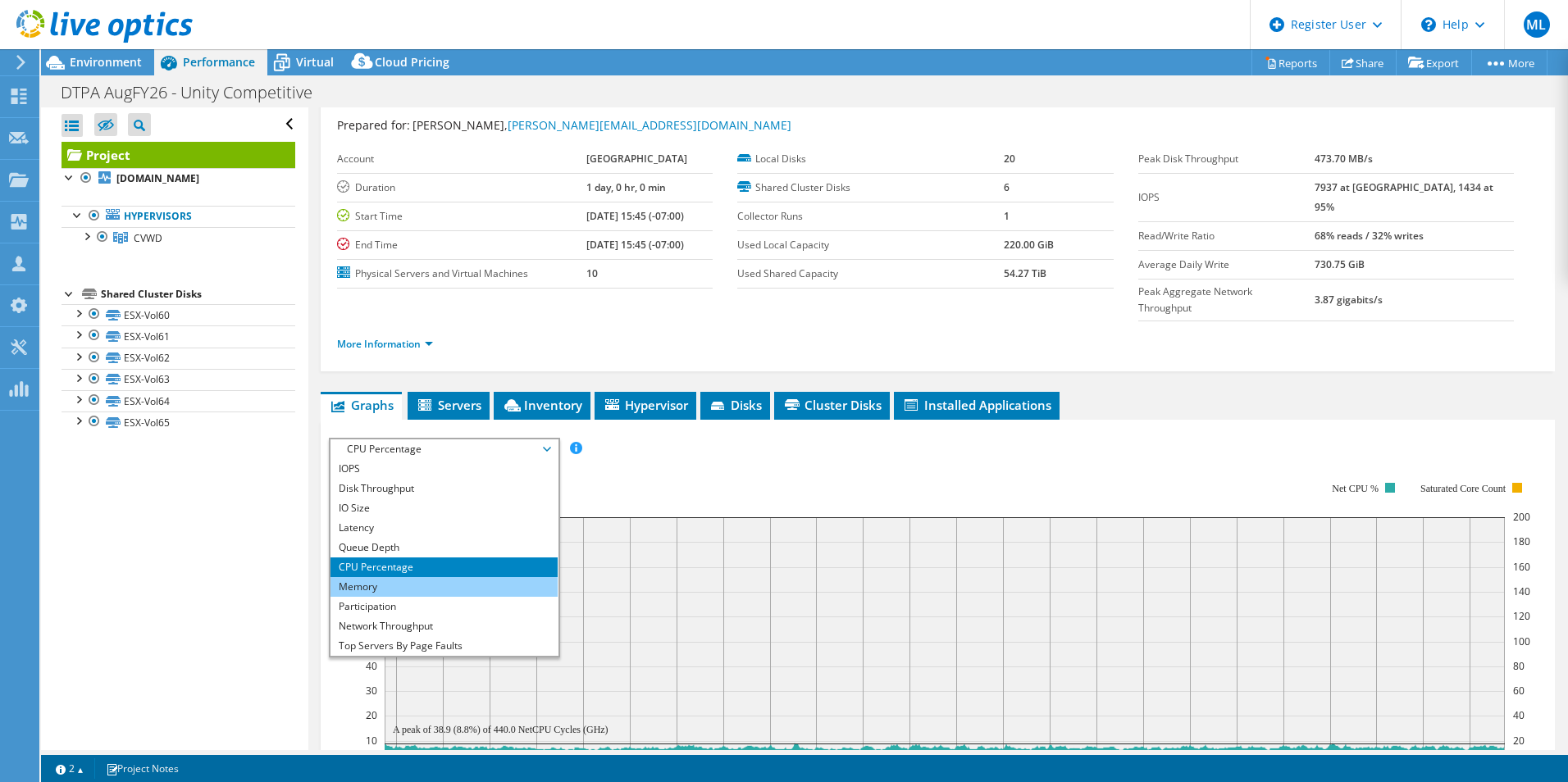
click at [406, 577] on li "Memory" at bounding box center [444, 587] width 227 height 20
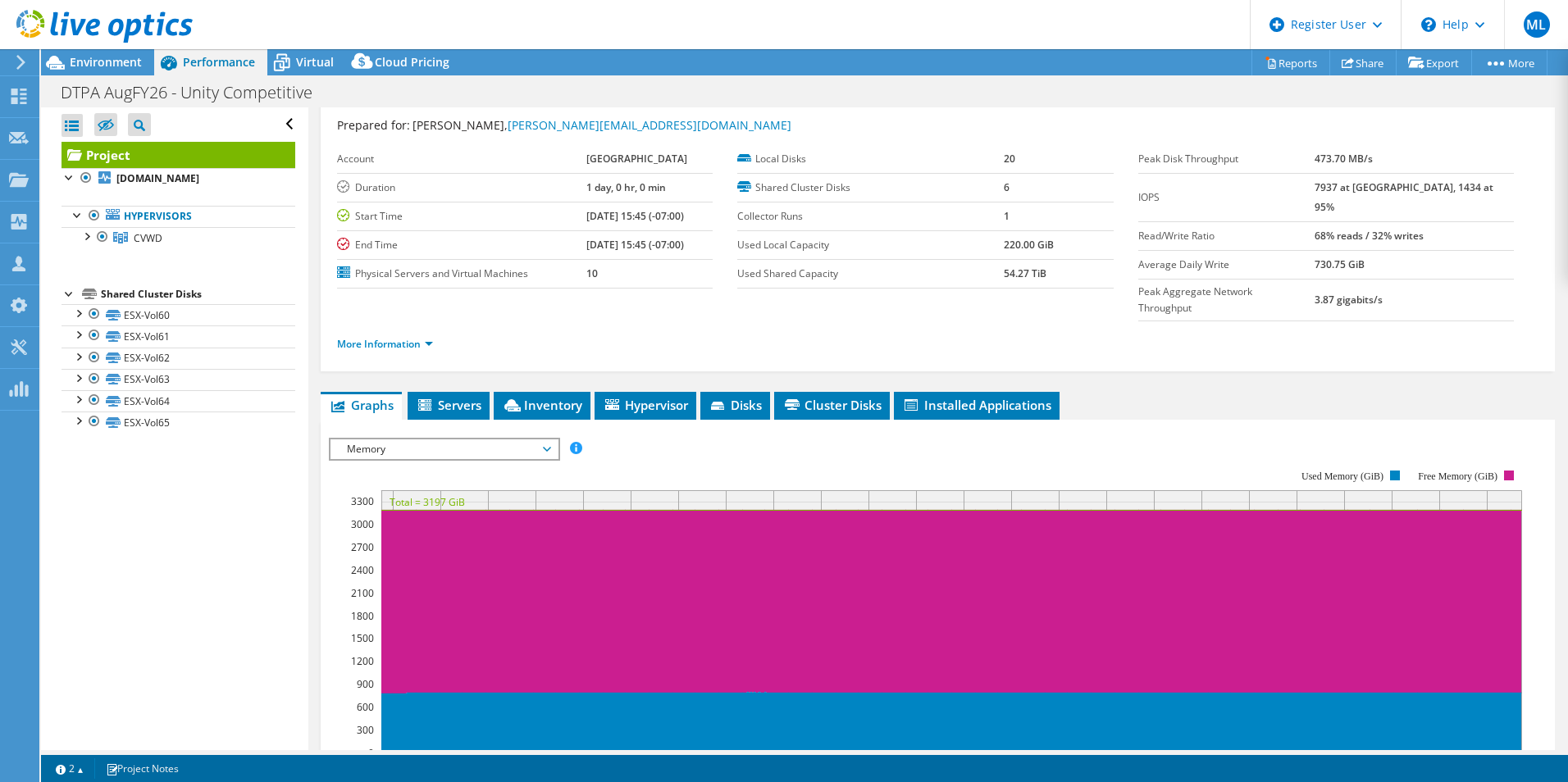
click at [382, 440] on span "Memory" at bounding box center [444, 450] width 211 height 20
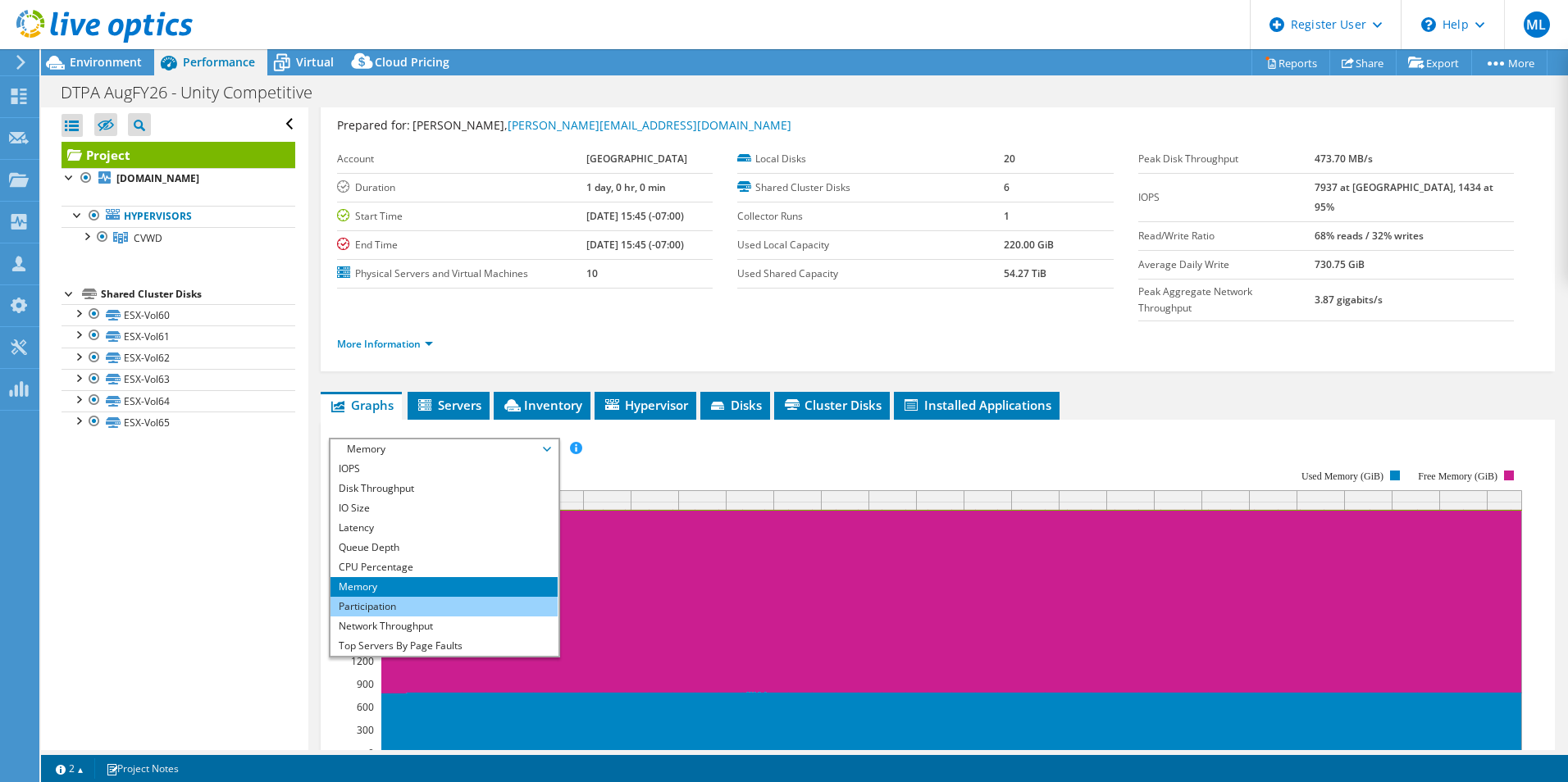
click at [429, 597] on li "Participation" at bounding box center [444, 607] width 227 height 20
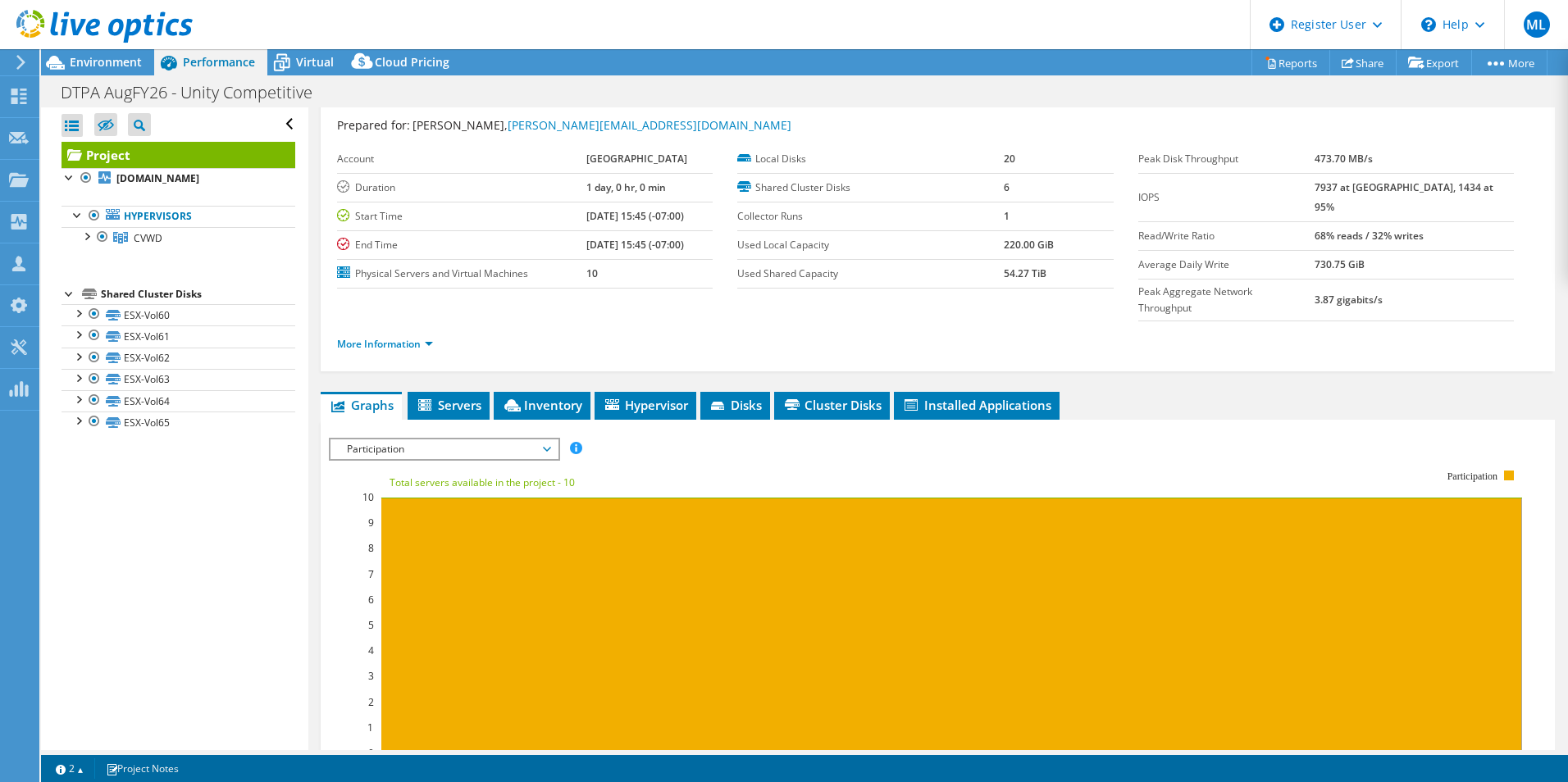
click at [475, 440] on span "Participation" at bounding box center [444, 450] width 211 height 20
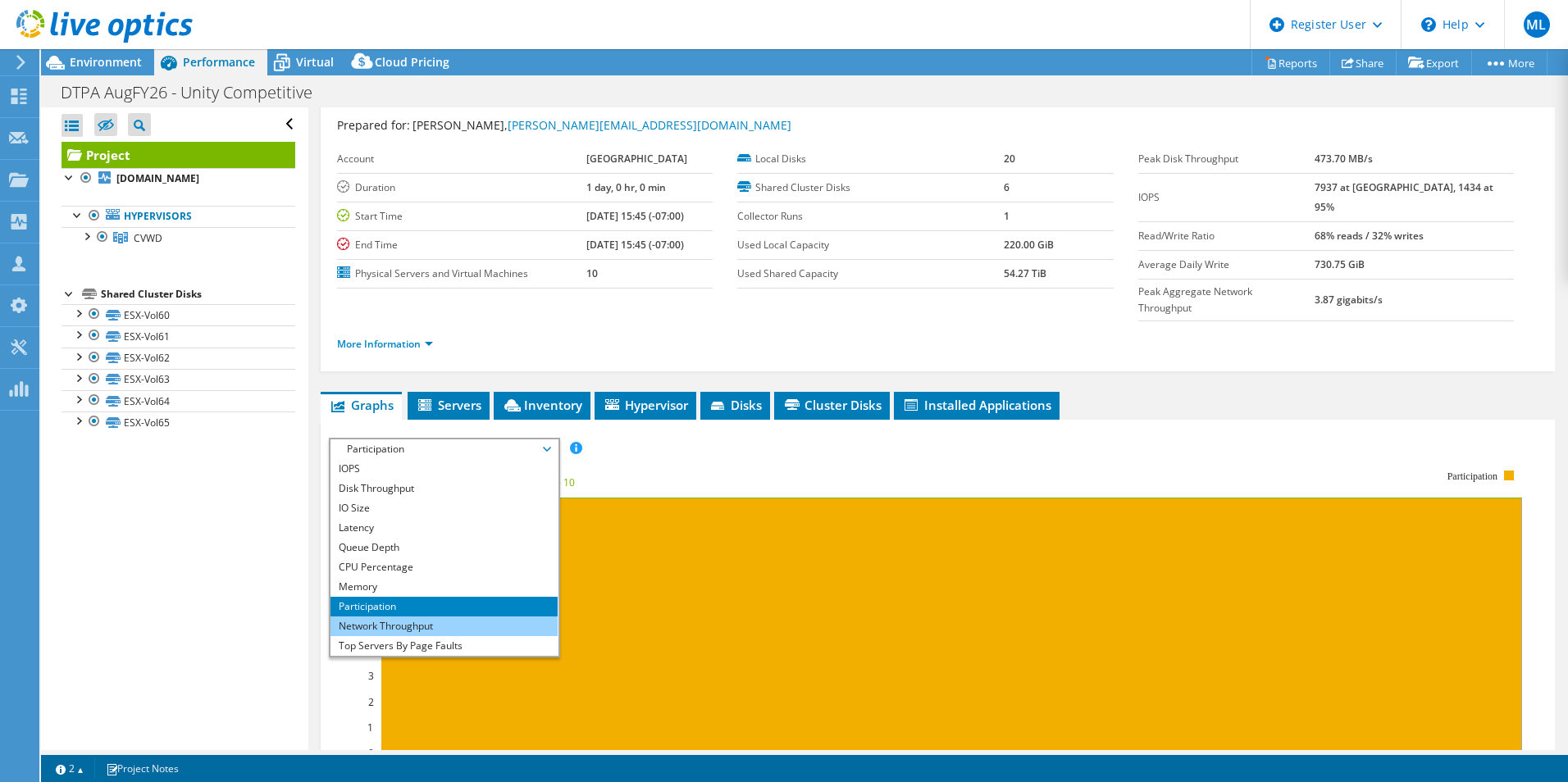
click at [480, 617] on li "Network Throughput" at bounding box center [444, 627] width 227 height 20
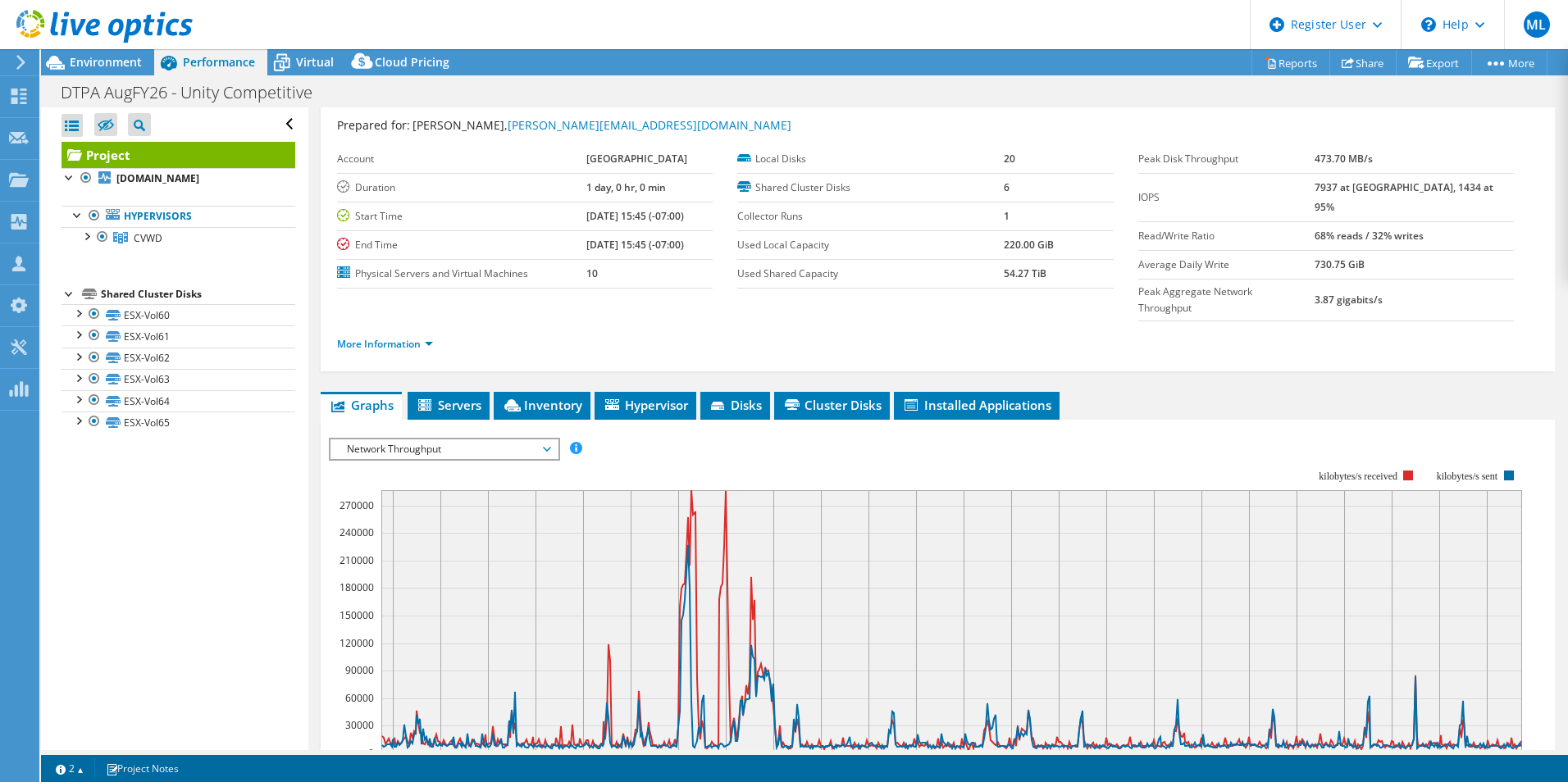
click at [403, 440] on span "Network Throughput" at bounding box center [444, 450] width 211 height 20
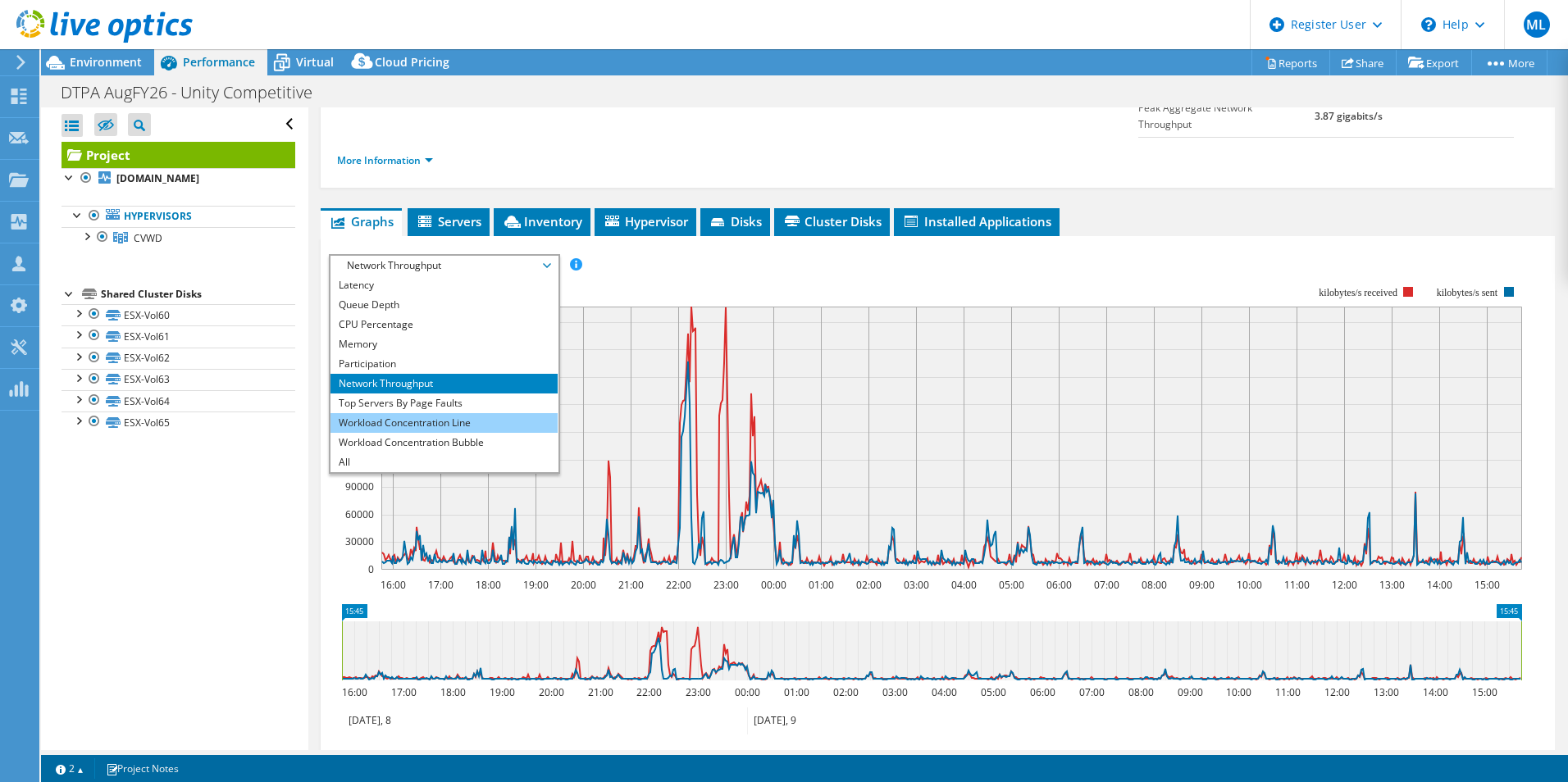
scroll to position [368, 0]
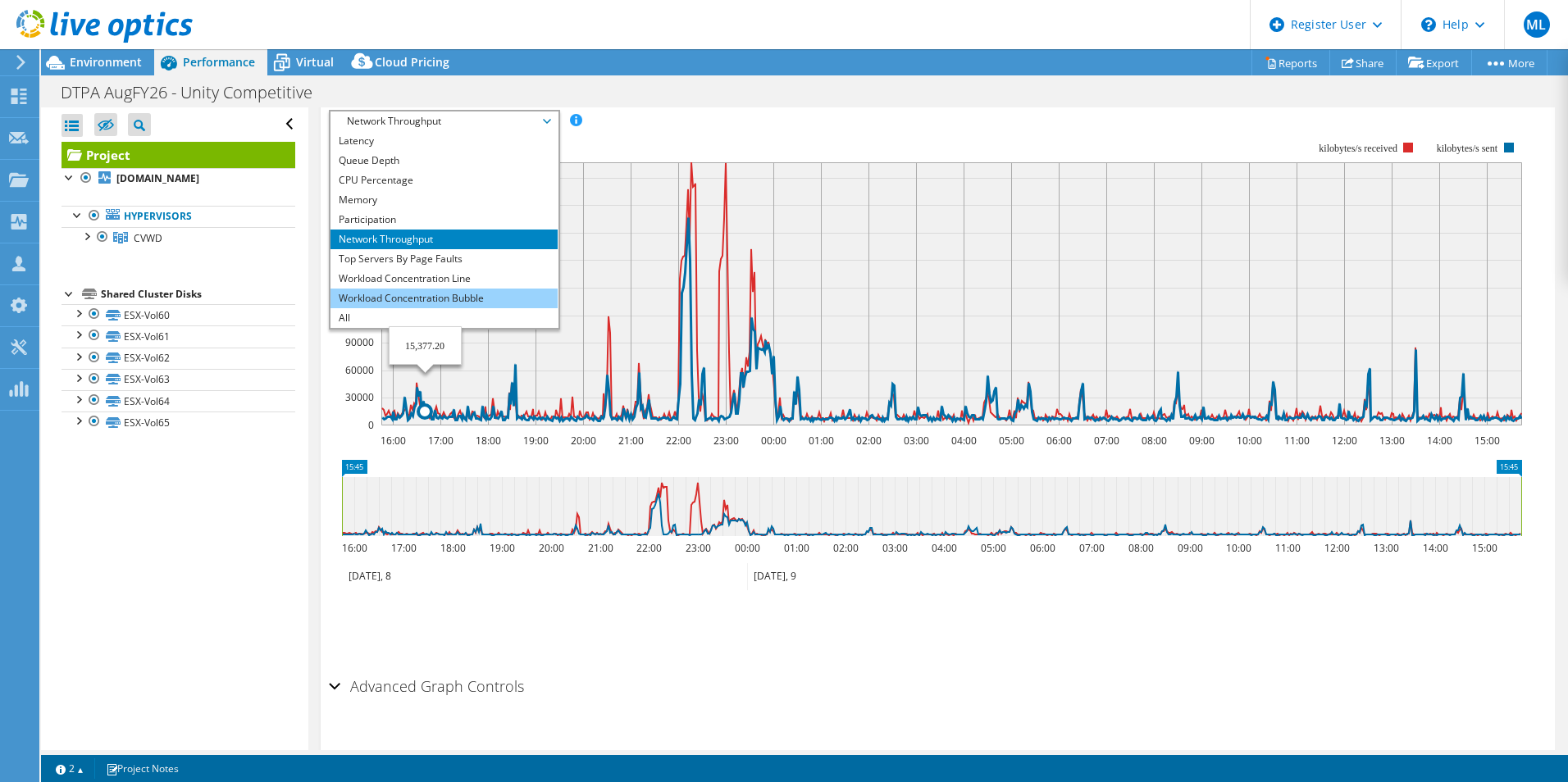
click at [432, 289] on li "Workload Concentration Bubble" at bounding box center [444, 299] width 227 height 20
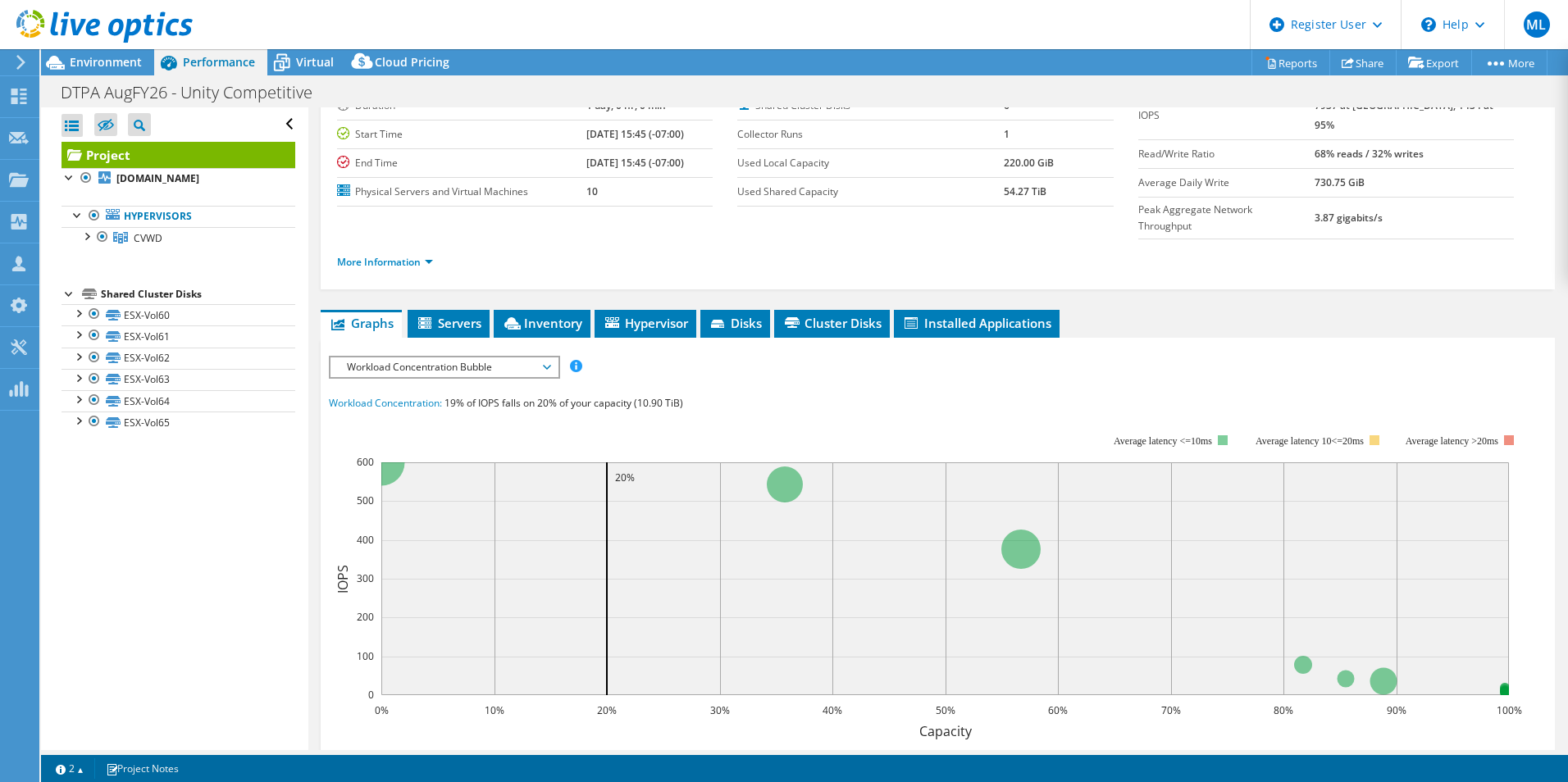
scroll to position [0, 0]
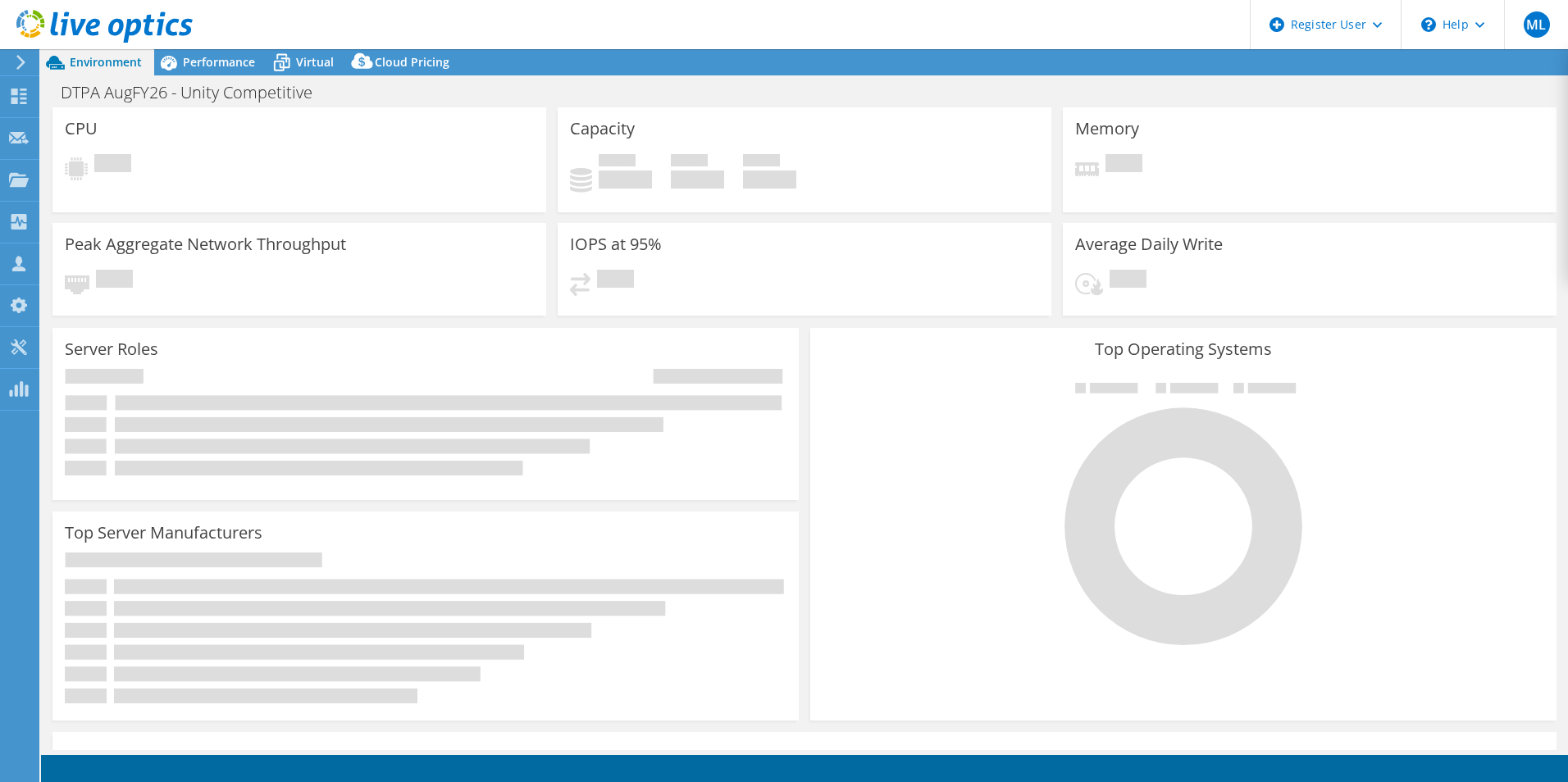
select select "USD"
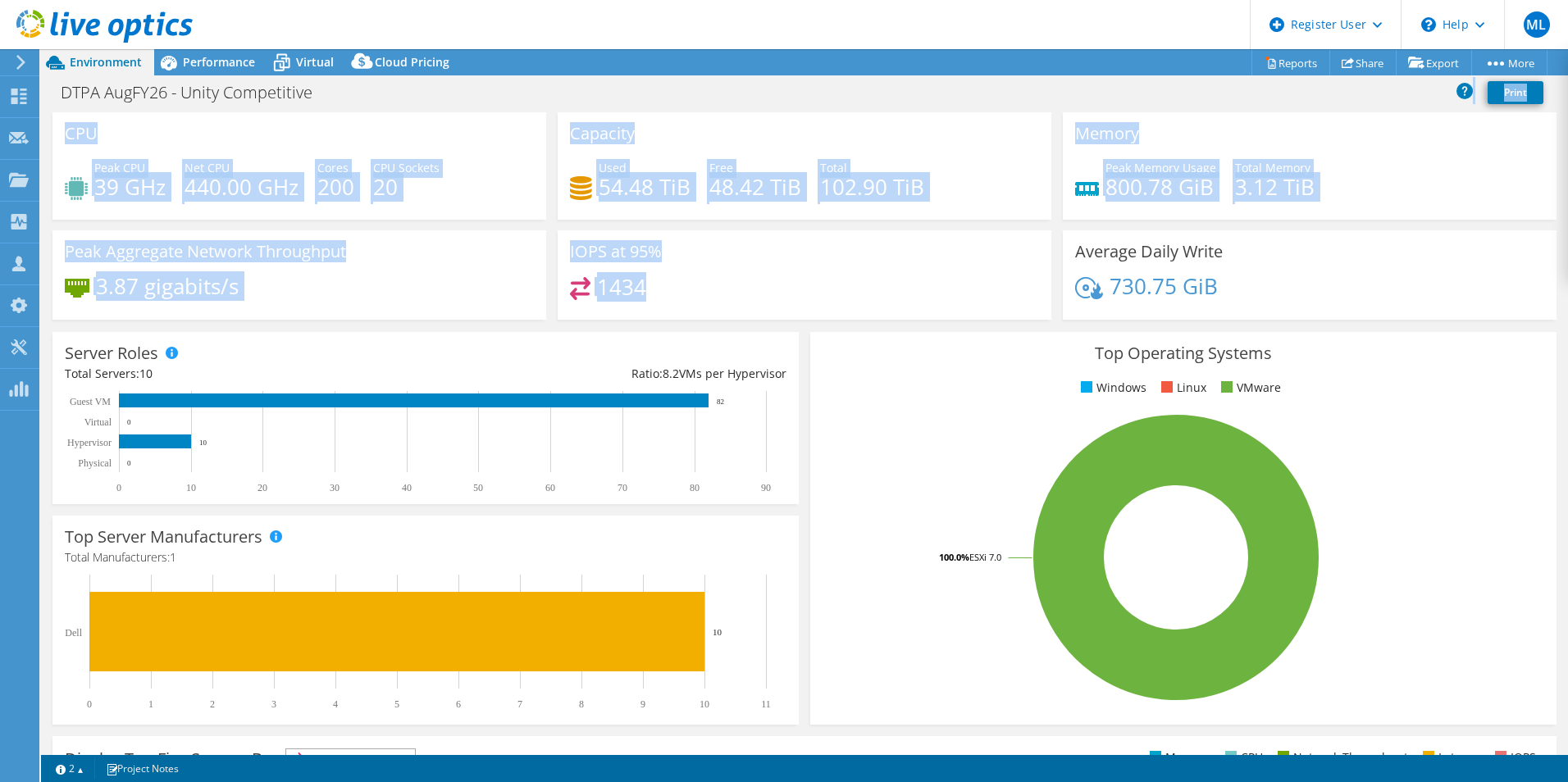
drag, startPoint x: 706, startPoint y: 301, endPoint x: 491, endPoint y: 91, distance: 300.5
click at [491, 91] on div "Project Actions Project Actions Reports Share Export vSAN ReadyNode Sizer" at bounding box center [804, 415] width 1527 height 733
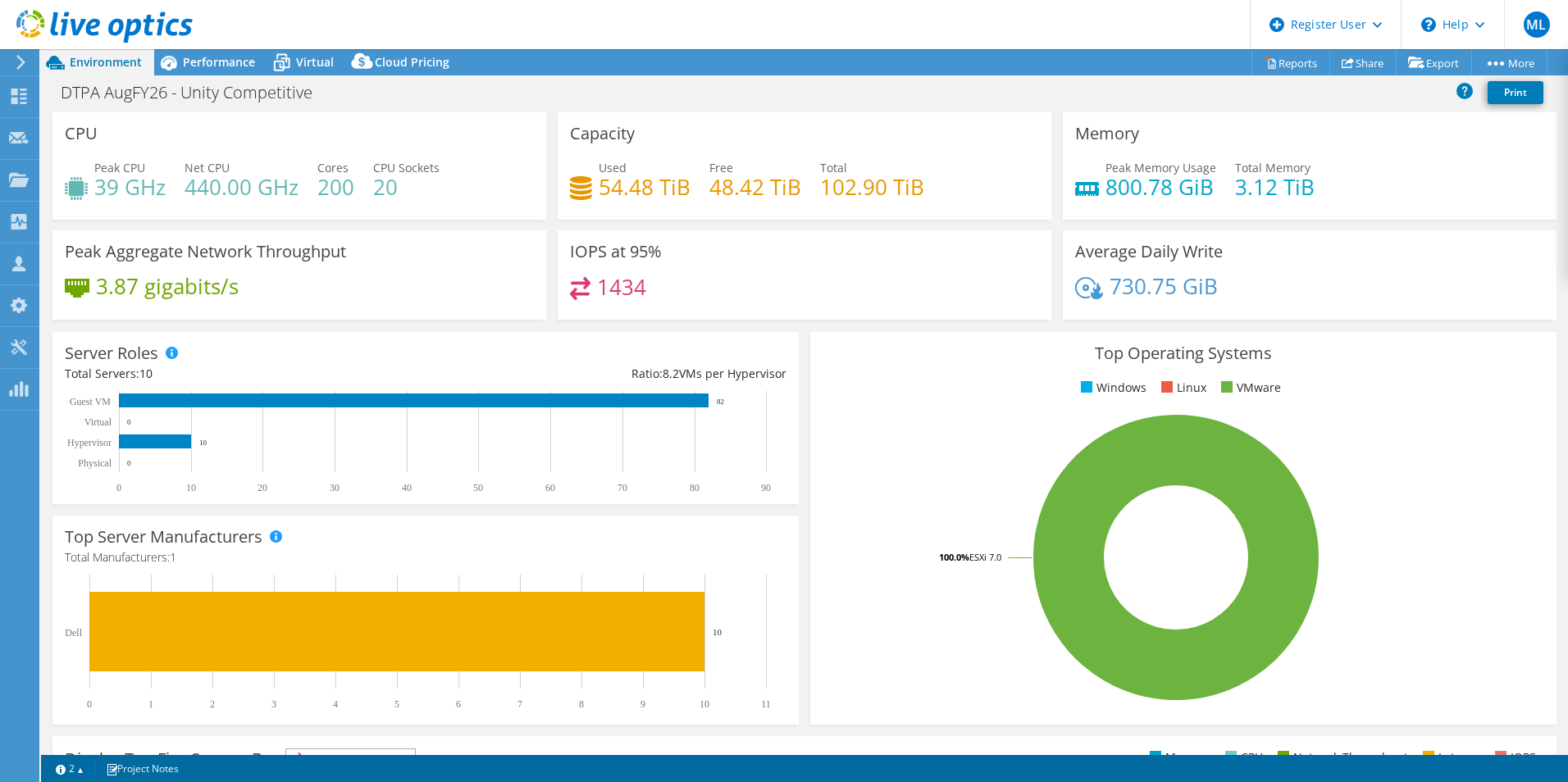
click at [491, 91] on div "DTPA AugFY26 - Unity Competitive Print" at bounding box center [804, 92] width 1527 height 30
click at [209, 56] on span "Performance" at bounding box center [218, 62] width 72 height 15
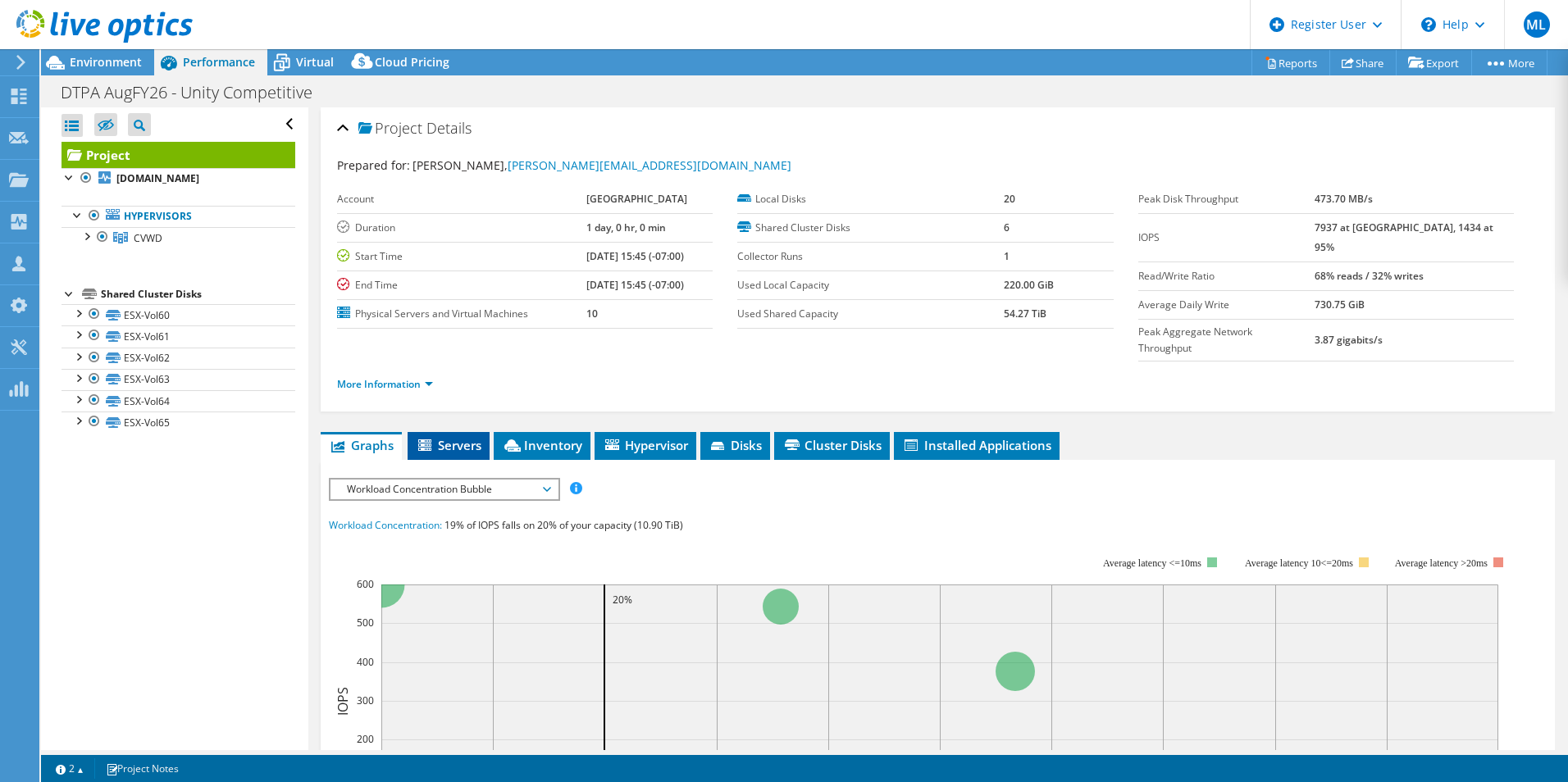
click at [445, 437] on span "Servers" at bounding box center [449, 445] width 65 height 16
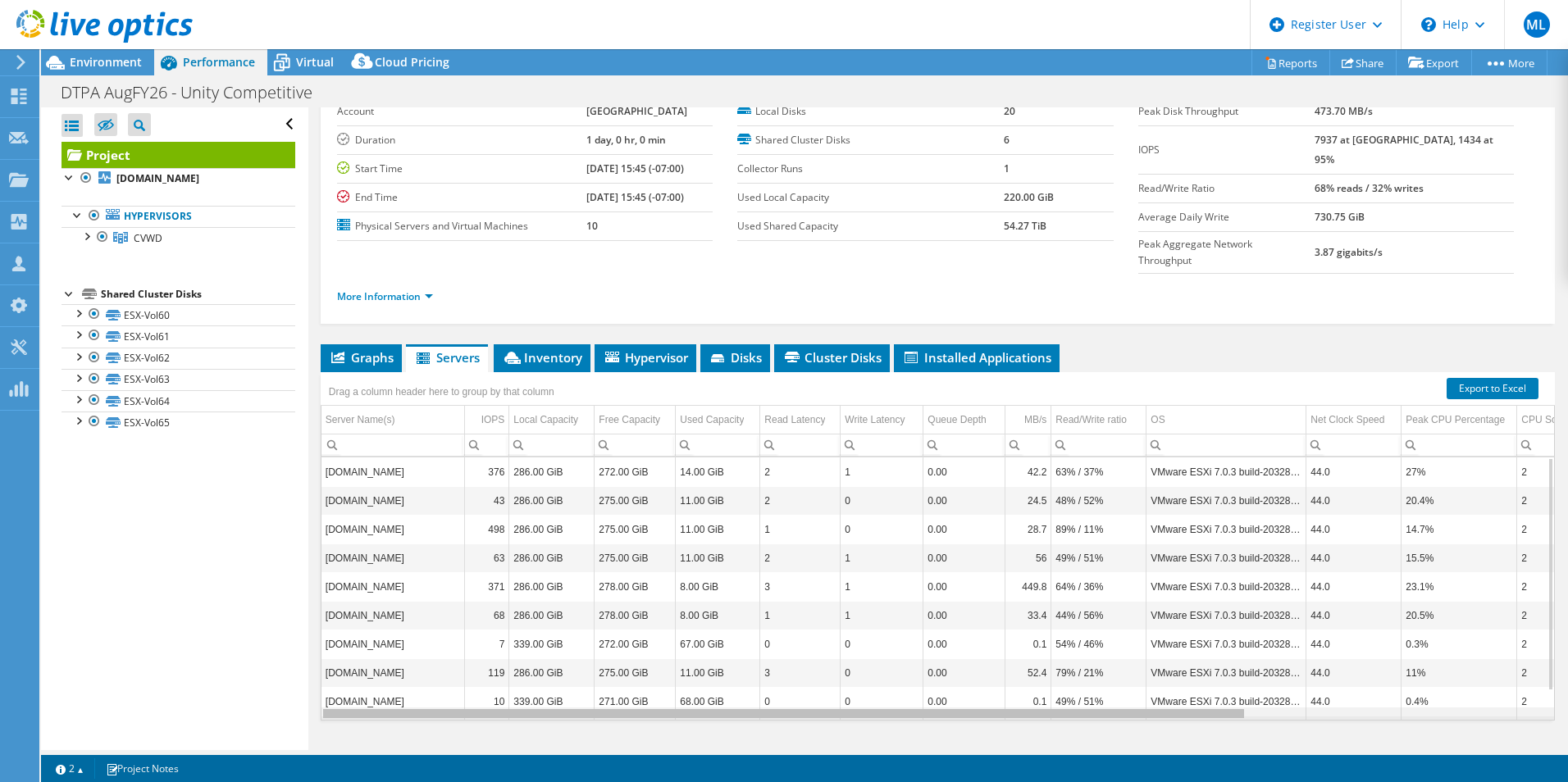
drag, startPoint x: 1208, startPoint y: 683, endPoint x: 1124, endPoint y: 658, distance: 87.6
click at [1202, 681] on body "ML Dell User Marc Laundy Marc.Laundy@dell.com Dell My Profile Log Out \n Help E…" at bounding box center [784, 391] width 1568 height 782
click at [688, 410] on div "Used Capacity" at bounding box center [711, 420] width 64 height 20
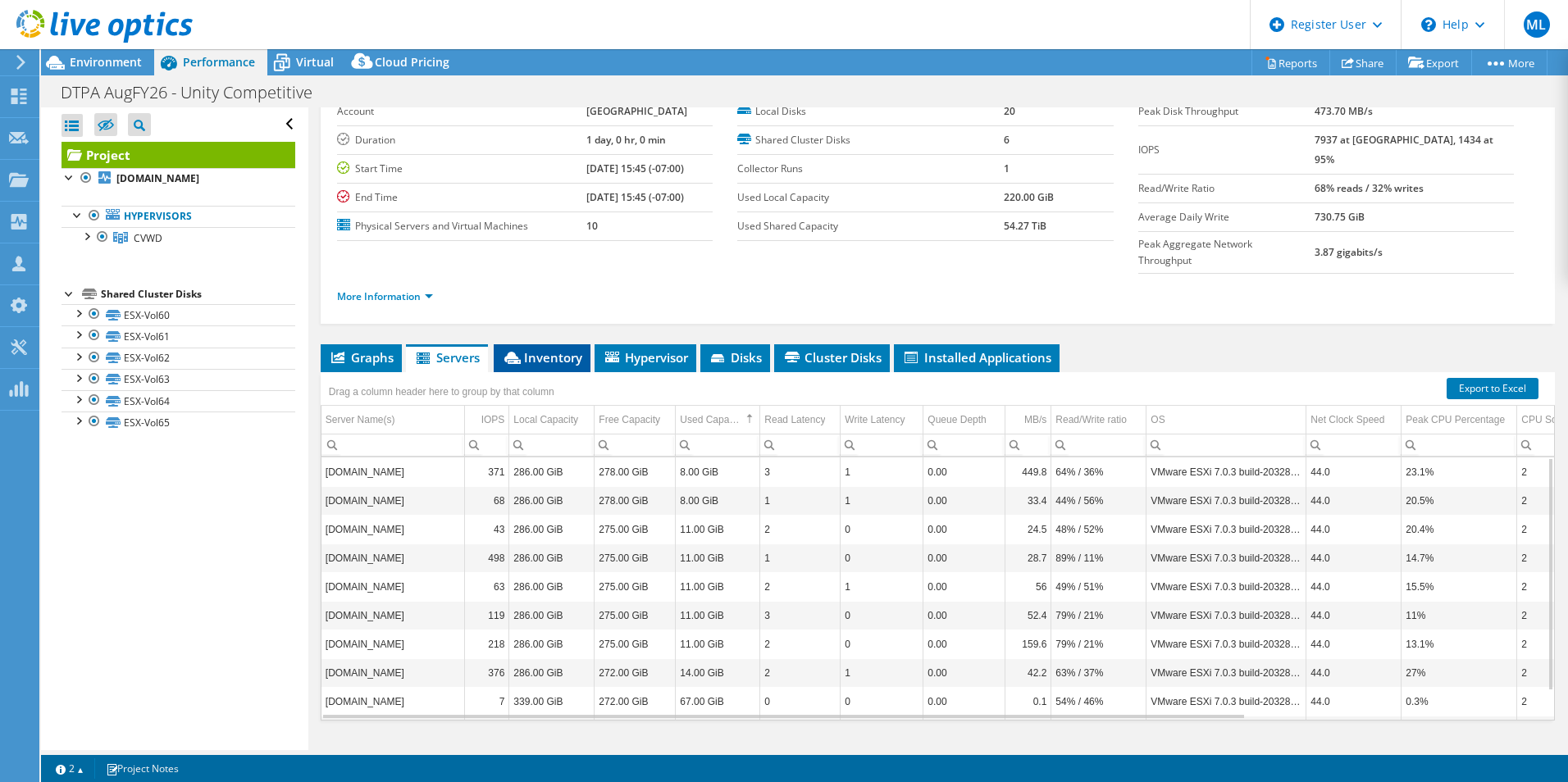
click at [561, 344] on li "Inventory" at bounding box center [541, 358] width 97 height 28
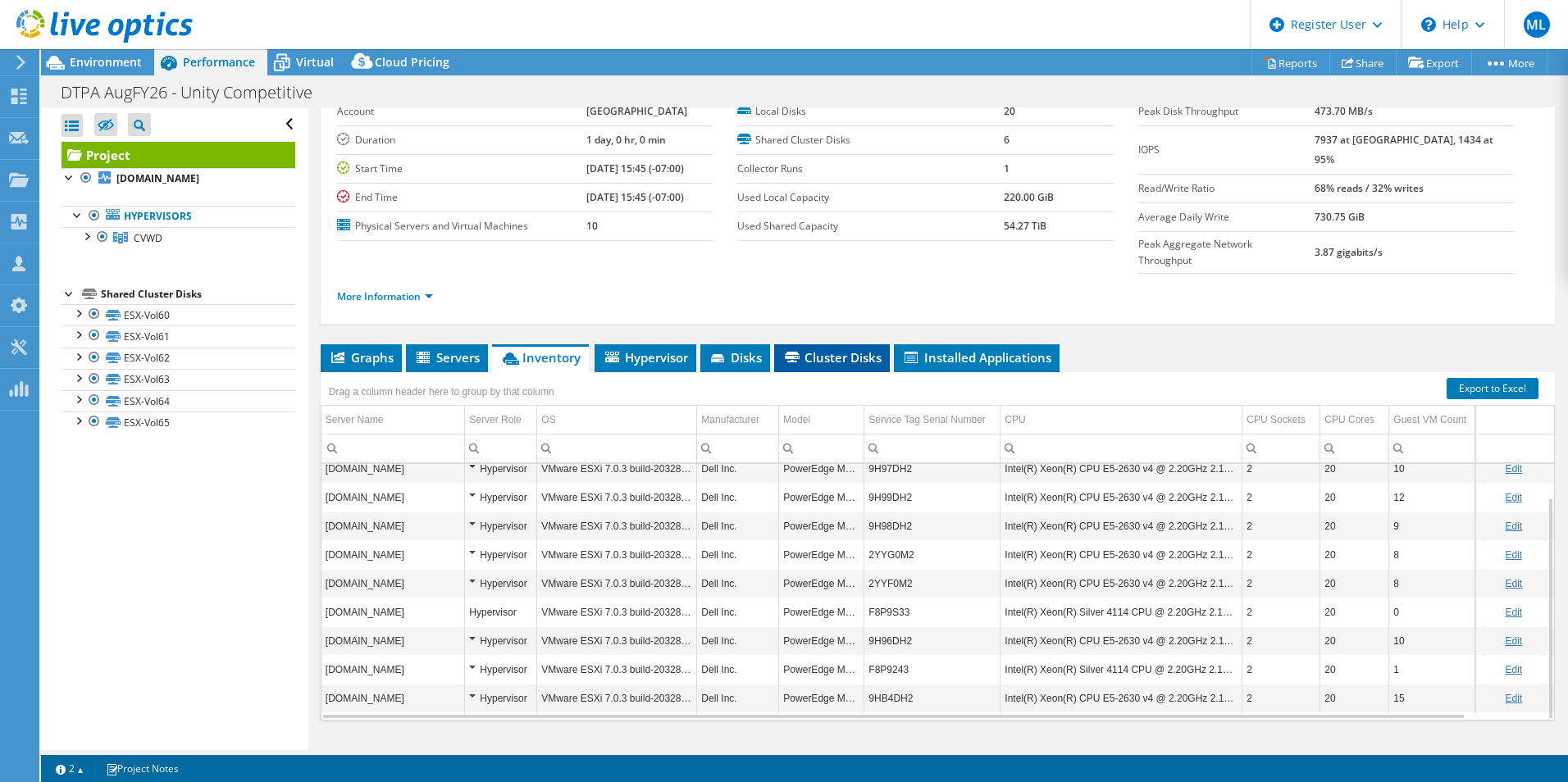
click at [810, 349] on span "Cluster Disks" at bounding box center [831, 357] width 99 height 16
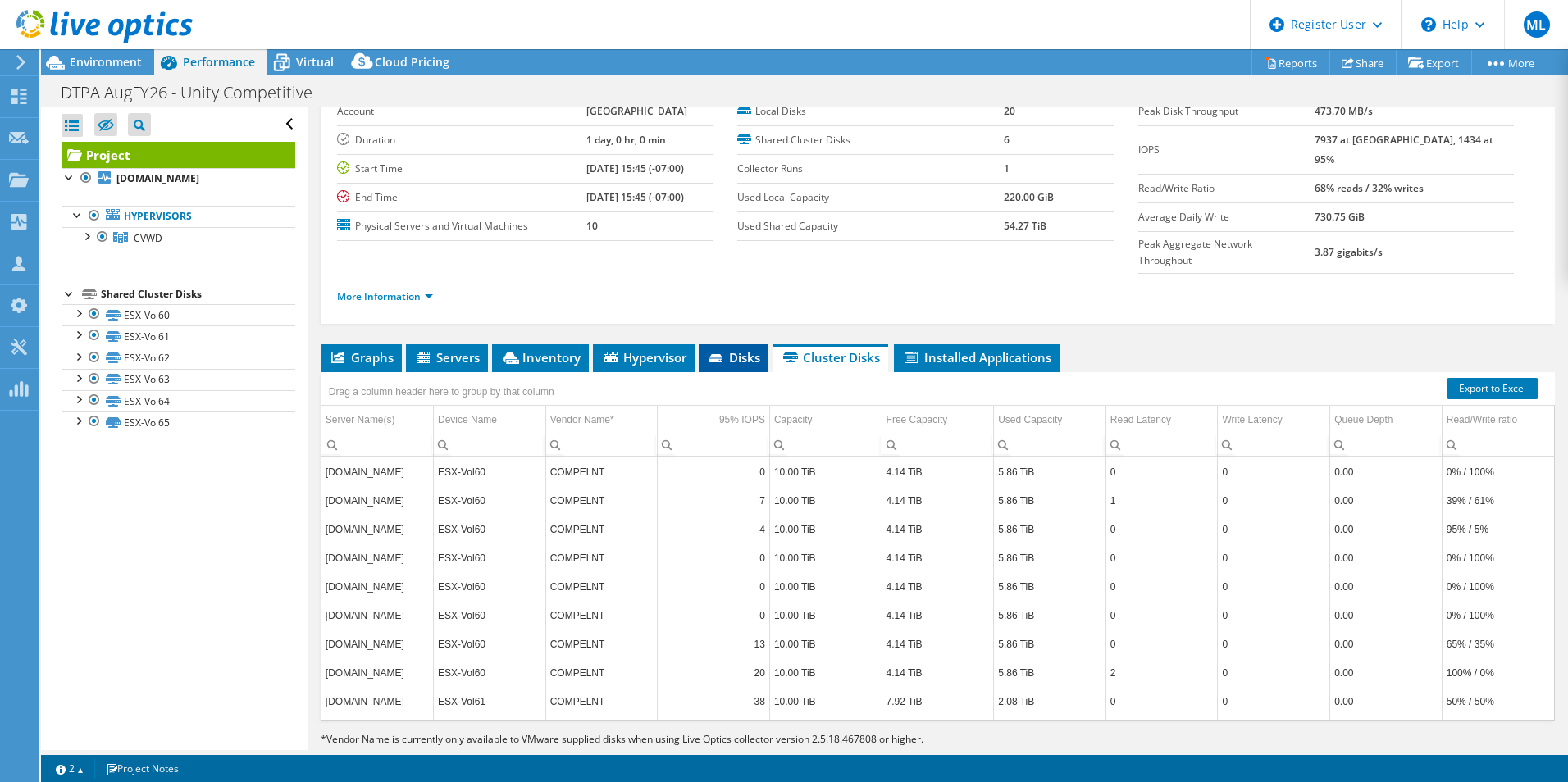
click at [759, 349] on span "Disks" at bounding box center [733, 357] width 54 height 16
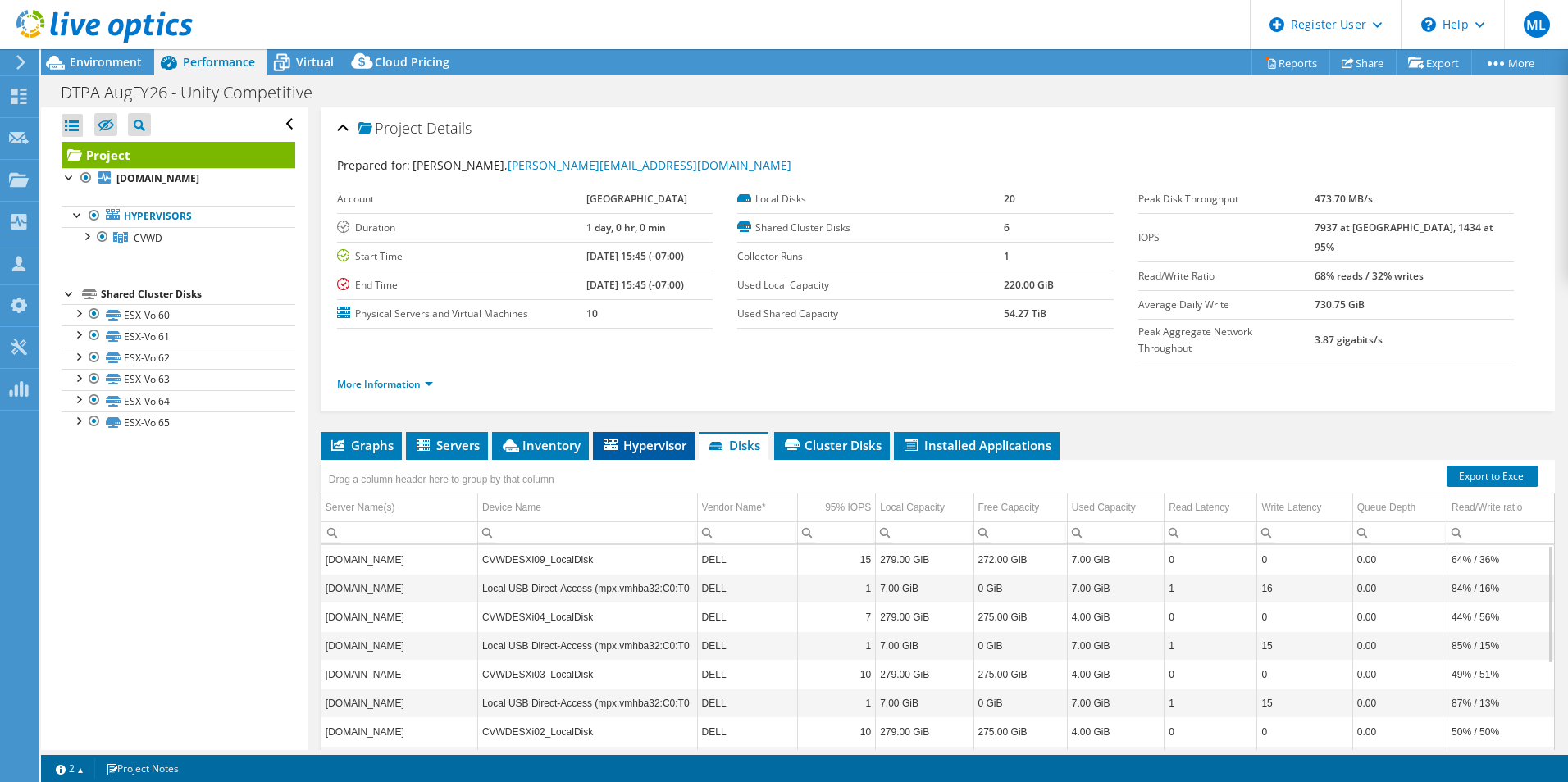
click at [684, 437] on span "Hypervisor" at bounding box center [644, 445] width 85 height 16
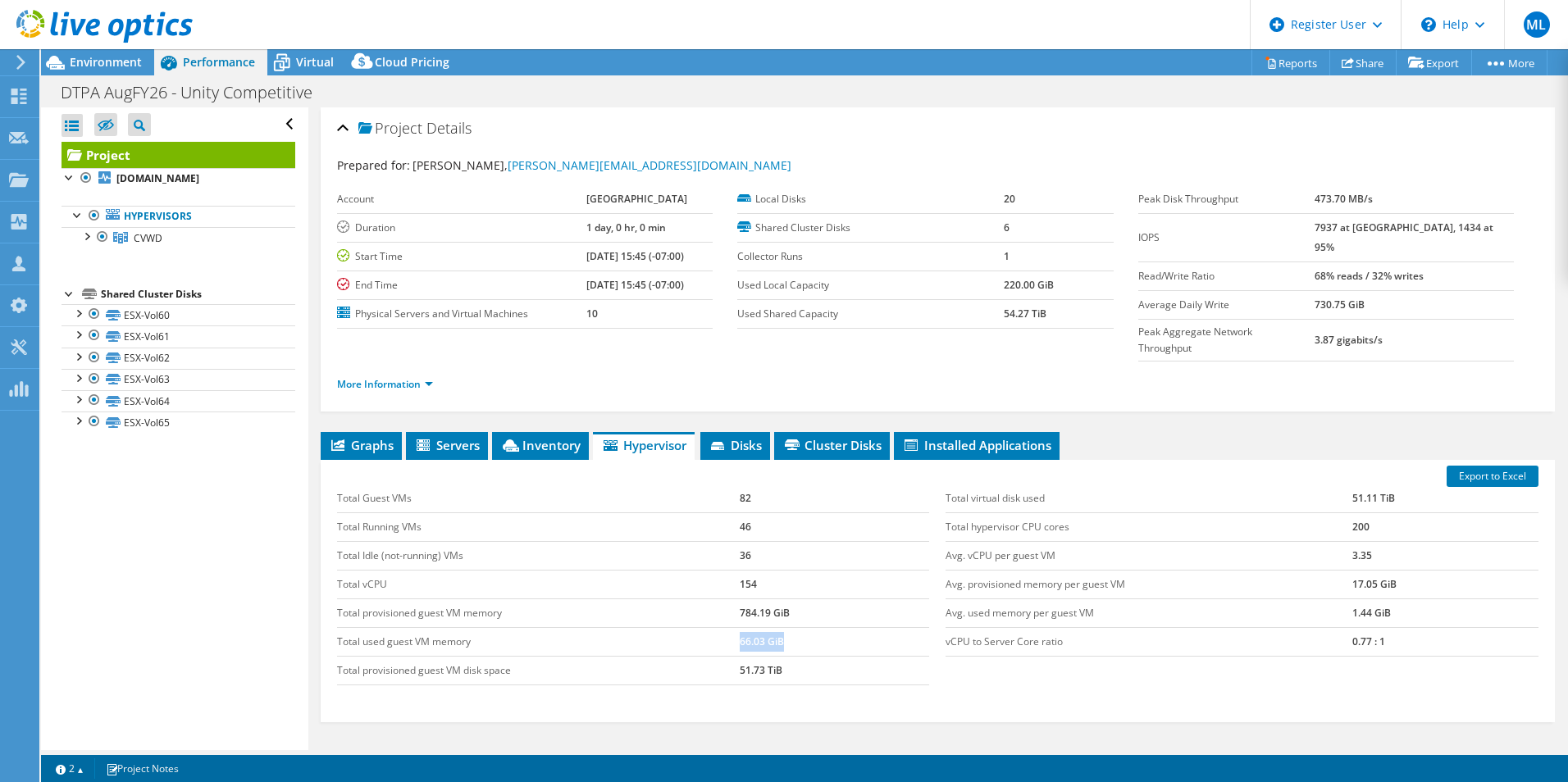
drag, startPoint x: 800, startPoint y: 614, endPoint x: 723, endPoint y: 613, distance: 77.0
click at [723, 627] on tr "Total used guest VM memory 66.03 GiB" at bounding box center [633, 641] width 593 height 29
click at [723, 627] on td "Total used guest VM memory" at bounding box center [538, 641] width 402 height 29
drag, startPoint x: 658, startPoint y: 649, endPoint x: 804, endPoint y: 646, distance: 146.0
click at [804, 656] on tr "Total provisioned guest VM disk space 51.73 TiB" at bounding box center [633, 670] width 593 height 29
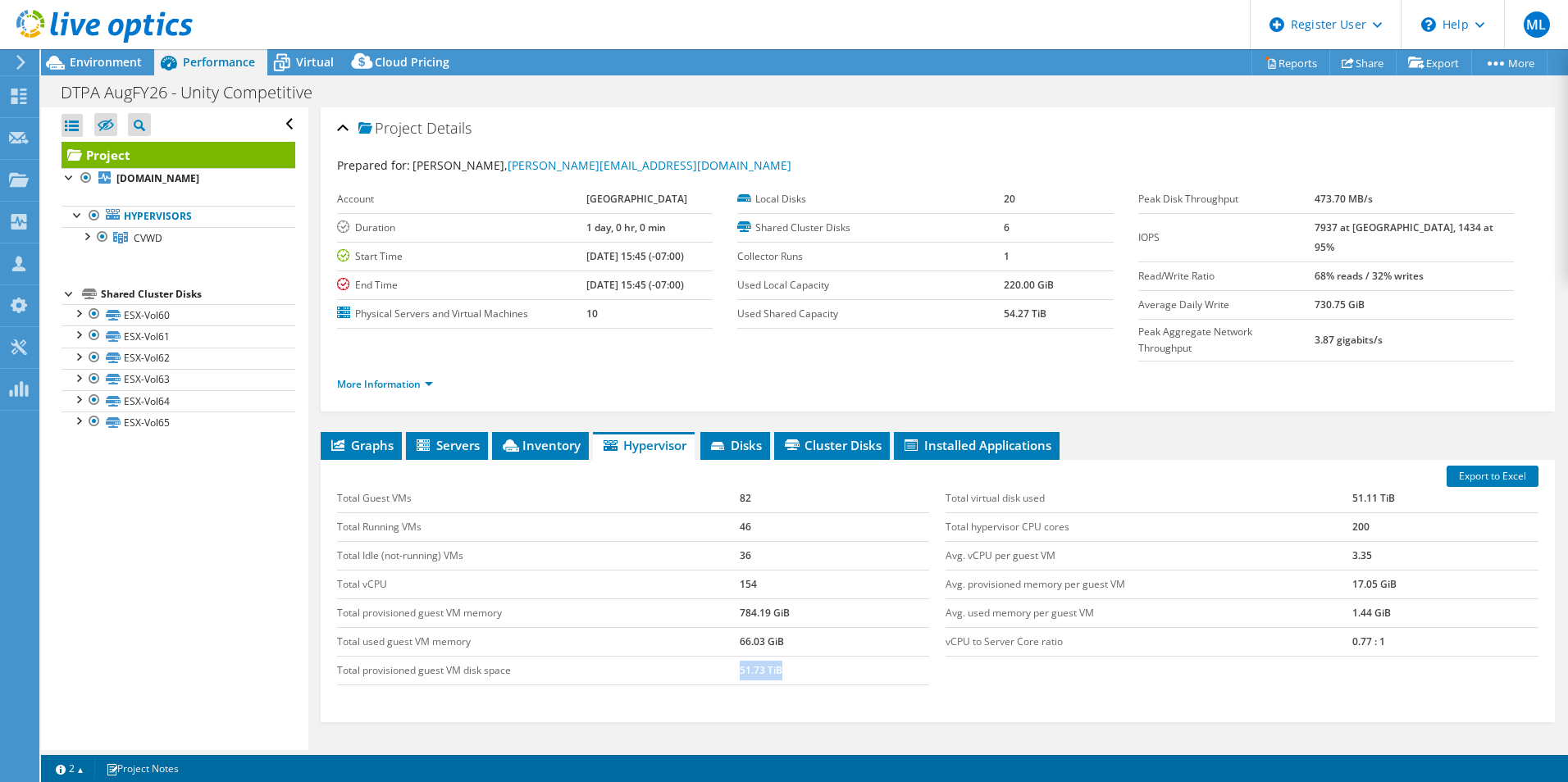
click at [804, 656] on td "51.73 TiB" at bounding box center [834, 670] width 190 height 29
click at [333, 66] on div "Virtual" at bounding box center [306, 62] width 79 height 26
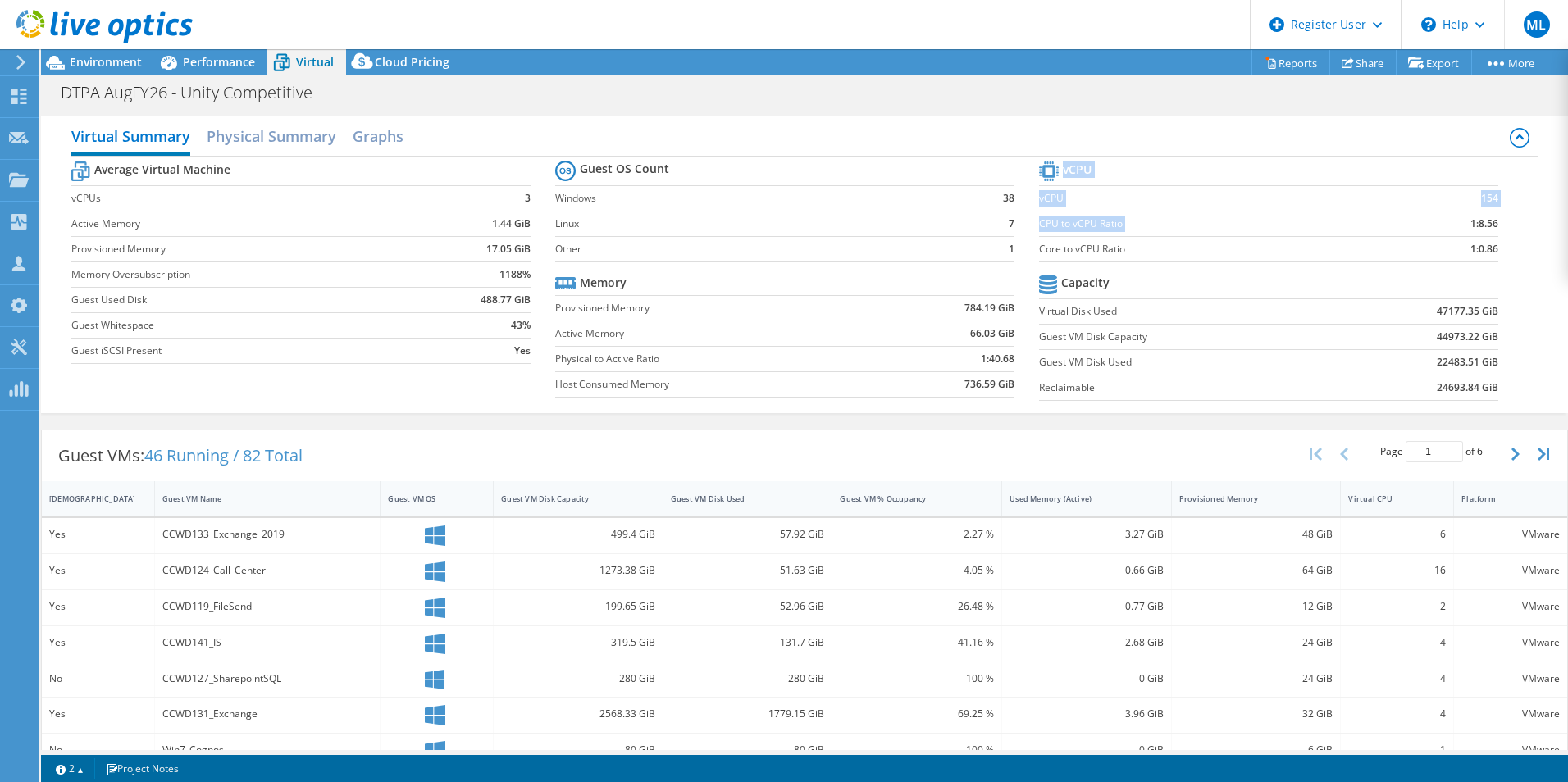
drag, startPoint x: 1494, startPoint y: 226, endPoint x: 1448, endPoint y: 220, distance: 46.4
click at [1448, 220] on section "vCPU vCPU 154 CPU to vCPU Ratio 1:8.56 Core to vCPU Ratio 1:0.86 Capacity Virtu…" at bounding box center [1281, 282] width 484 height 252
click at [1448, 220] on td "1:8.56" at bounding box center [1445, 223] width 105 height 25
drag, startPoint x: 1031, startPoint y: 223, endPoint x: 1496, endPoint y: 250, distance: 465.8
click at [1496, 250] on section "vCPU vCPU 154 CPU to vCPU Ratio 1:8.56 Core to vCPU Ratio 1:0.86 Capacity Virtu…" at bounding box center [1281, 282] width 484 height 252
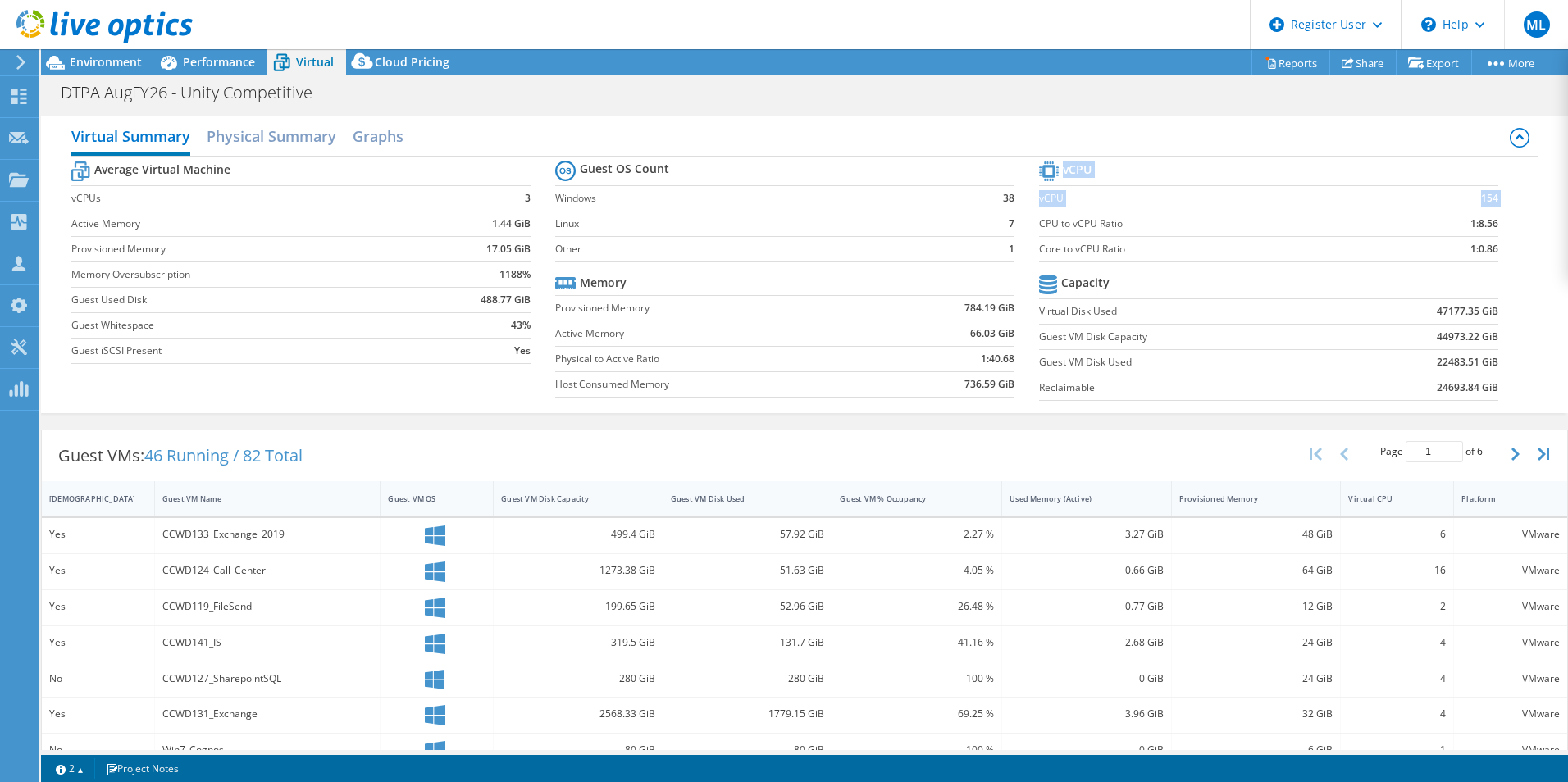
click at [1497, 250] on section "vCPU vCPU 154 CPU to vCPU Ratio 1:8.56 Core to vCPU Ratio 1:0.86 Capacity Virtu…" at bounding box center [1281, 282] width 484 height 252
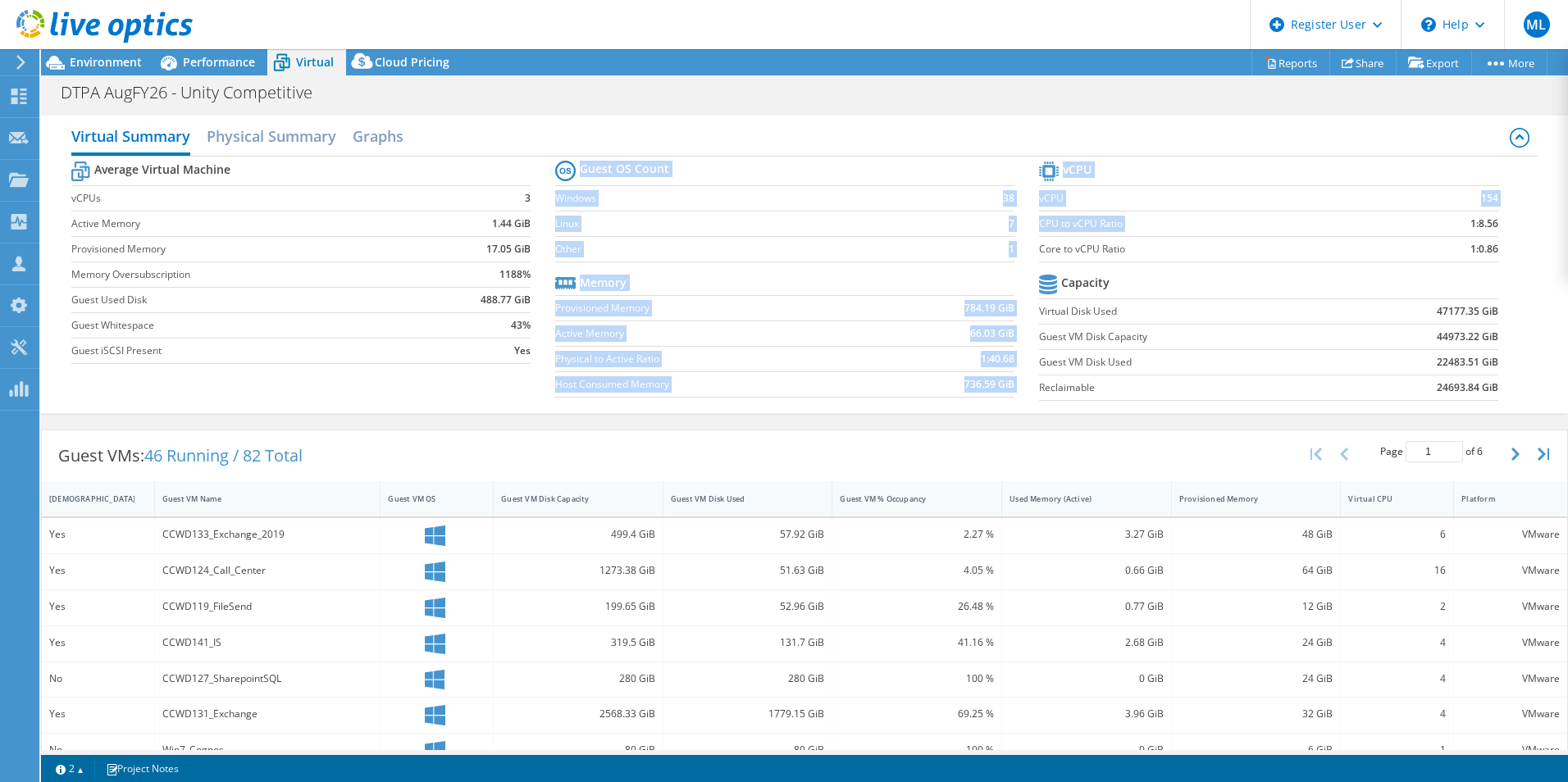
drag, startPoint x: 1030, startPoint y: 221, endPoint x: 1461, endPoint y: 229, distance: 431.1
click at [1460, 229] on div "Average Virtual Machine vCPUs 3 Active Memory 1.44 GiB Provisioned Memory 17.05…" at bounding box center [805, 282] width 1466 height 252
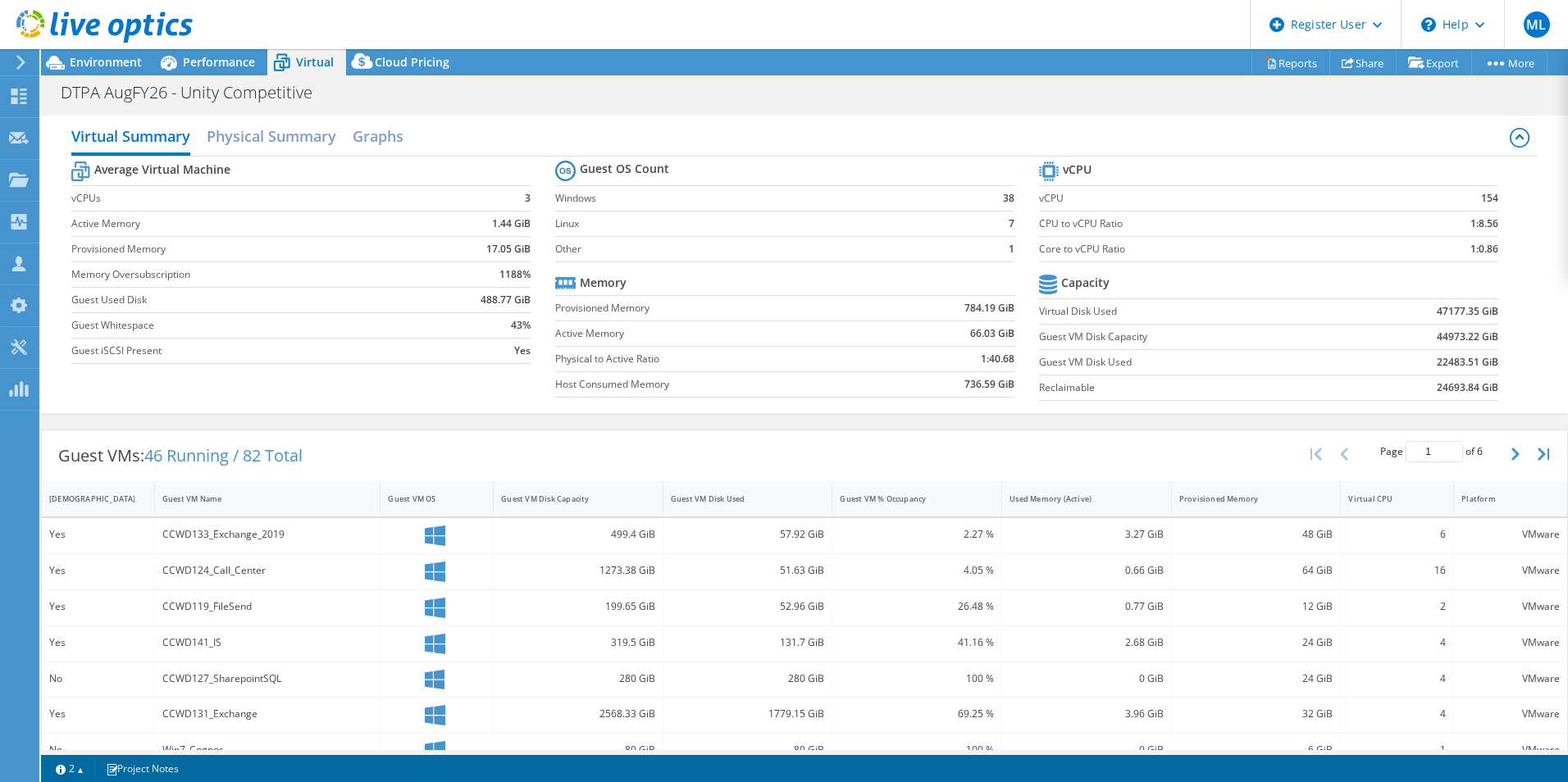
drag, startPoint x: 1461, startPoint y: 229, endPoint x: 1495, endPoint y: 226, distance: 34.1
click at [1495, 226] on section "vCPU vCPU 154 CPU to vCPU Ratio 1:8.56 Core to vCPU Ratio 1:0.86 Capacity Virtu…" at bounding box center [1281, 282] width 484 height 252
drag, startPoint x: 1489, startPoint y: 226, endPoint x: 1454, endPoint y: 226, distance: 35.0
click at [1454, 226] on section "vCPU vCPU 154 CPU to vCPU Ratio 1:8.56 Core to vCPU Ratio 1:0.86 Capacity Virtu…" at bounding box center [1281, 282] width 484 height 252
click at [1454, 226] on td "1:8.56" at bounding box center [1445, 223] width 105 height 25
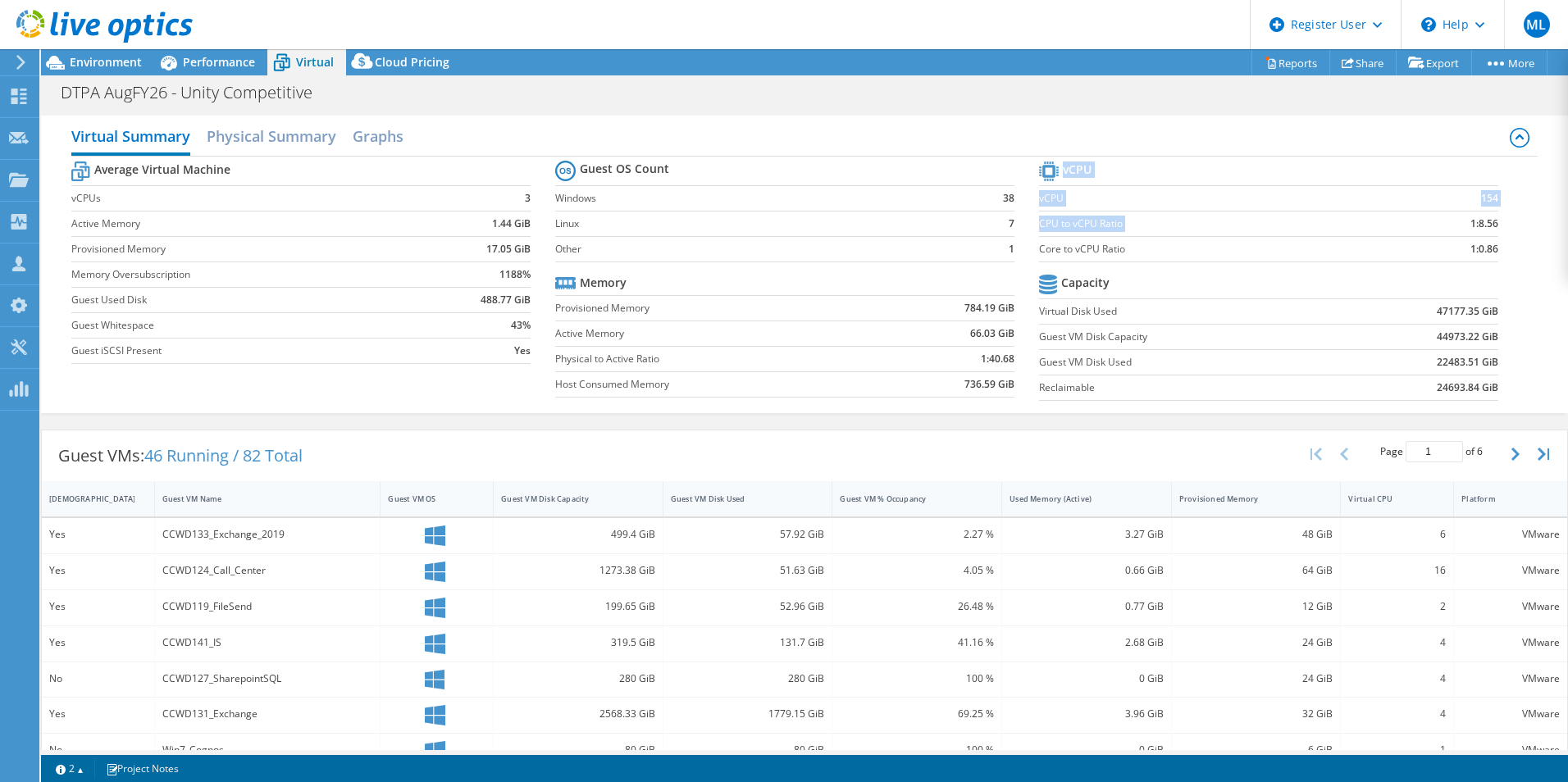
drag, startPoint x: 1460, startPoint y: 223, endPoint x: 1490, endPoint y: 225, distance: 30.1
click at [1490, 225] on section "vCPU vCPU 154 CPU to vCPU Ratio 1:8.56 Core to vCPU Ratio 1:0.86 Capacity Virtu…" at bounding box center [1281, 282] width 484 height 252
drag, startPoint x: 1488, startPoint y: 224, endPoint x: 1464, endPoint y: 221, distance: 24.2
click at [1477, 224] on section "vCPU vCPU 154 CPU to vCPU Ratio 1:8.56 Core to vCPU Ratio 1:0.86 Capacity Virtu…" at bounding box center [1281, 282] width 484 height 252
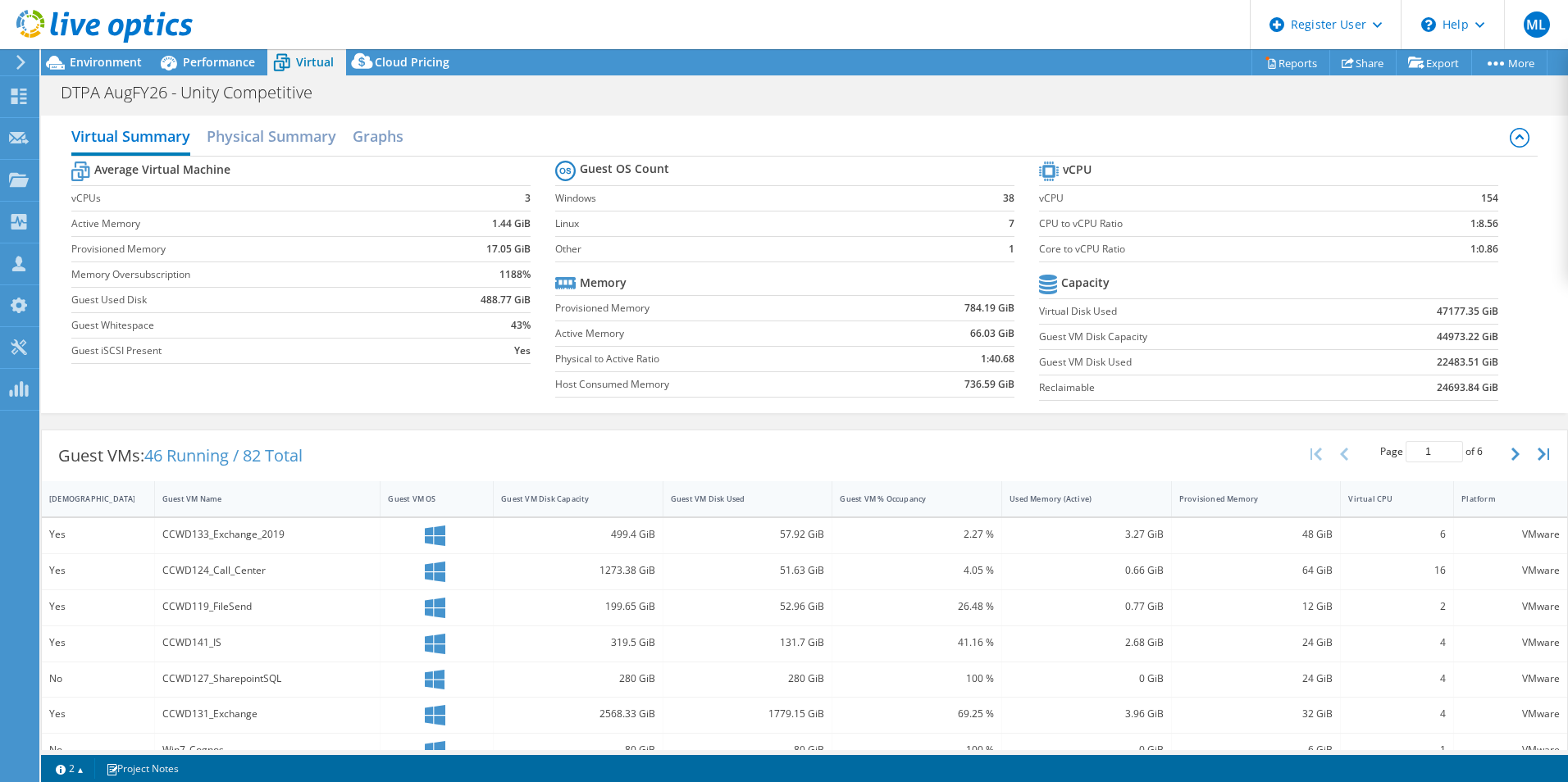
drag, startPoint x: 1464, startPoint y: 221, endPoint x: 1484, endPoint y: 223, distance: 20.1
click at [1484, 223] on b "1:8.56" at bounding box center [1484, 223] width 28 height 16
drag, startPoint x: 1484, startPoint y: 223, endPoint x: 1458, endPoint y: 223, distance: 26.0
click at [1456, 223] on td "1:8.56" at bounding box center [1445, 223] width 105 height 25
drag, startPoint x: 1458, startPoint y: 223, endPoint x: 1473, endPoint y: 223, distance: 15.0
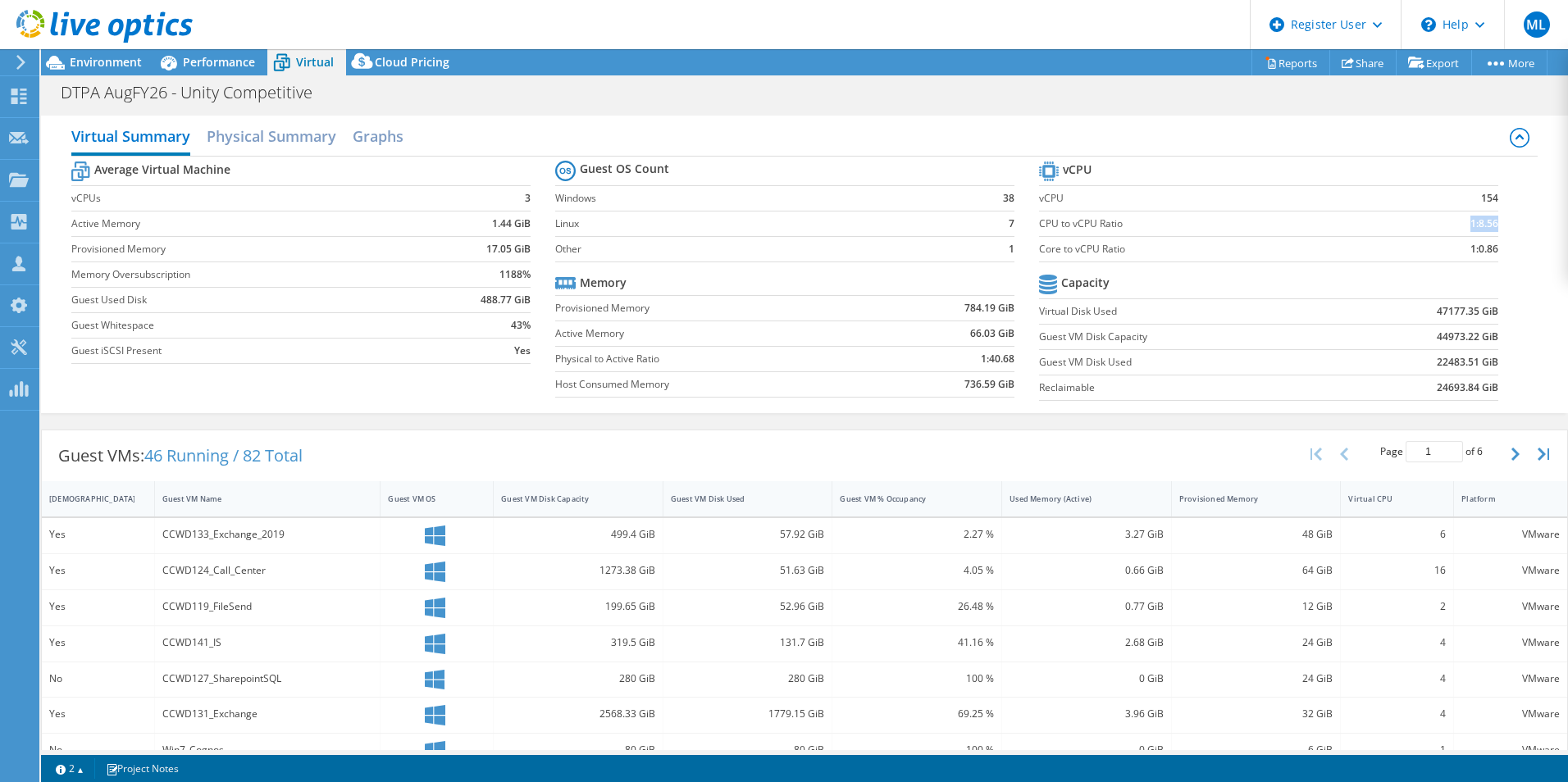
copy b "1:8.56"
click at [1393, 239] on td "1:0.86" at bounding box center [1445, 249] width 105 height 25
click at [221, 66] on span "Performance" at bounding box center [218, 62] width 72 height 15
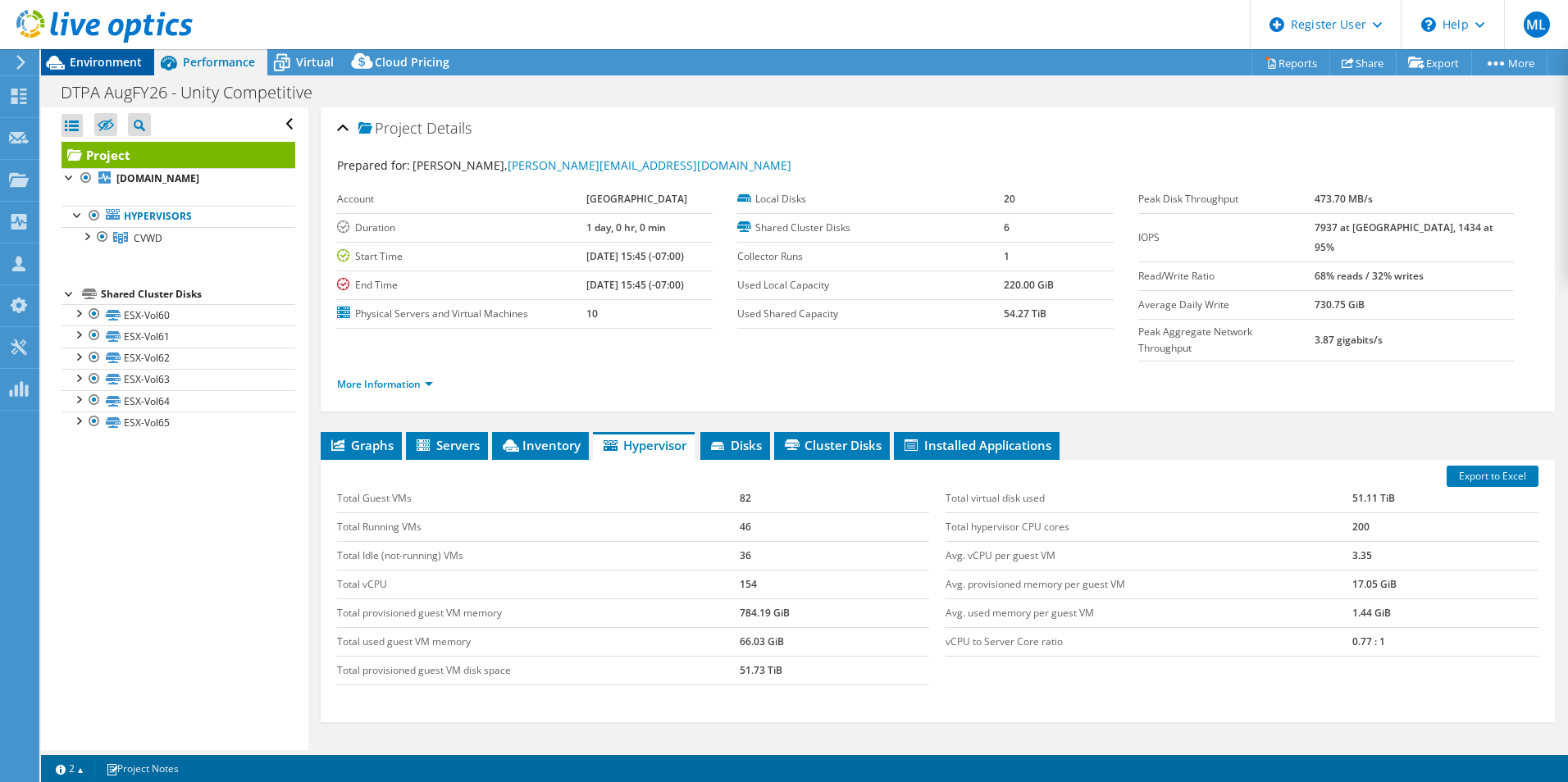
click at [122, 63] on span "Environment" at bounding box center [105, 62] width 72 height 15
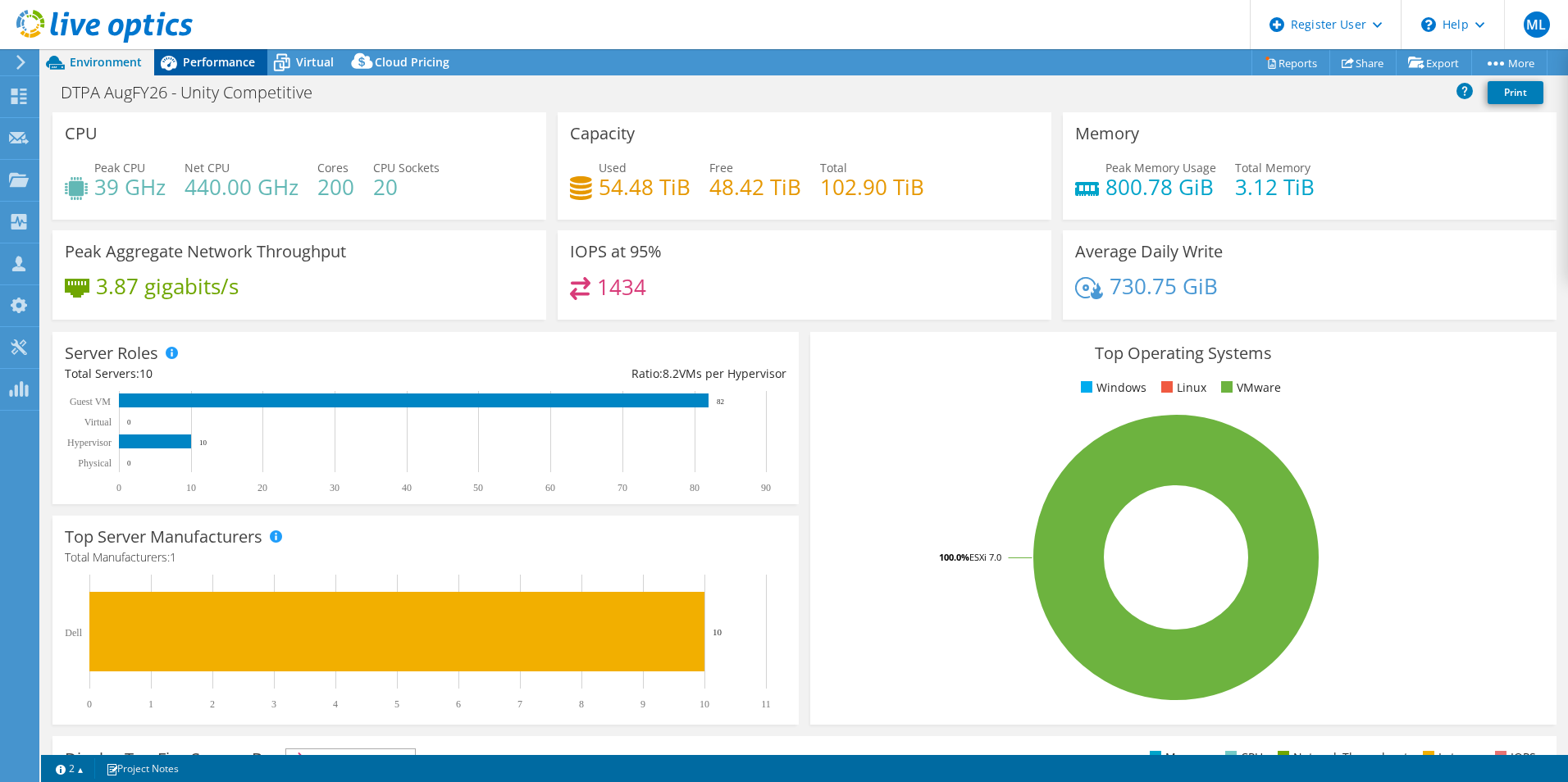
click at [223, 56] on span "Performance" at bounding box center [218, 62] width 72 height 15
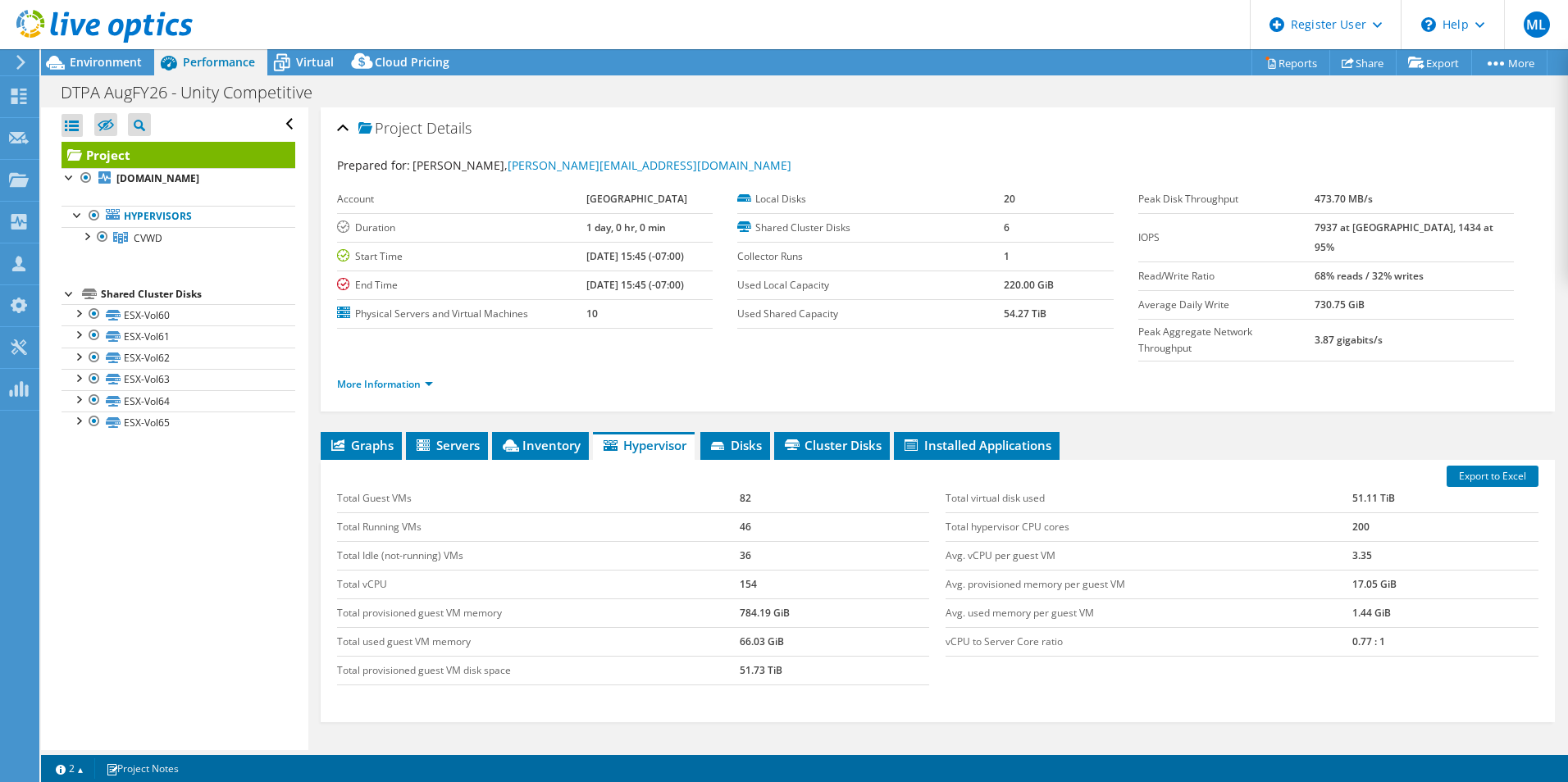
drag, startPoint x: 1345, startPoint y: 223, endPoint x: 1401, endPoint y: 229, distance: 56.3
click at [1401, 229] on tr "IOPS 7937 at Peak, 1434 at 95%" at bounding box center [1325, 237] width 375 height 48
click at [1401, 229] on b "7937 at [GEOGRAPHIC_DATA], 1434 at 95%" at bounding box center [1404, 237] width 179 height 34
drag, startPoint x: 1346, startPoint y: 232, endPoint x: 1479, endPoint y: 233, distance: 133.0
click at [1479, 233] on tr "IOPS 7937 at Peak, 1434 at 95%" at bounding box center [1325, 237] width 375 height 48
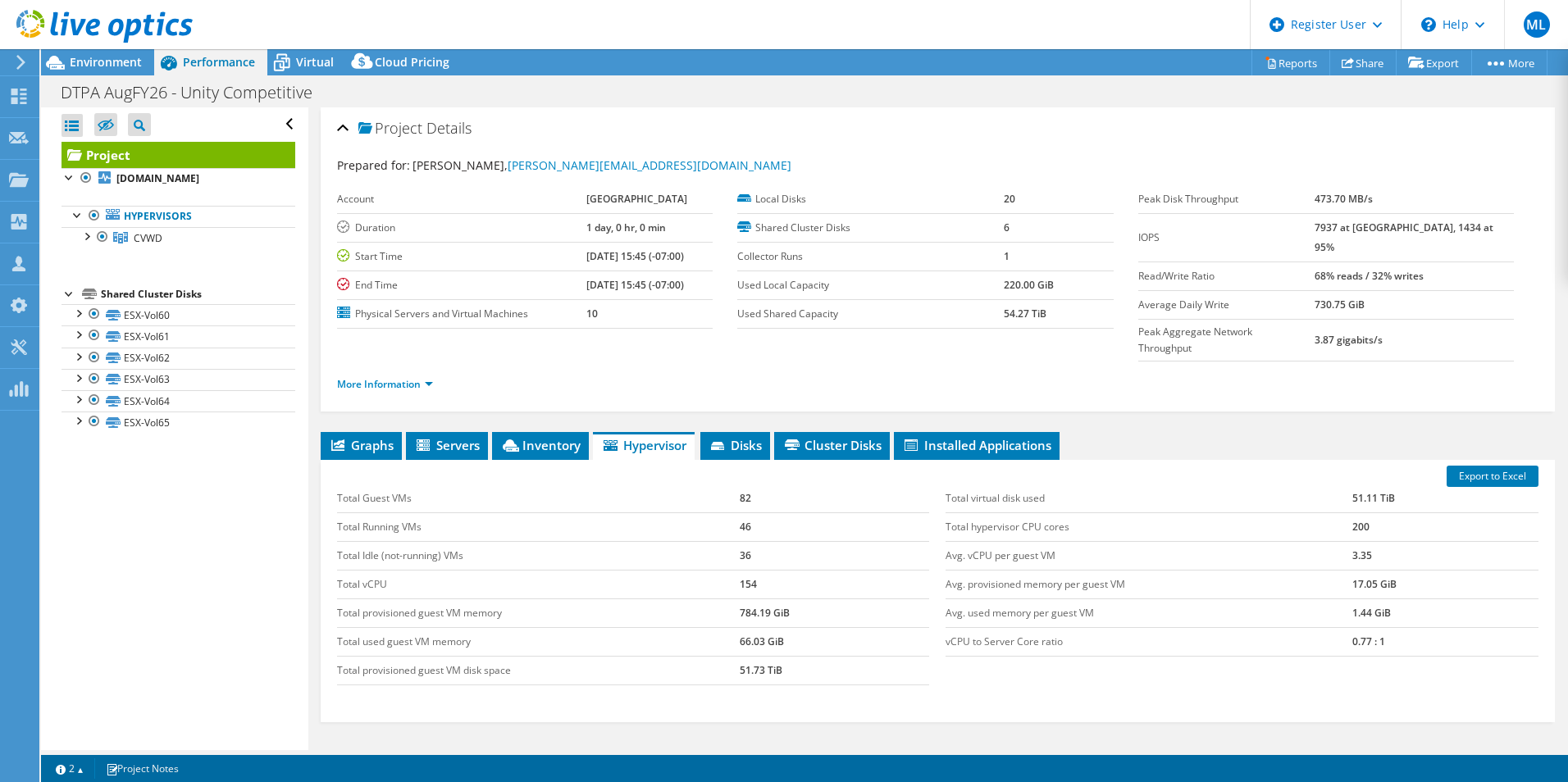
click at [1479, 233] on td "7937 at [GEOGRAPHIC_DATA], 1434 at 95%" at bounding box center [1414, 237] width 199 height 48
drag, startPoint x: 1479, startPoint y: 233, endPoint x: 1451, endPoint y: 233, distance: 28.0
click at [1451, 233] on td "7937 at [GEOGRAPHIC_DATA], 1434 at 95%" at bounding box center [1414, 237] width 199 height 48
click at [1451, 233] on b "7937 at [GEOGRAPHIC_DATA], 1434 at 95%" at bounding box center [1404, 237] width 179 height 34
drag, startPoint x: 1470, startPoint y: 230, endPoint x: 1418, endPoint y: 231, distance: 52.0
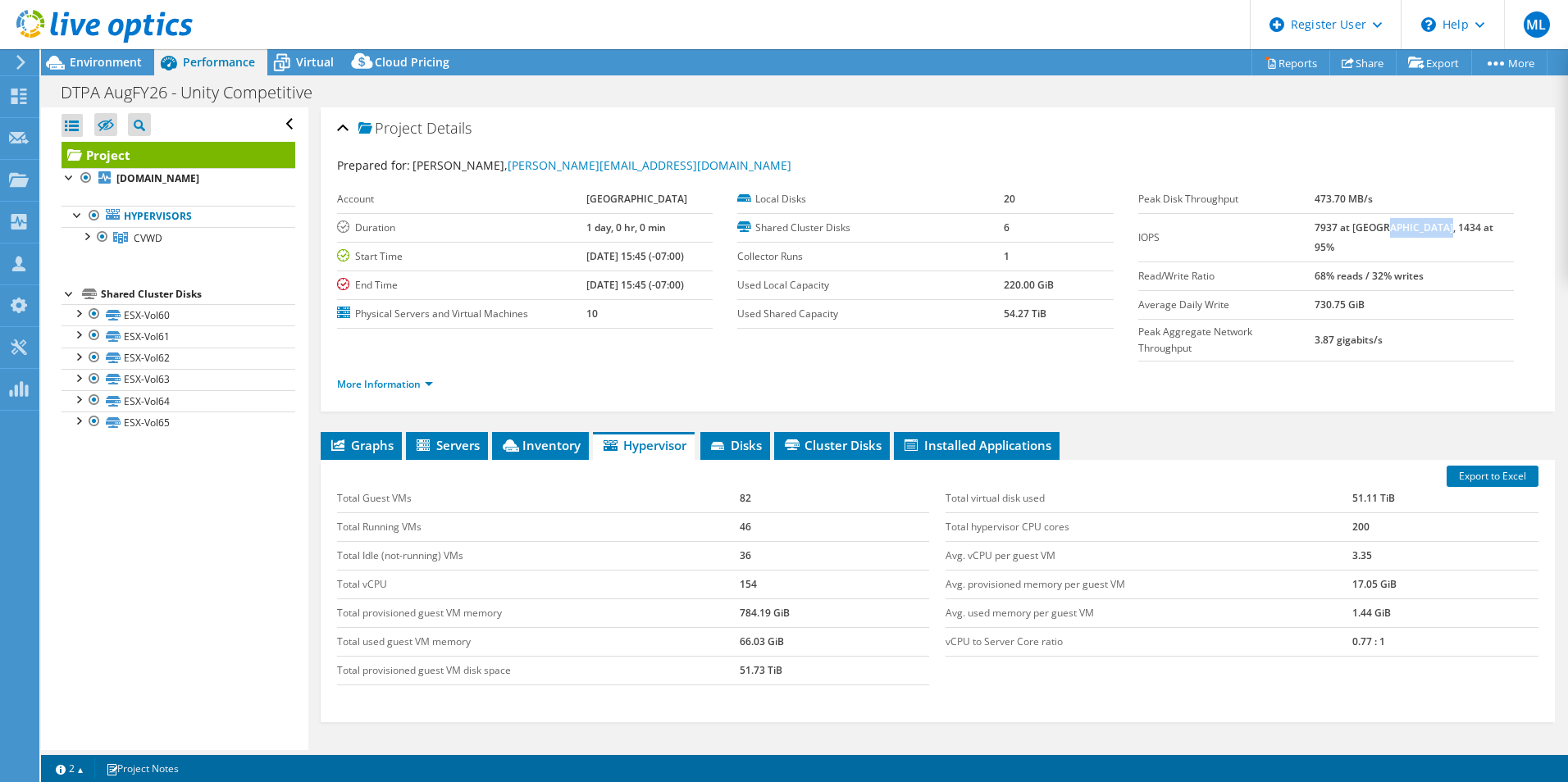
click at [1418, 231] on b "7937 at [GEOGRAPHIC_DATA], 1434 at 95%" at bounding box center [1404, 237] width 179 height 34
drag, startPoint x: 1348, startPoint y: 227, endPoint x: 1408, endPoint y: 228, distance: 60.0
click at [1408, 228] on tr "IOPS 7937 at Peak, 1434 at 95%" at bounding box center [1325, 237] width 375 height 48
drag, startPoint x: 1408, startPoint y: 228, endPoint x: 1365, endPoint y: 228, distance: 43.0
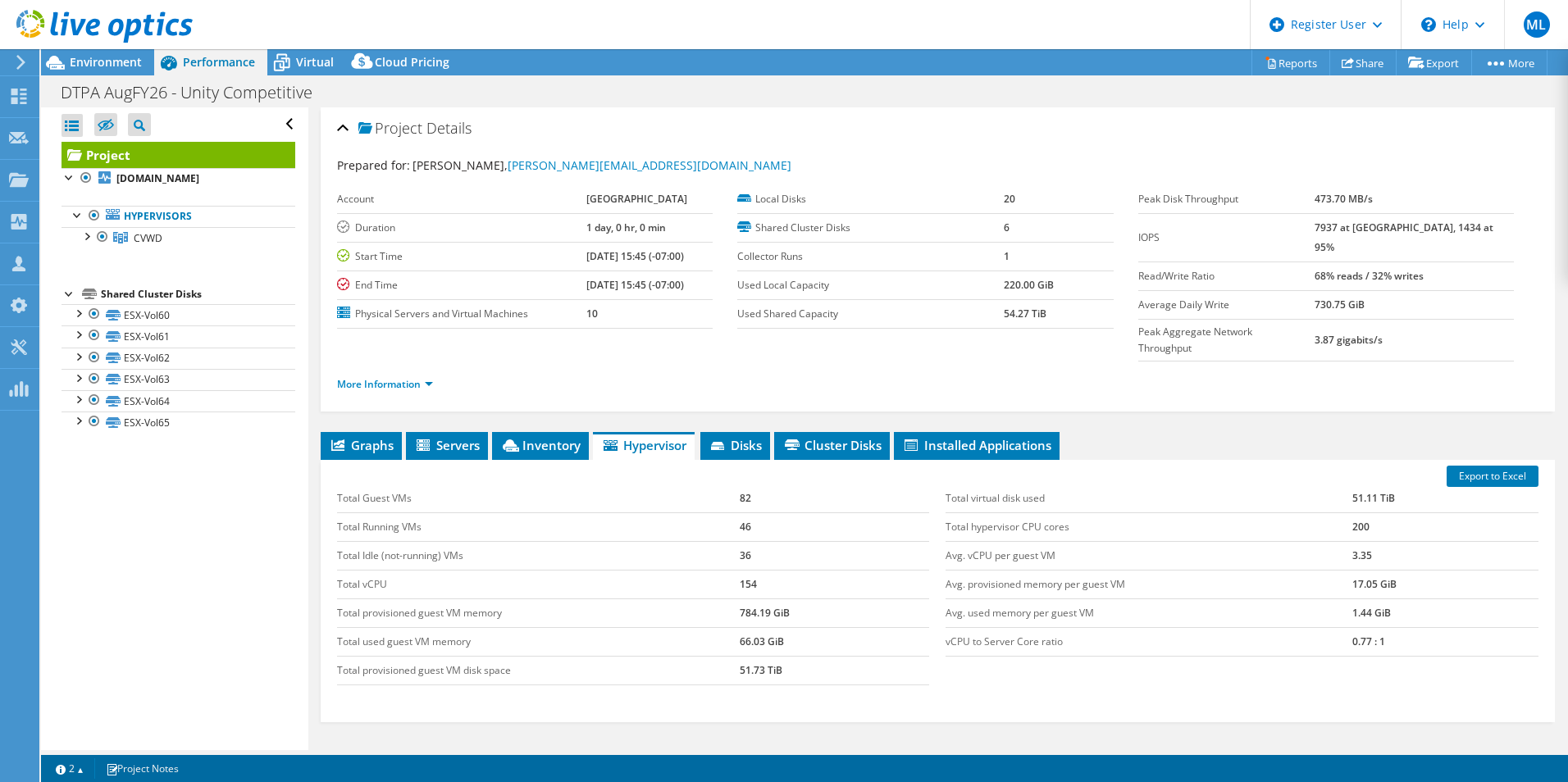
click at [1365, 228] on b "7937 at [GEOGRAPHIC_DATA], 1434 at 95%" at bounding box center [1404, 237] width 179 height 34
drag, startPoint x: 1351, startPoint y: 223, endPoint x: 1376, endPoint y: 223, distance: 25.0
click at [1376, 223] on b "7937 at [GEOGRAPHIC_DATA], 1434 at 95%" at bounding box center [1404, 237] width 179 height 34
drag, startPoint x: 1340, startPoint y: 229, endPoint x: 1474, endPoint y: 232, distance: 134.0
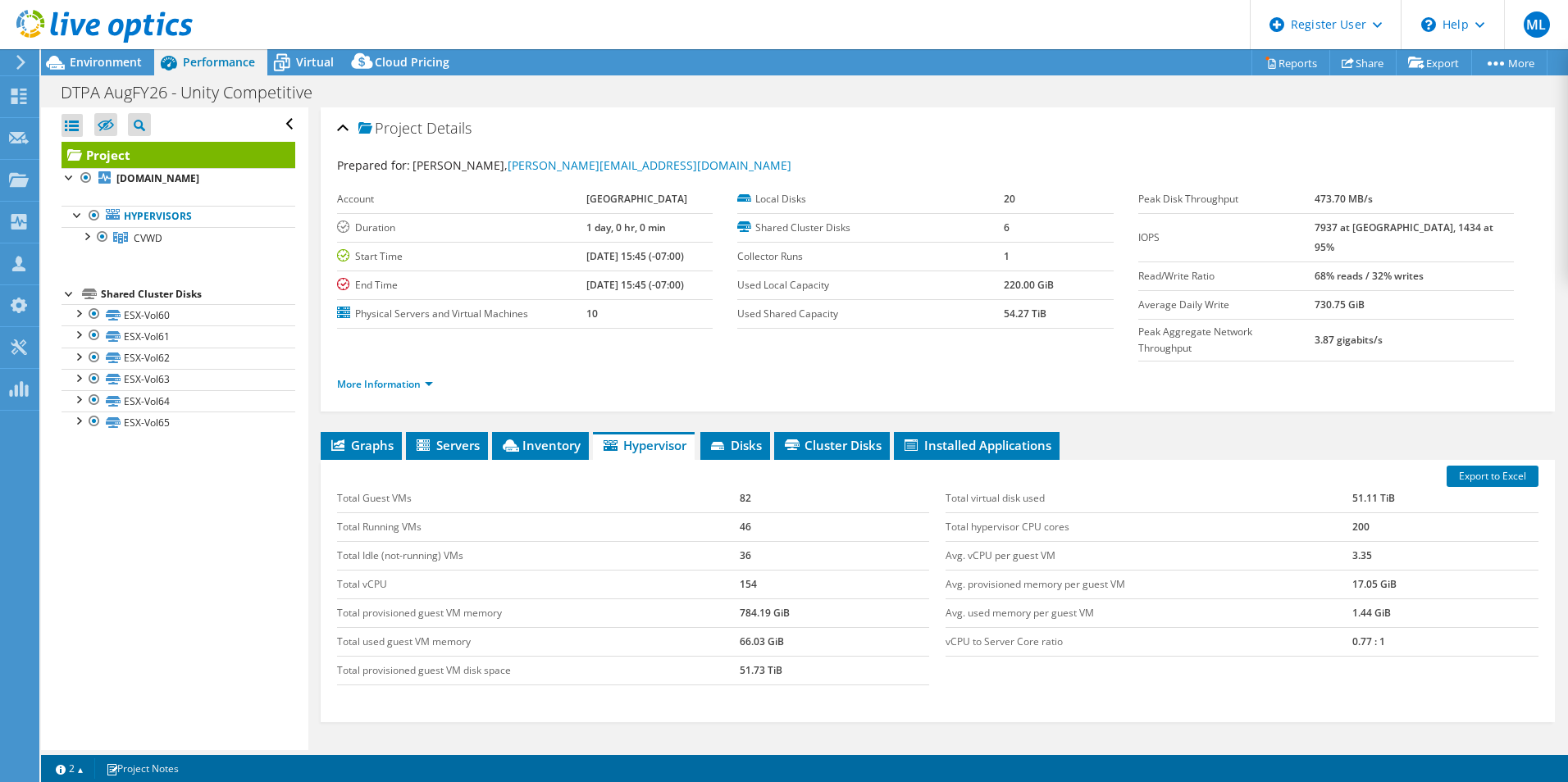
click at [1474, 232] on tr "IOPS 7937 at Peak, 1434 at 95%" at bounding box center [1325, 237] width 375 height 48
click at [1474, 232] on td "7937 at [GEOGRAPHIC_DATA], 1434 at 95%" at bounding box center [1414, 237] width 199 height 48
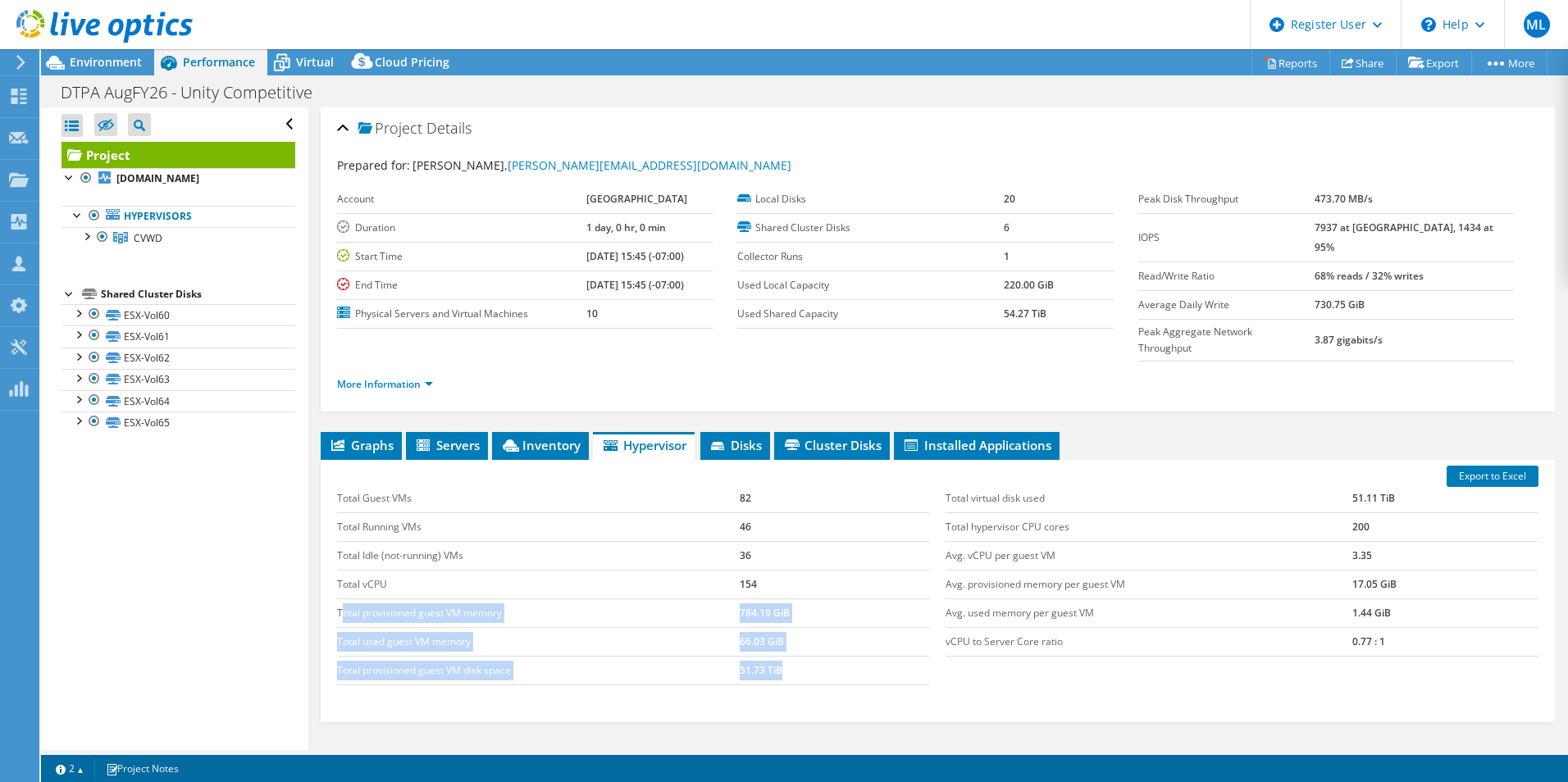
drag, startPoint x: 838, startPoint y: 648, endPoint x: 341, endPoint y: 579, distance: 501.8
click at [341, 579] on tbody "Total Guest VMs 82 Total Running VMs 46 Total Idle (not-running) VMs 36 Total v…" at bounding box center [633, 584] width 593 height 201
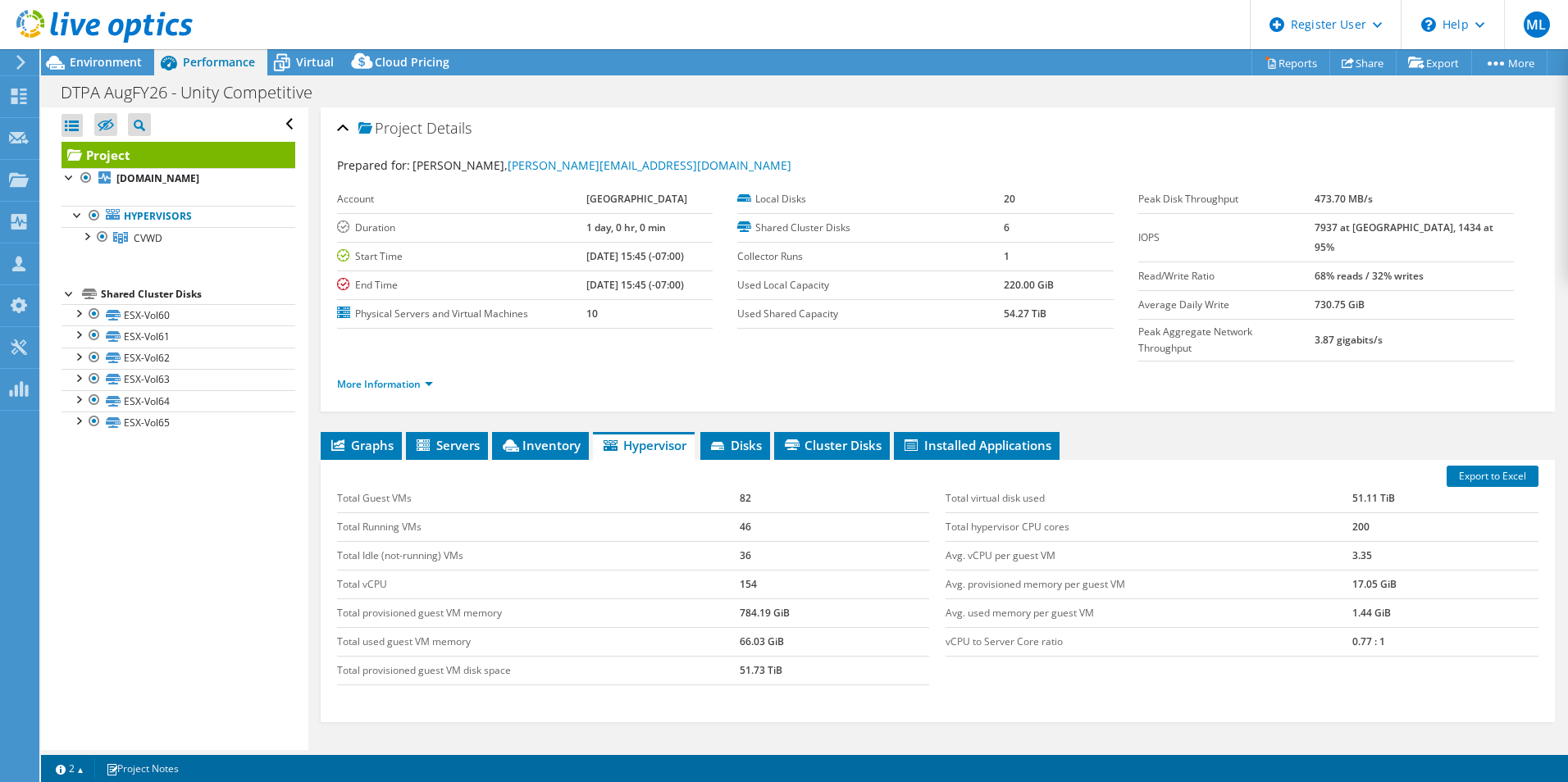
drag, startPoint x: 341, startPoint y: 579, endPoint x: 693, endPoint y: 662, distance: 361.7
click at [693, 662] on div "Total Guest VMs 82 Total Running VMs 46 Total Idle (not-running) VMs 36 Total v…" at bounding box center [633, 584] width 610 height 233
drag, startPoint x: 749, startPoint y: 627, endPoint x: 340, endPoint y: 587, distance: 411.0
click at [340, 587] on tbody "Total Guest VMs 82 Total Running VMs 46 Total Idle (not-running) VMs 36 Total v…" at bounding box center [633, 584] width 593 height 201
click at [340, 599] on td "Total provisioned guest VM memory" at bounding box center [538, 613] width 402 height 29
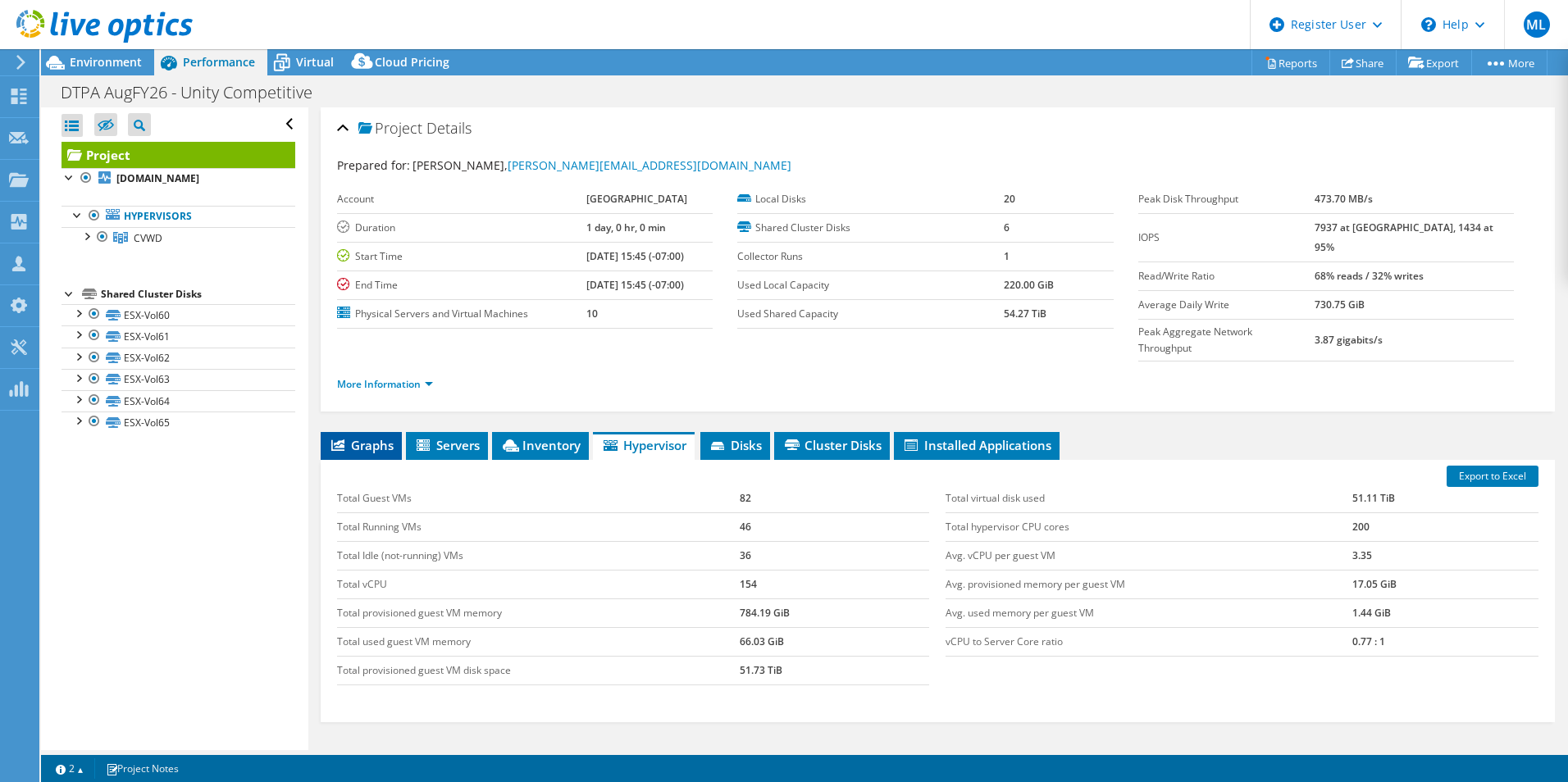
click at [382, 437] on span "Graphs" at bounding box center [361, 445] width 65 height 16
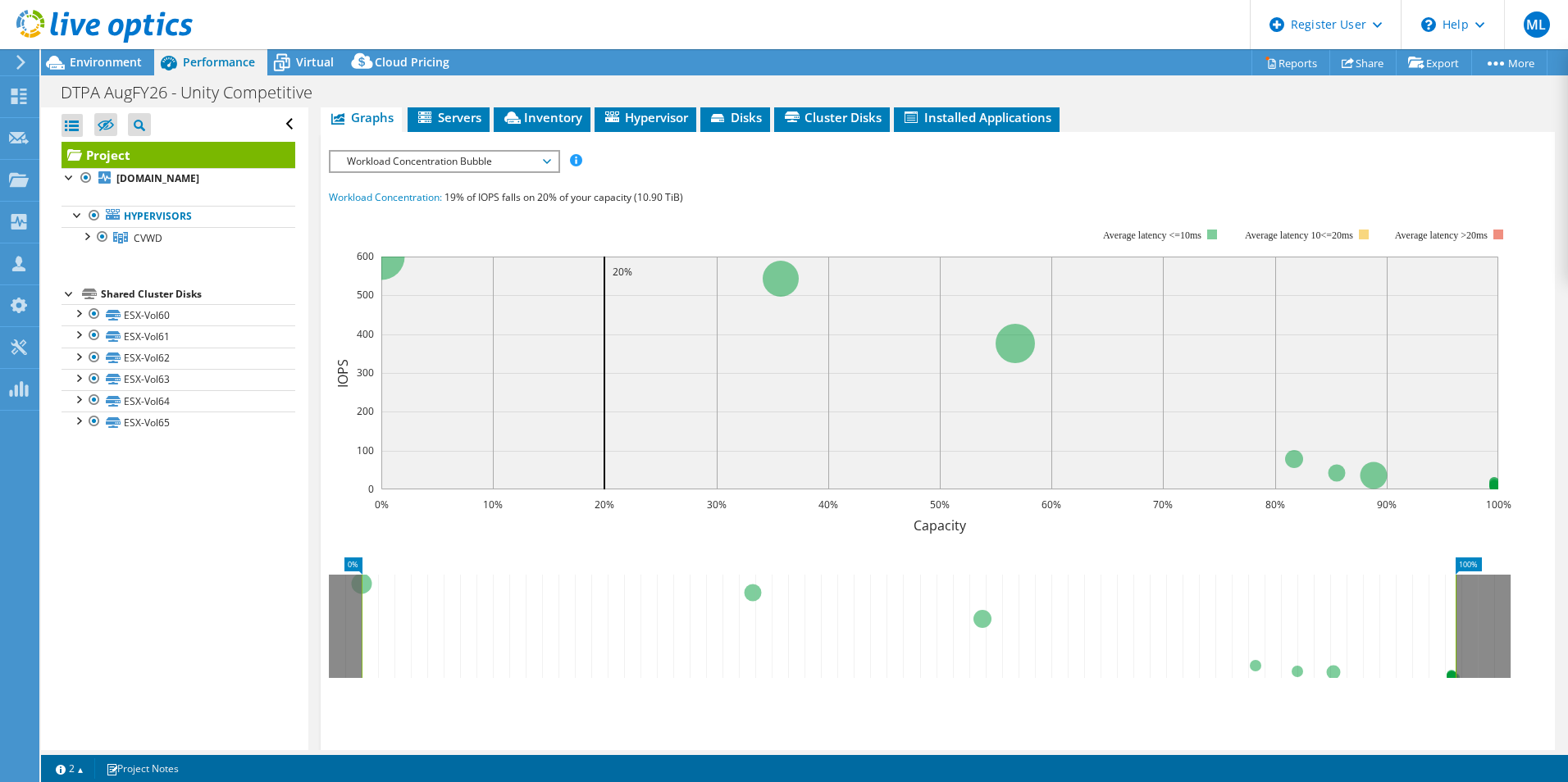
scroll to position [164, 0]
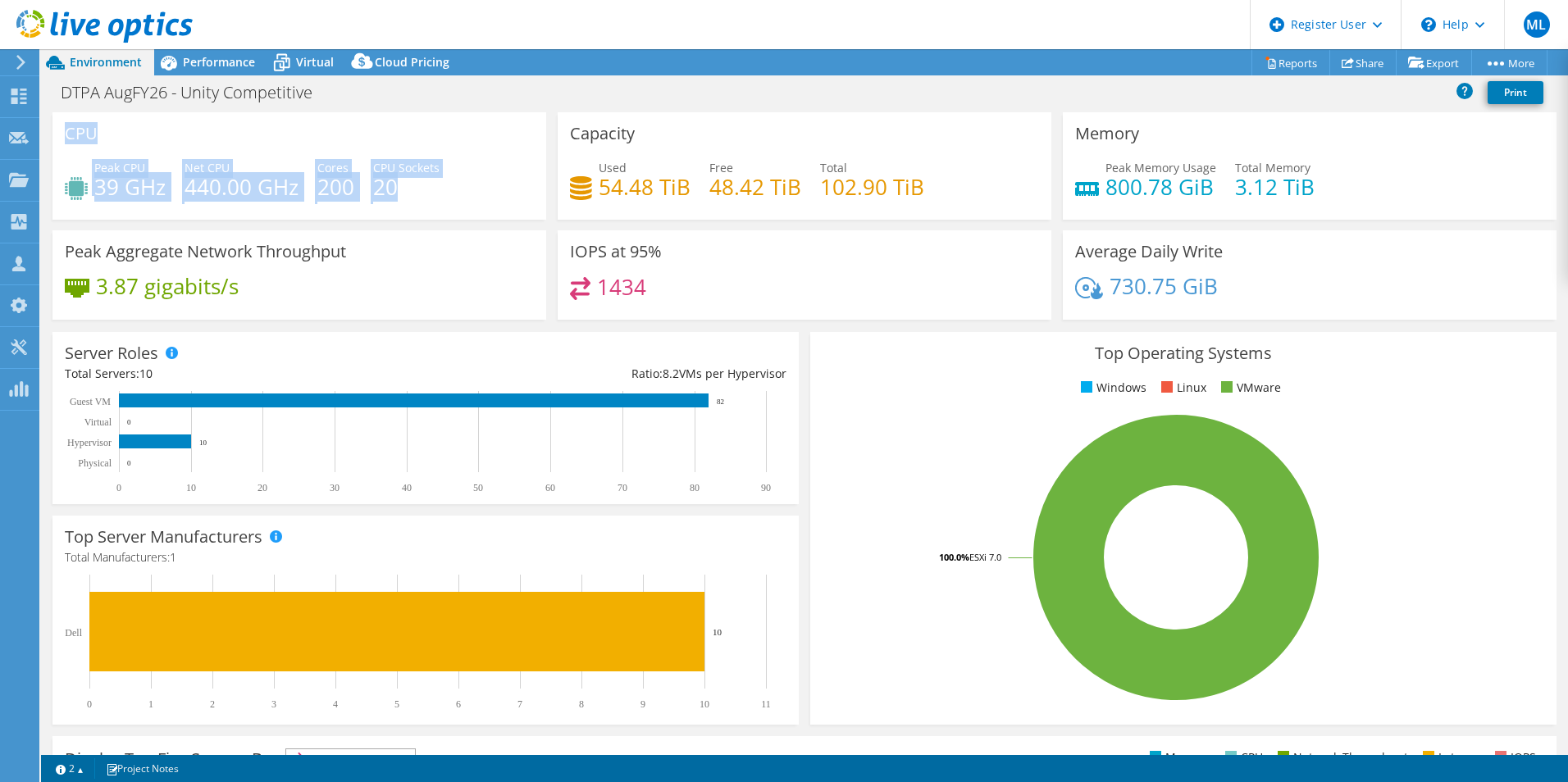
drag, startPoint x: 461, startPoint y: 199, endPoint x: 47, endPoint y: 139, distance: 418.3
click at [45, 139] on section "CPU Peak CPU 39 GHz Net CPU 440.00 GHz Cores 200 CPU Sockets 20 Capacity Used 5…" at bounding box center [804, 589] width 1527 height 955
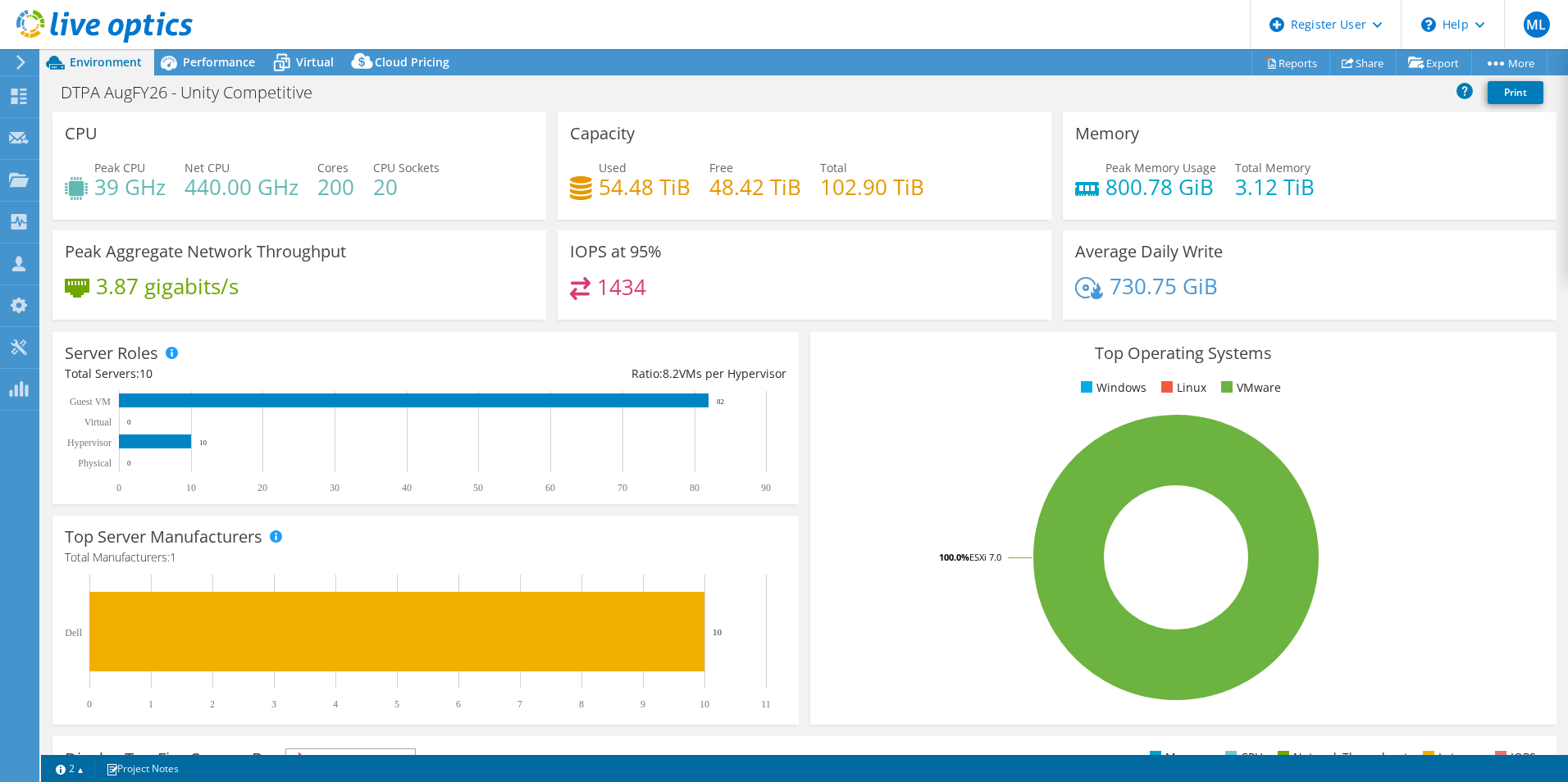
click at [52, 139] on div "CPU Peak CPU 39 GHz Net CPU 440.00 GHz Cores 200 CPU Sockets 20" at bounding box center [299, 166] width 505 height 107
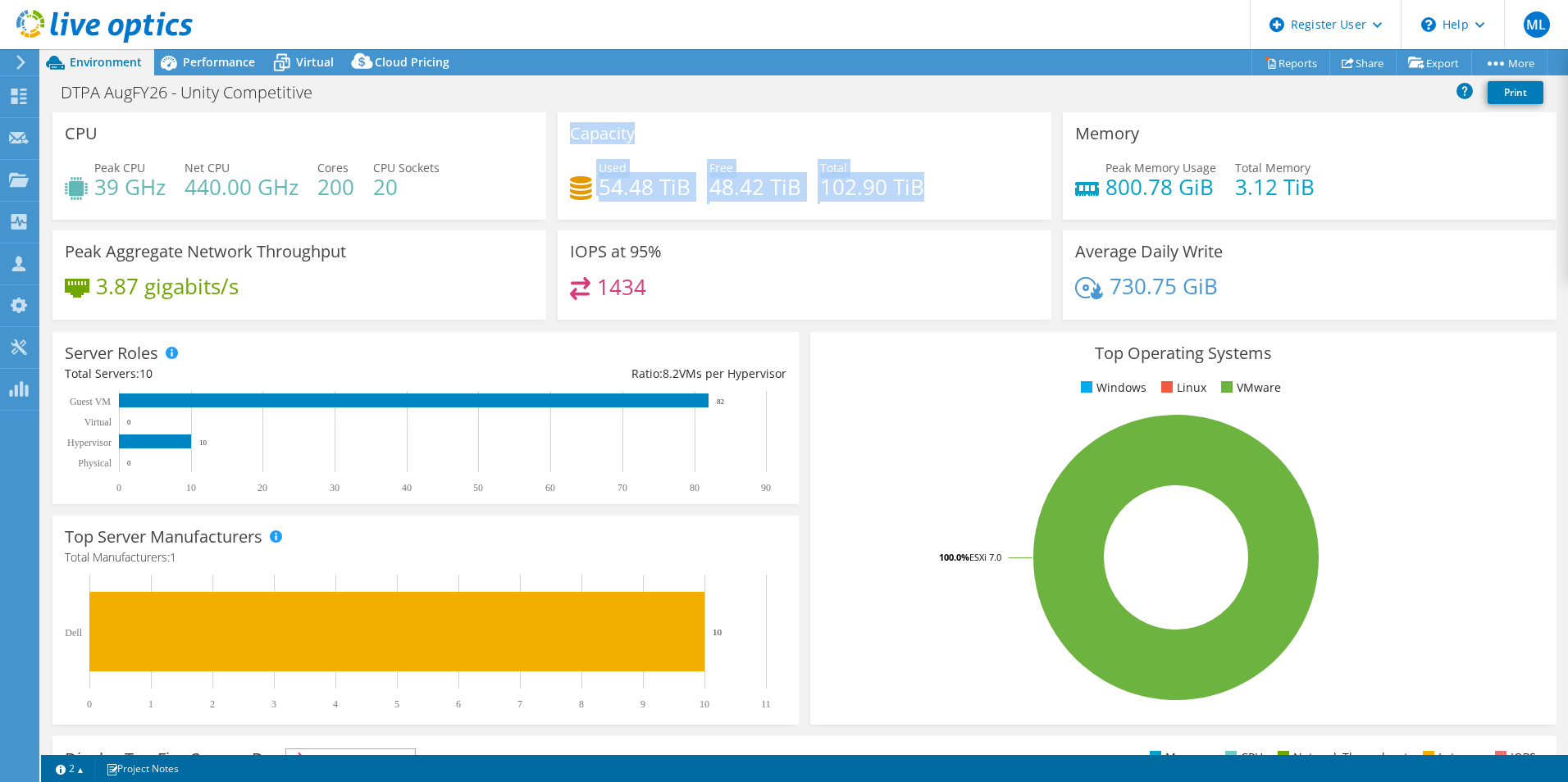
drag, startPoint x: 966, startPoint y: 199, endPoint x: 565, endPoint y: 131, distance: 406.7
click at [565, 131] on div "Capacity Used 54.48 TiB Free 48.42 TiB Total 102.90 TiB" at bounding box center [804, 166] width 493 height 107
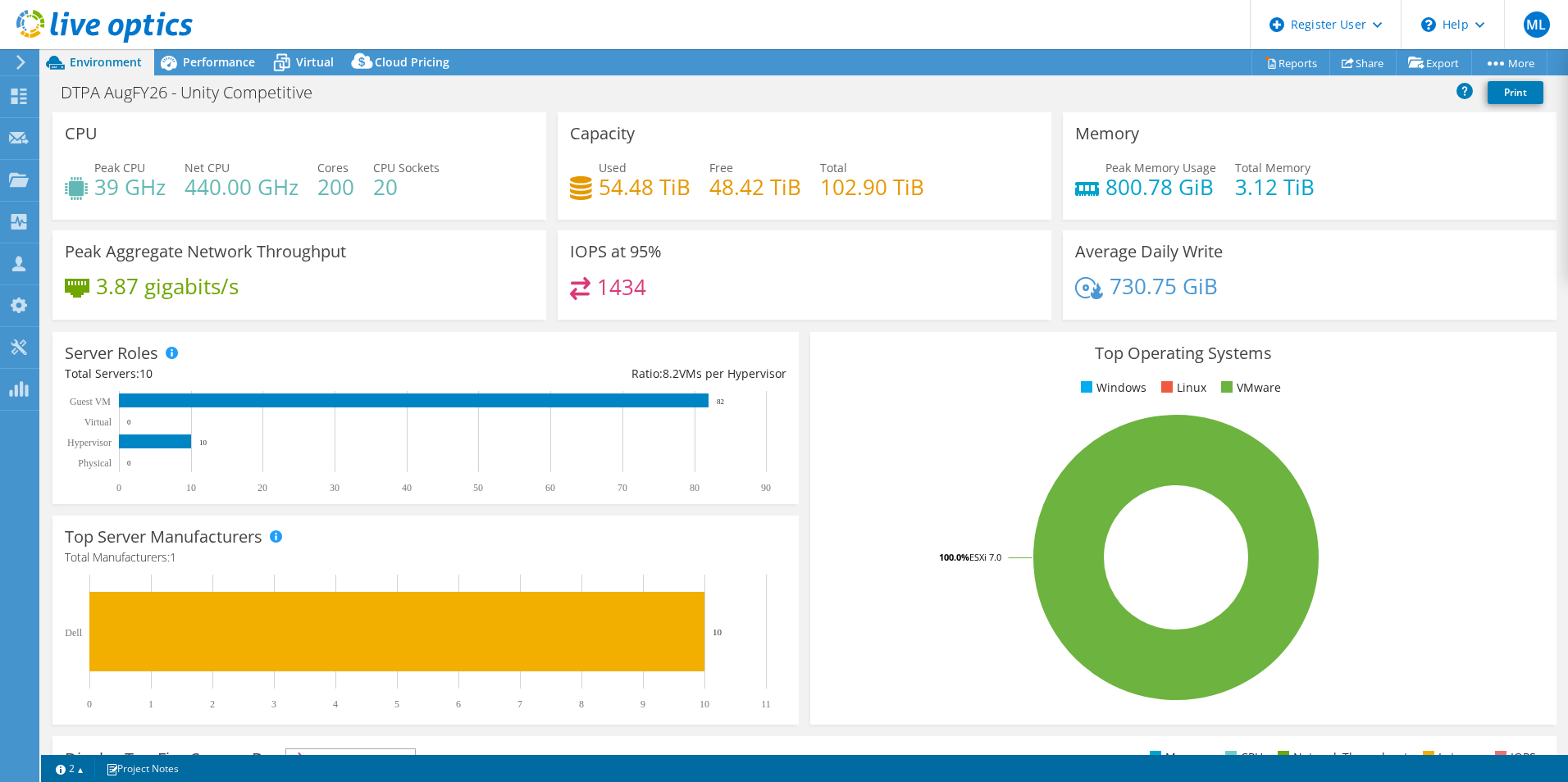
click at [570, 131] on h3 "Capacity" at bounding box center [601, 134] width 65 height 18
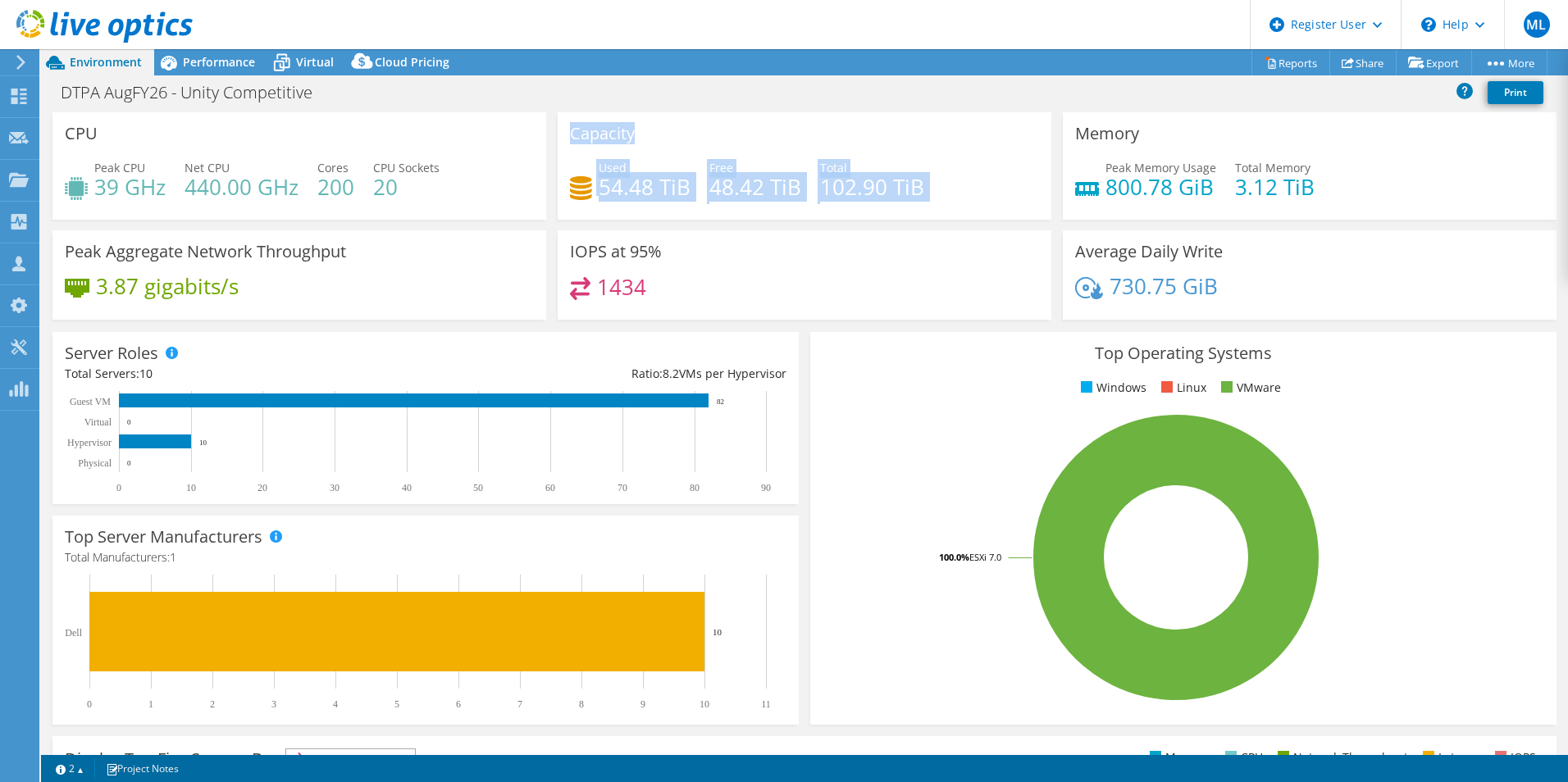
drag, startPoint x: 565, startPoint y: 131, endPoint x: 928, endPoint y: 193, distance: 368.3
click at [928, 193] on div "Capacity Used 54.48 TiB Free 48.42 TiB Total 102.90 TiB" at bounding box center [804, 166] width 493 height 107
click at [928, 193] on div "Used 54.48 TiB Free 48.42 TiB Total 102.90 TiB" at bounding box center [804, 185] width 469 height 54
drag, startPoint x: 928, startPoint y: 193, endPoint x: 581, endPoint y: 117, distance: 355.2
click at [581, 117] on div "Capacity Used 54.48 TiB Free 48.42 TiB Total 102.90 TiB" at bounding box center [804, 166] width 493 height 107
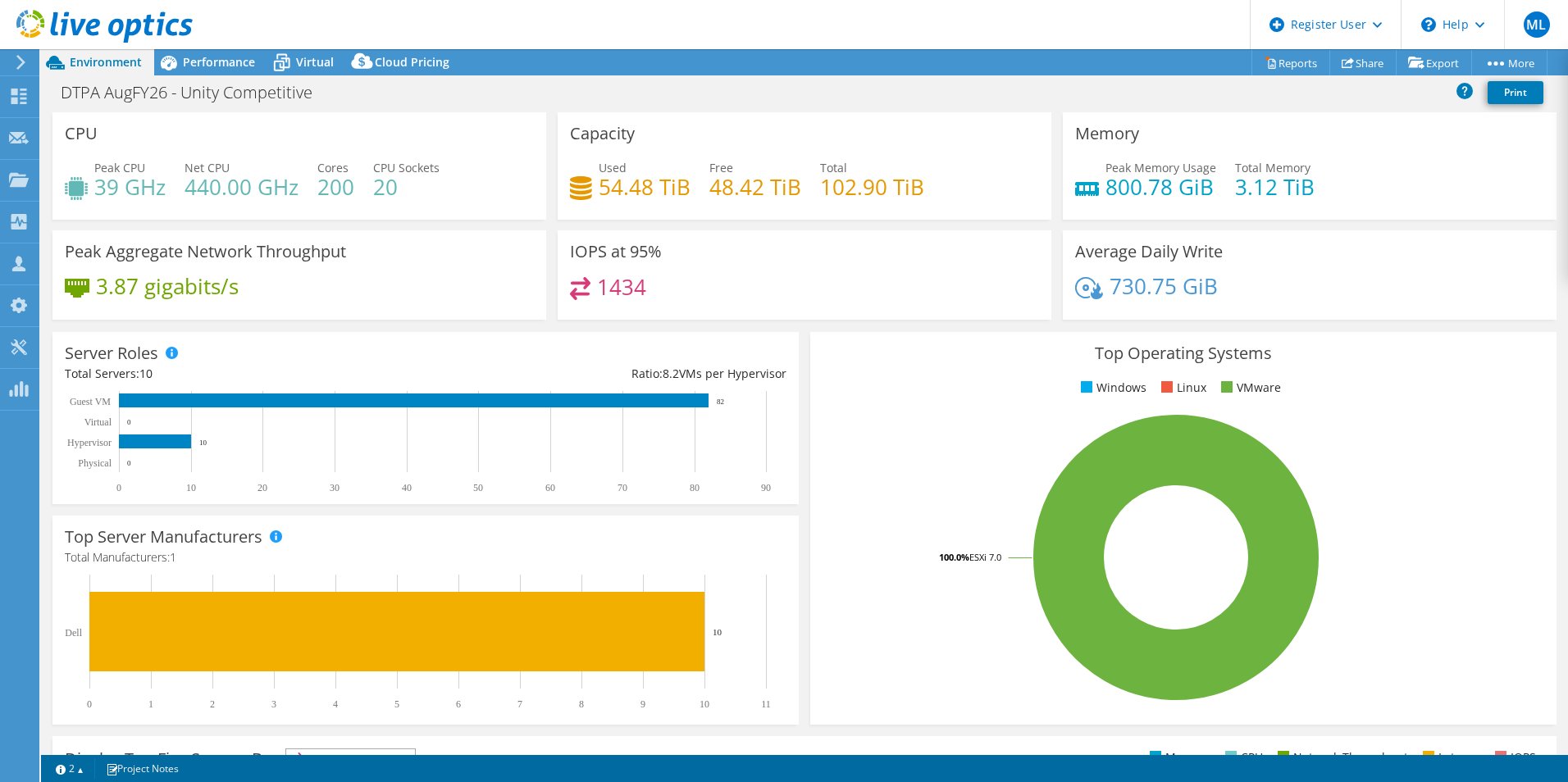
click at [581, 117] on div "Capacity Used 54.48 TiB Free 48.42 TiB Total 102.90 TiB" at bounding box center [804, 166] width 493 height 107
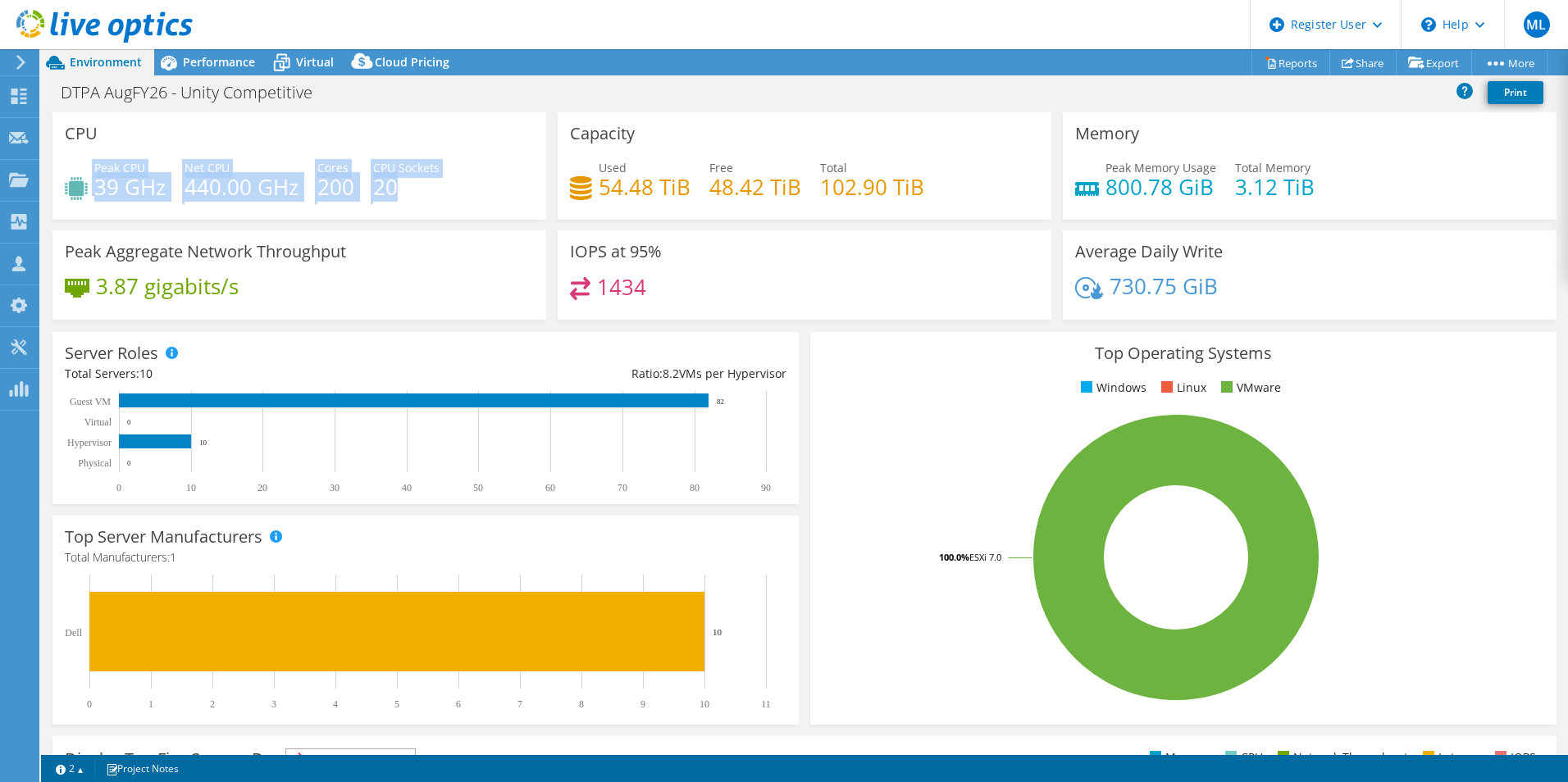
drag, startPoint x: 374, startPoint y: 189, endPoint x: 258, endPoint y: 158, distance: 120.1
click at [258, 158] on div "CPU Peak CPU 39 GHz Net CPU 440.00 GHz Cores 200 CPU Sockets 20" at bounding box center [299, 166] width 493 height 107
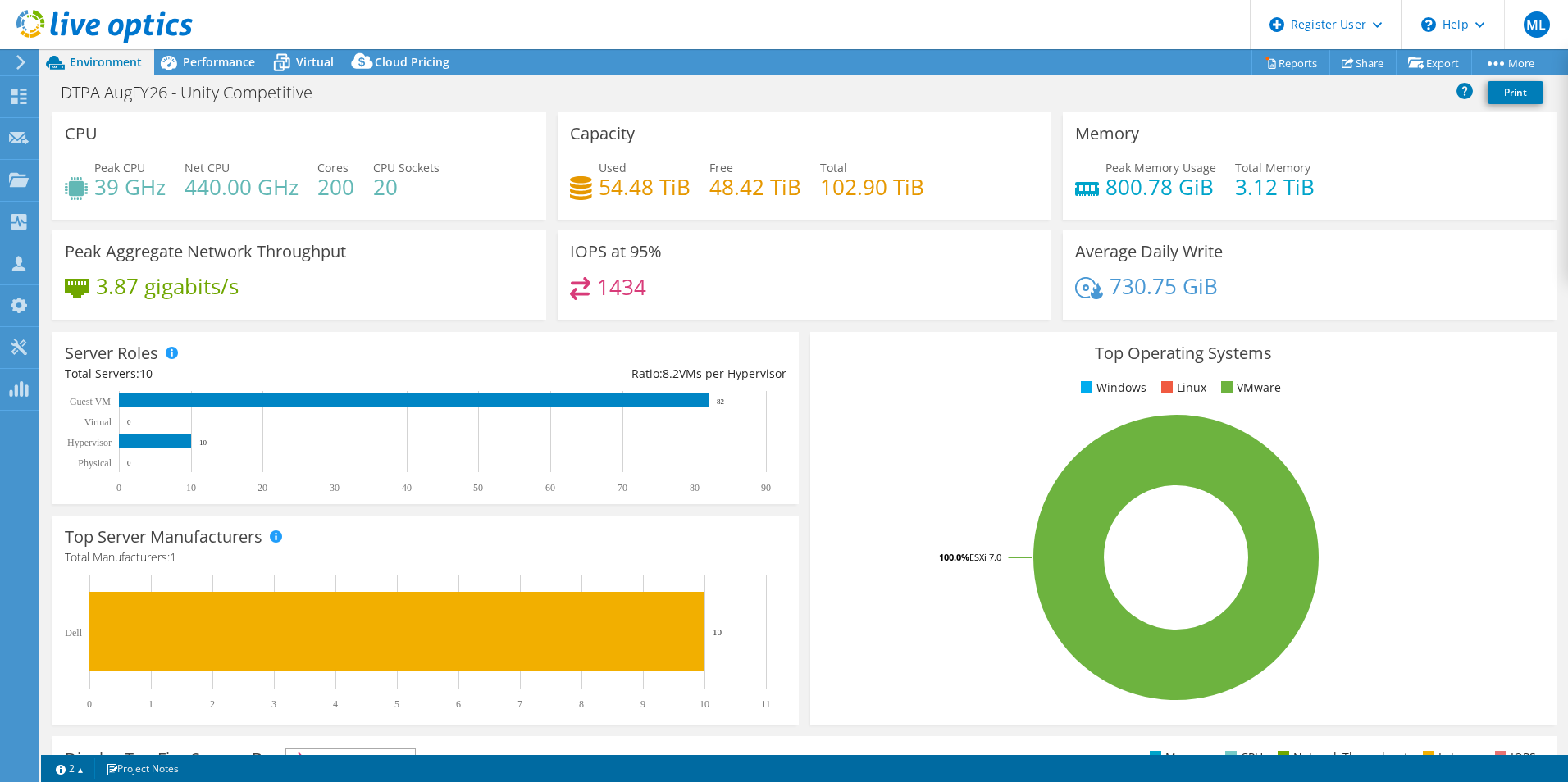
click at [441, 195] on div "Peak CPU 39 GHz Net CPU 440.00 GHz Cores 200 CPU Sockets 20" at bounding box center [299, 185] width 469 height 54
click at [230, 66] on span "Performance" at bounding box center [218, 62] width 72 height 15
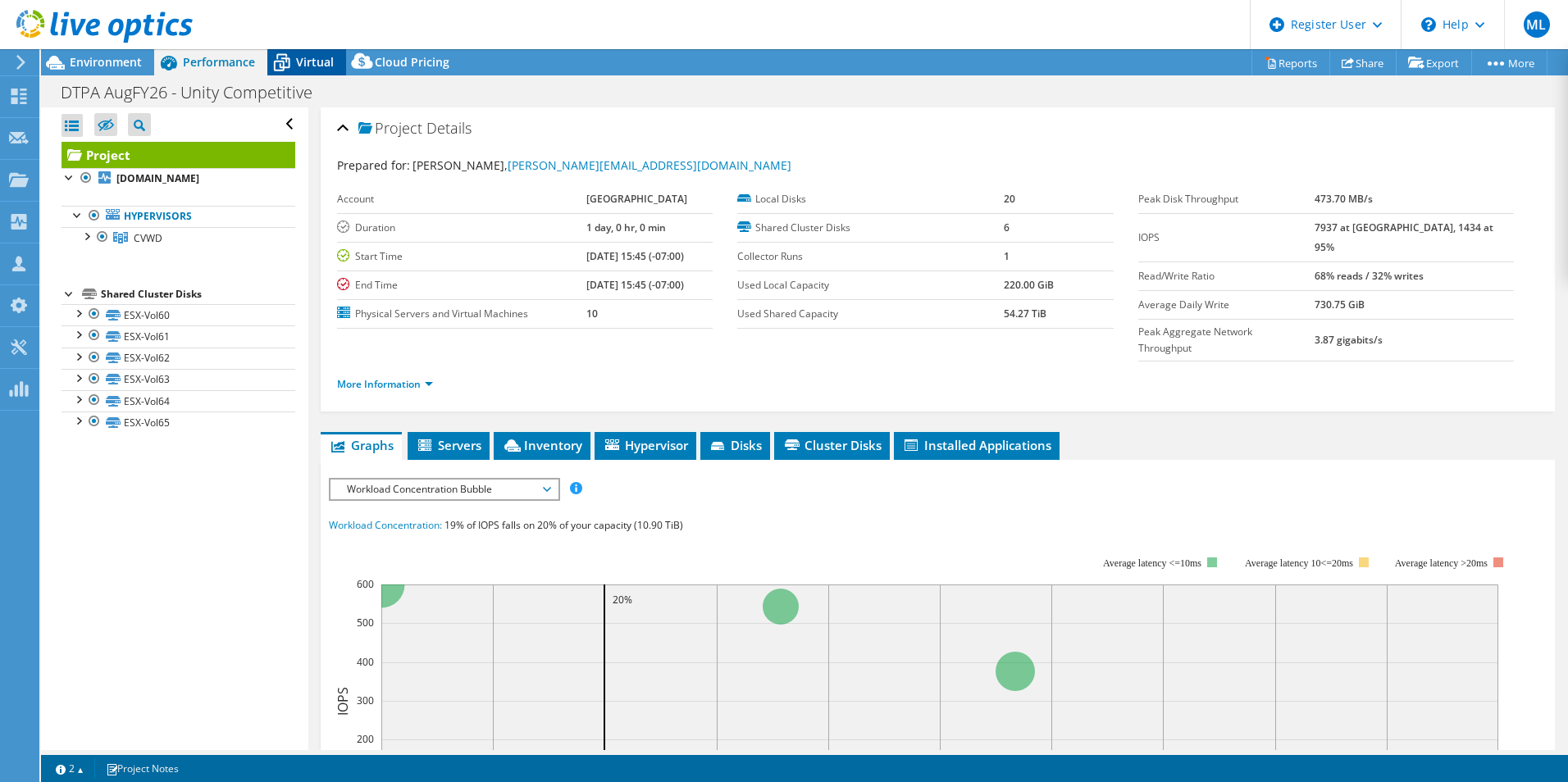
click at [308, 54] on span "Virtual" at bounding box center [315, 62] width 38 height 15
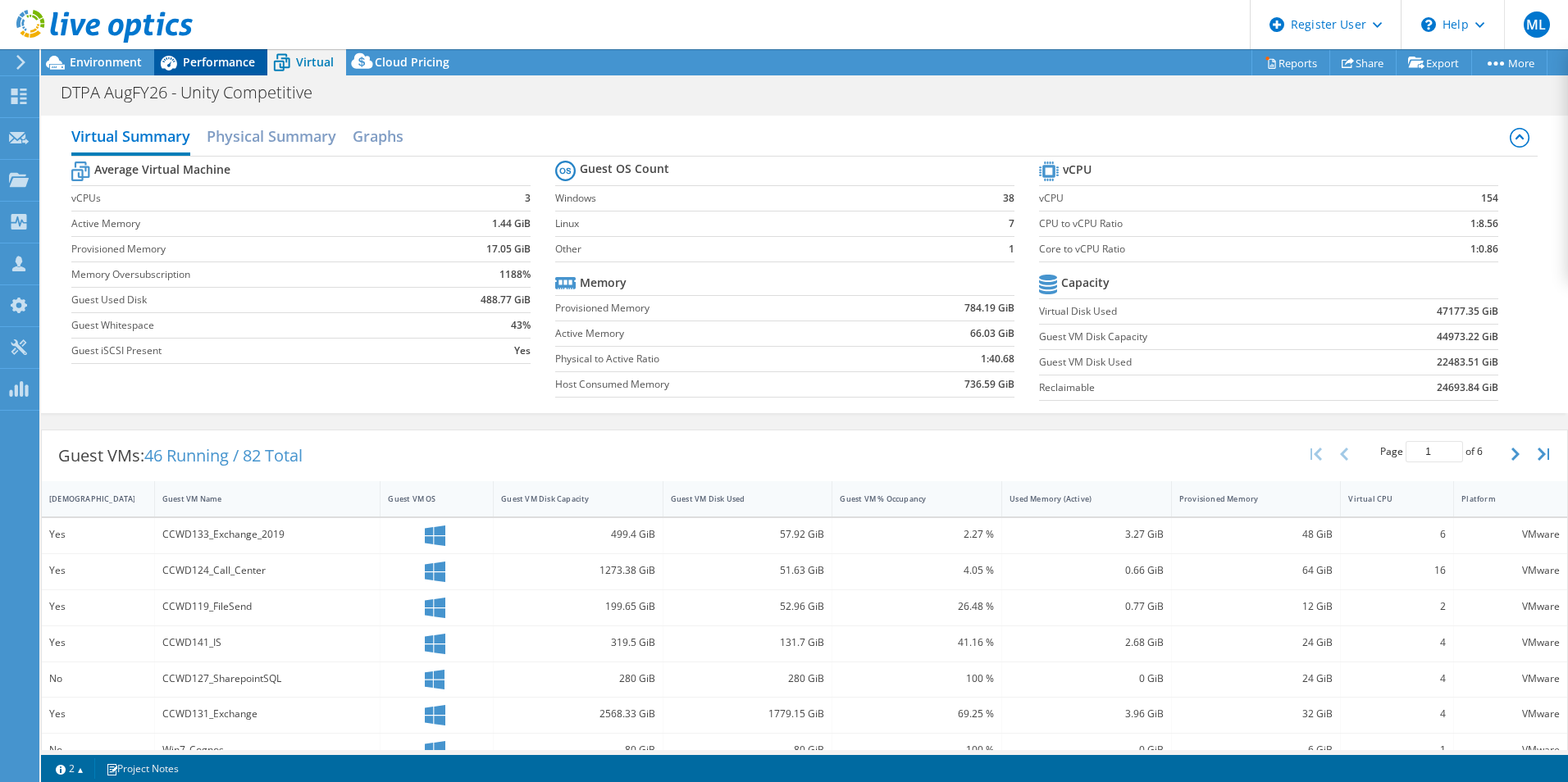
click at [219, 63] on span "Performance" at bounding box center [218, 62] width 72 height 15
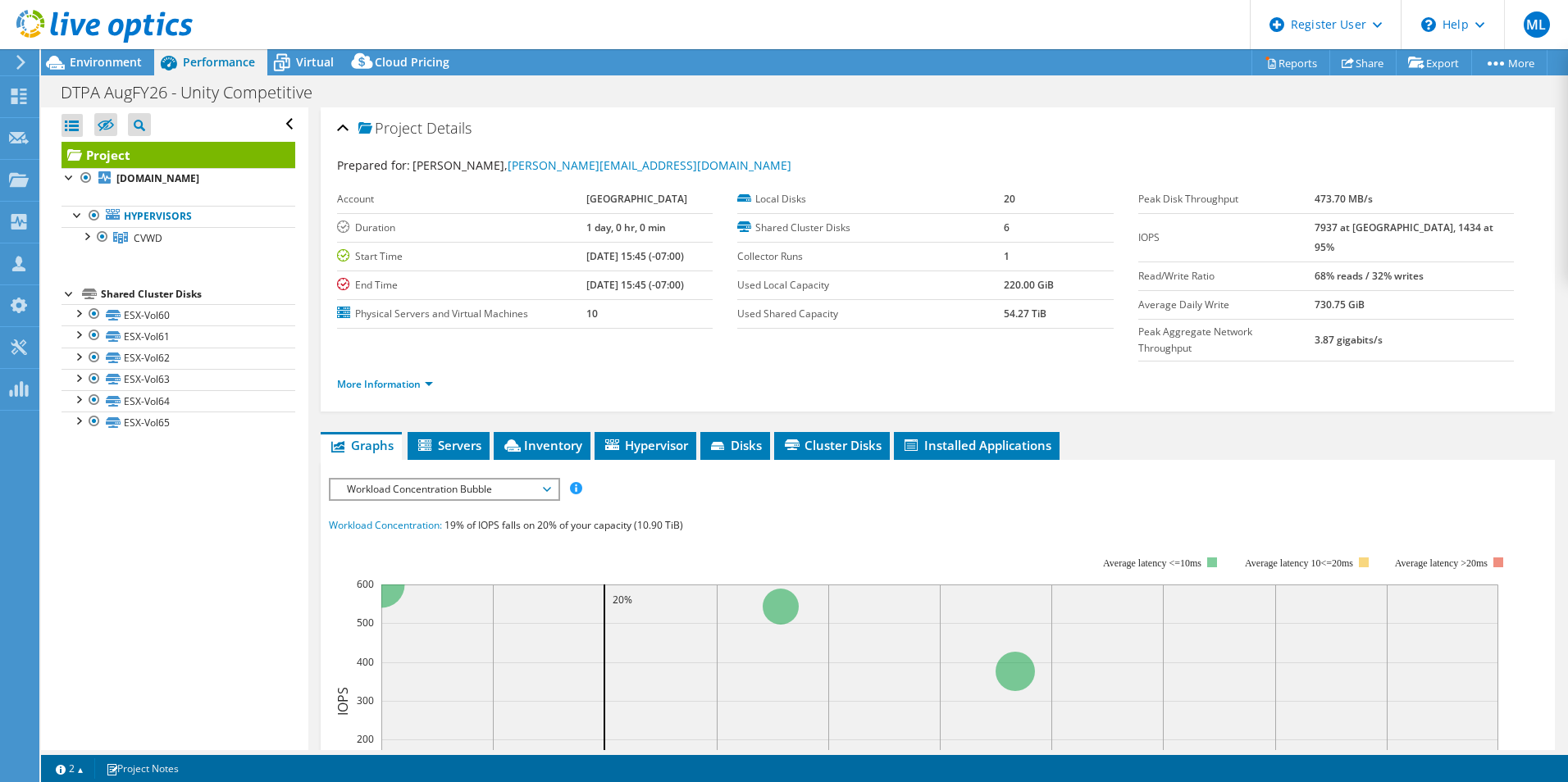
click at [543, 480] on span "Workload Concentration Bubble" at bounding box center [444, 490] width 211 height 20
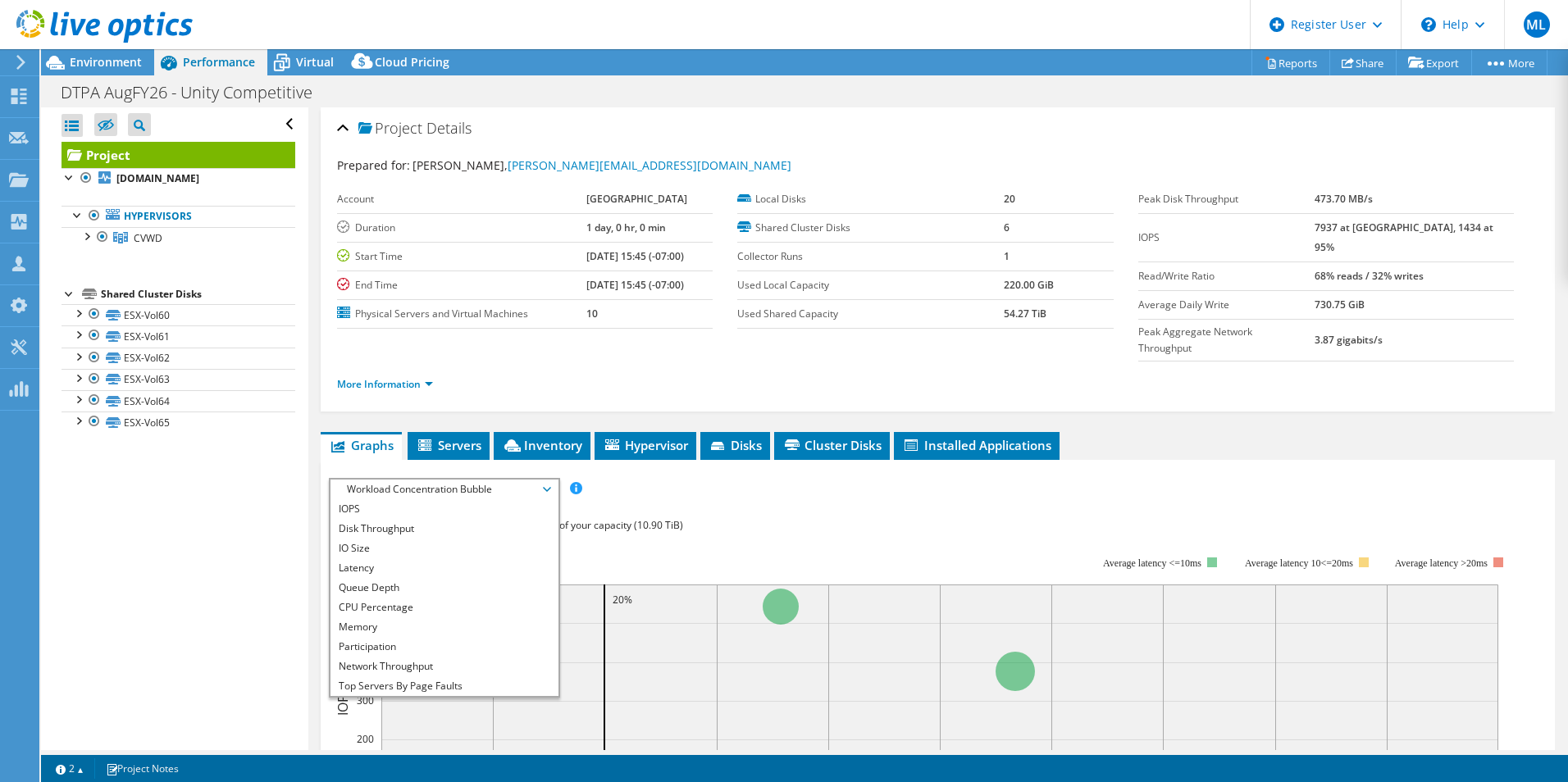
click at [775, 478] on div "IOPS Disk Throughput IO Size Latency Queue Depth CPU Percentage Memory Page Fau…" at bounding box center [938, 489] width 1217 height 22
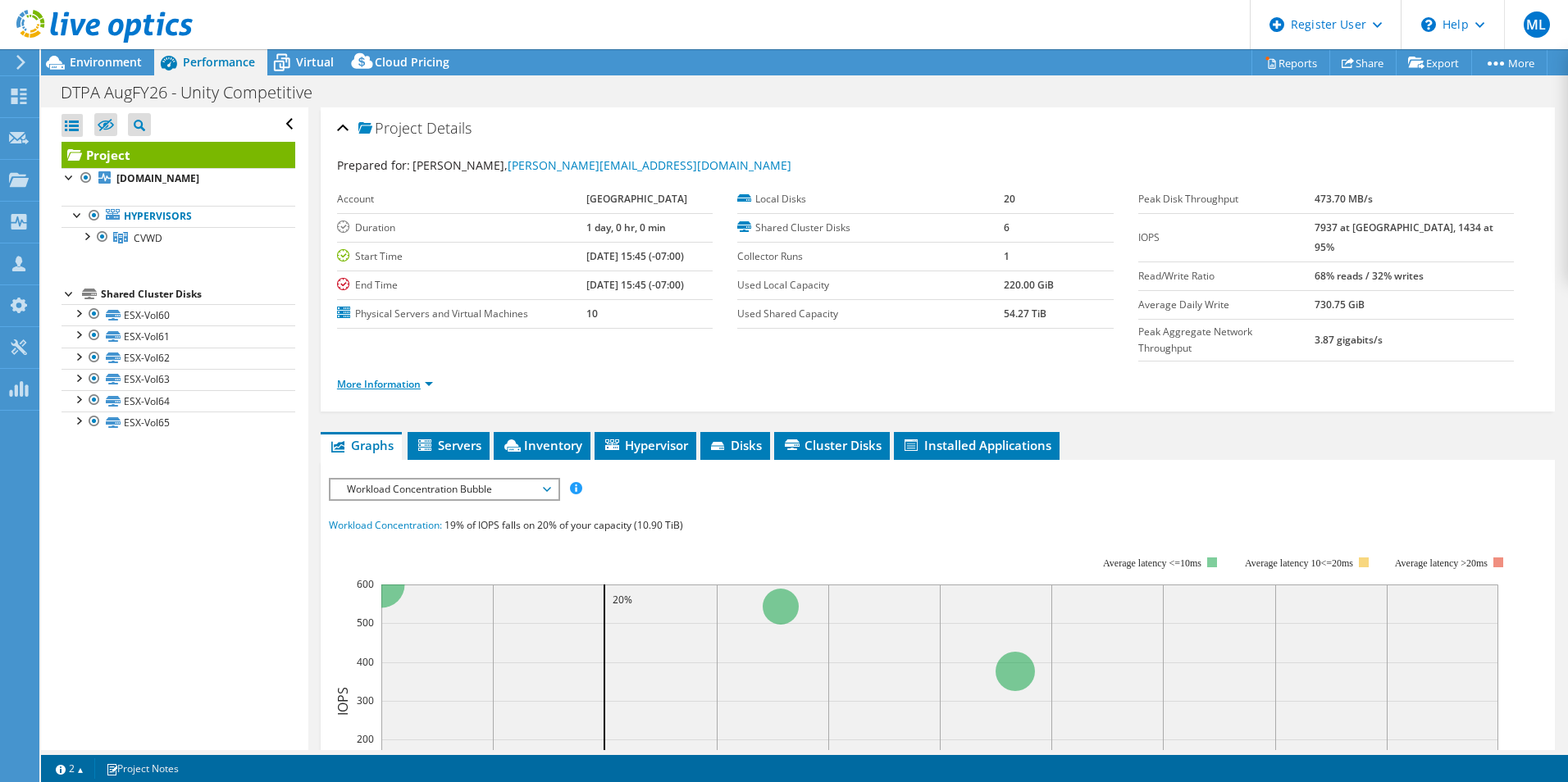
click at [428, 377] on link "More Information" at bounding box center [385, 383] width 96 height 14
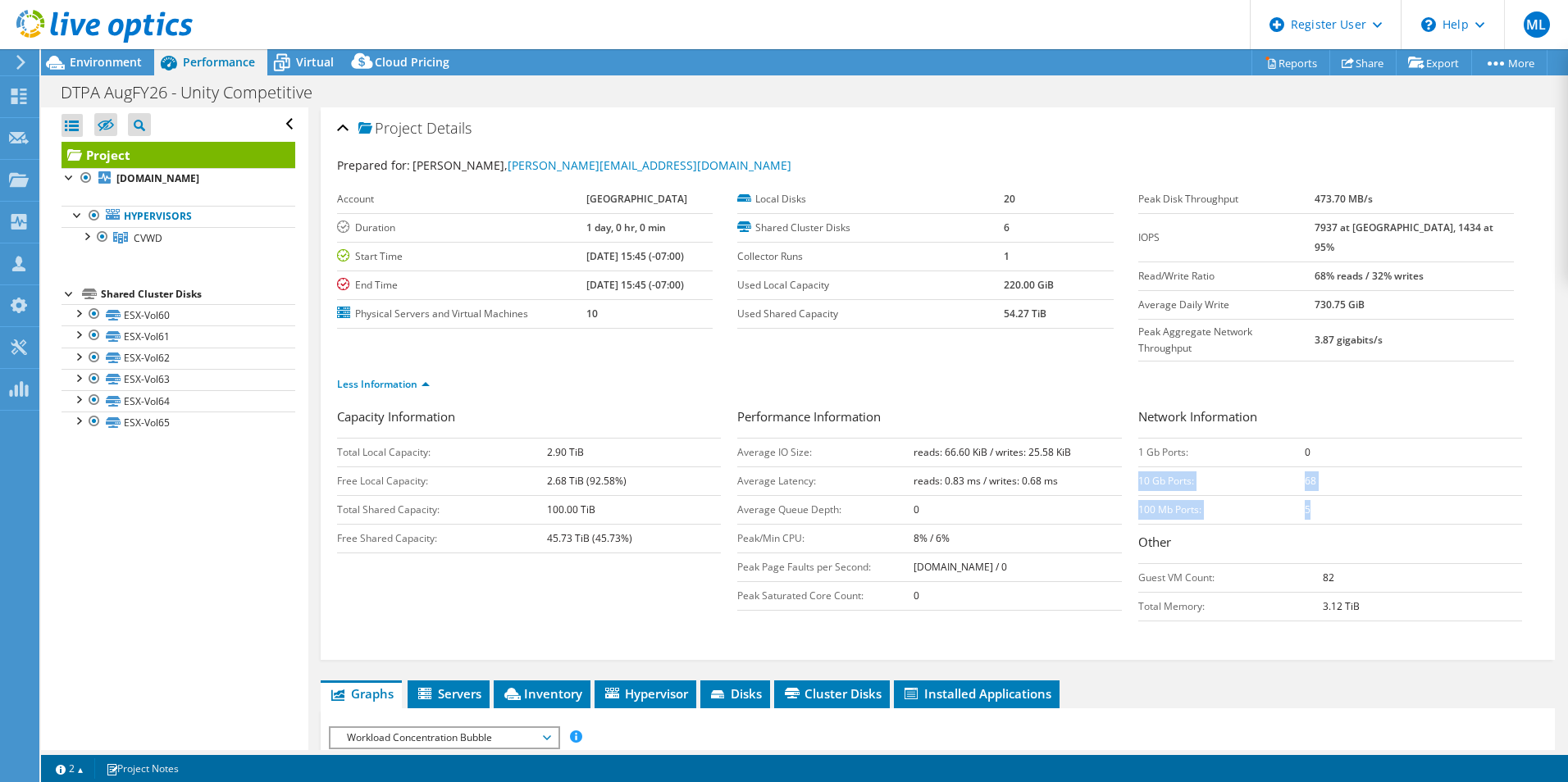
drag, startPoint x: 1130, startPoint y: 446, endPoint x: 1358, endPoint y: 468, distance: 229.1
click at [1358, 468] on tbody "1 Gb Ports: 0 10 Gb Ports: 68 100 Mb Ports: 5" at bounding box center [1330, 480] width 383 height 86
click at [1358, 495] on td "5" at bounding box center [1413, 510] width 217 height 29
drag, startPoint x: 1325, startPoint y: 472, endPoint x: 1132, endPoint y: 447, distance: 194.6
click at [1138, 447] on tbody "1 Gb Ports: 0 10 Gb Ports: 68 100 Mb Ports: 5" at bounding box center [1330, 480] width 383 height 86
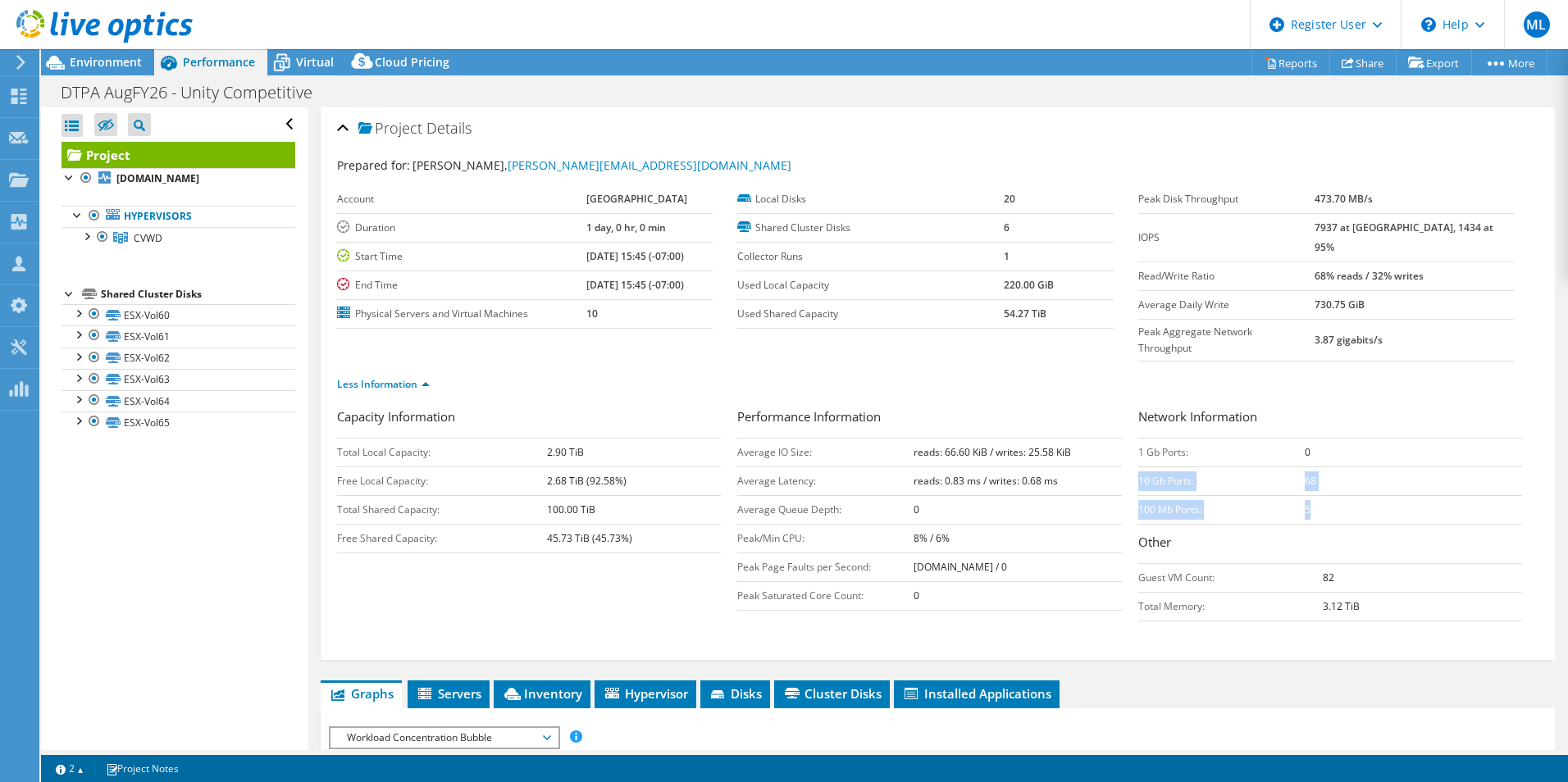
click at [1138, 467] on td "10 Gb Ports:" at bounding box center [1222, 481] width 167 height 29
drag, startPoint x: 1132, startPoint y: 447, endPoint x: 1430, endPoint y: 575, distance: 324.3
click at [1430, 575] on div "Network Information 1 Gb Ports: 0 10 Gb Ports: 68 100 Mb Ports: 5 Other Guest V…" at bounding box center [1338, 515] width 400 height 214
drag, startPoint x: 1430, startPoint y: 575, endPoint x: 1376, endPoint y: 583, distance: 54.6
click at [1376, 592] on td "3.12 TiB" at bounding box center [1422, 607] width 199 height 29
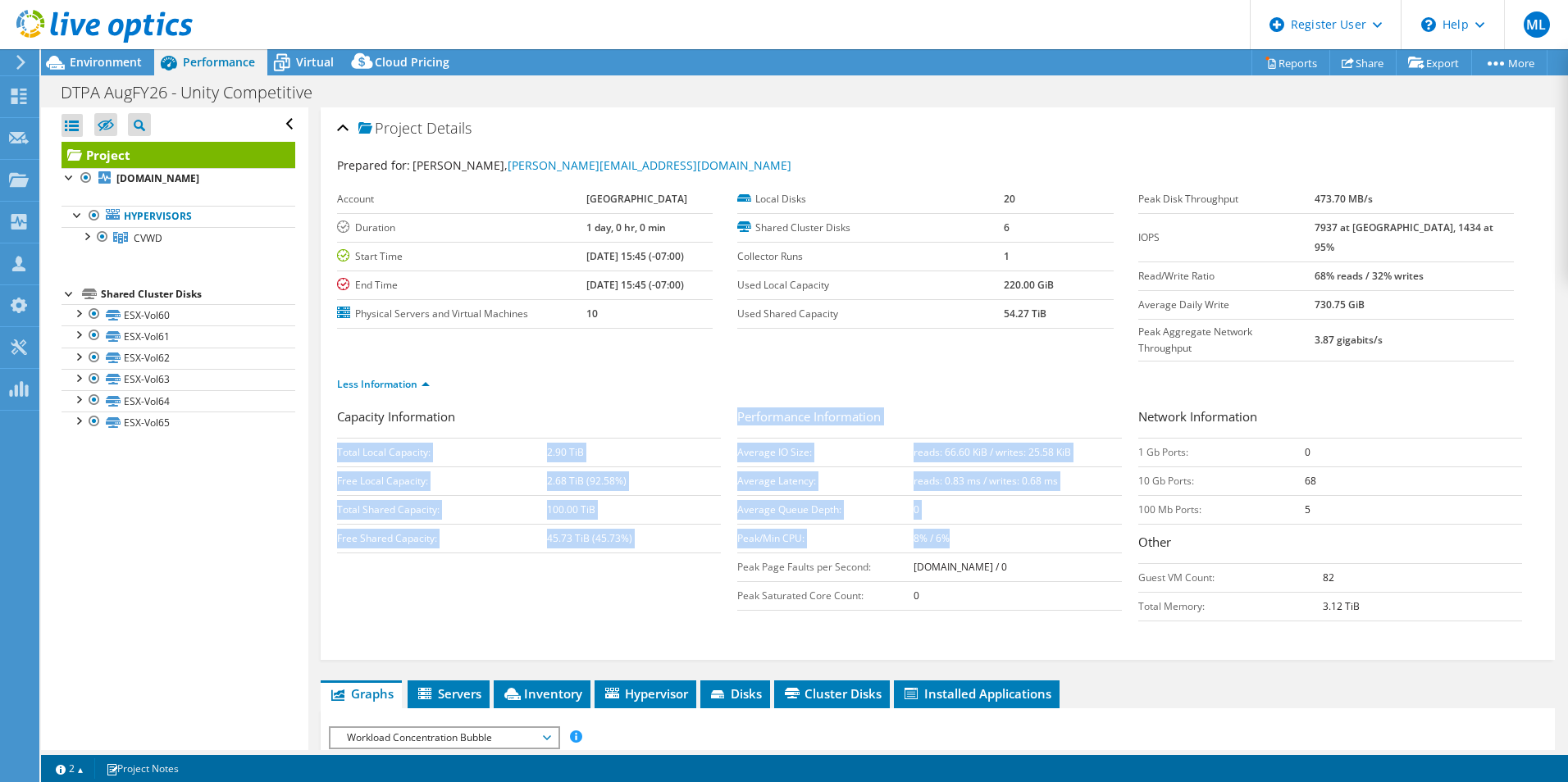
drag, startPoint x: 969, startPoint y: 509, endPoint x: 724, endPoint y: 414, distance: 262.8
click at [724, 414] on div "Capacity Information Total Local Capacity: 2.90 TiB Free Local Capacity: 2.68 T…" at bounding box center [938, 519] width 1201 height 223
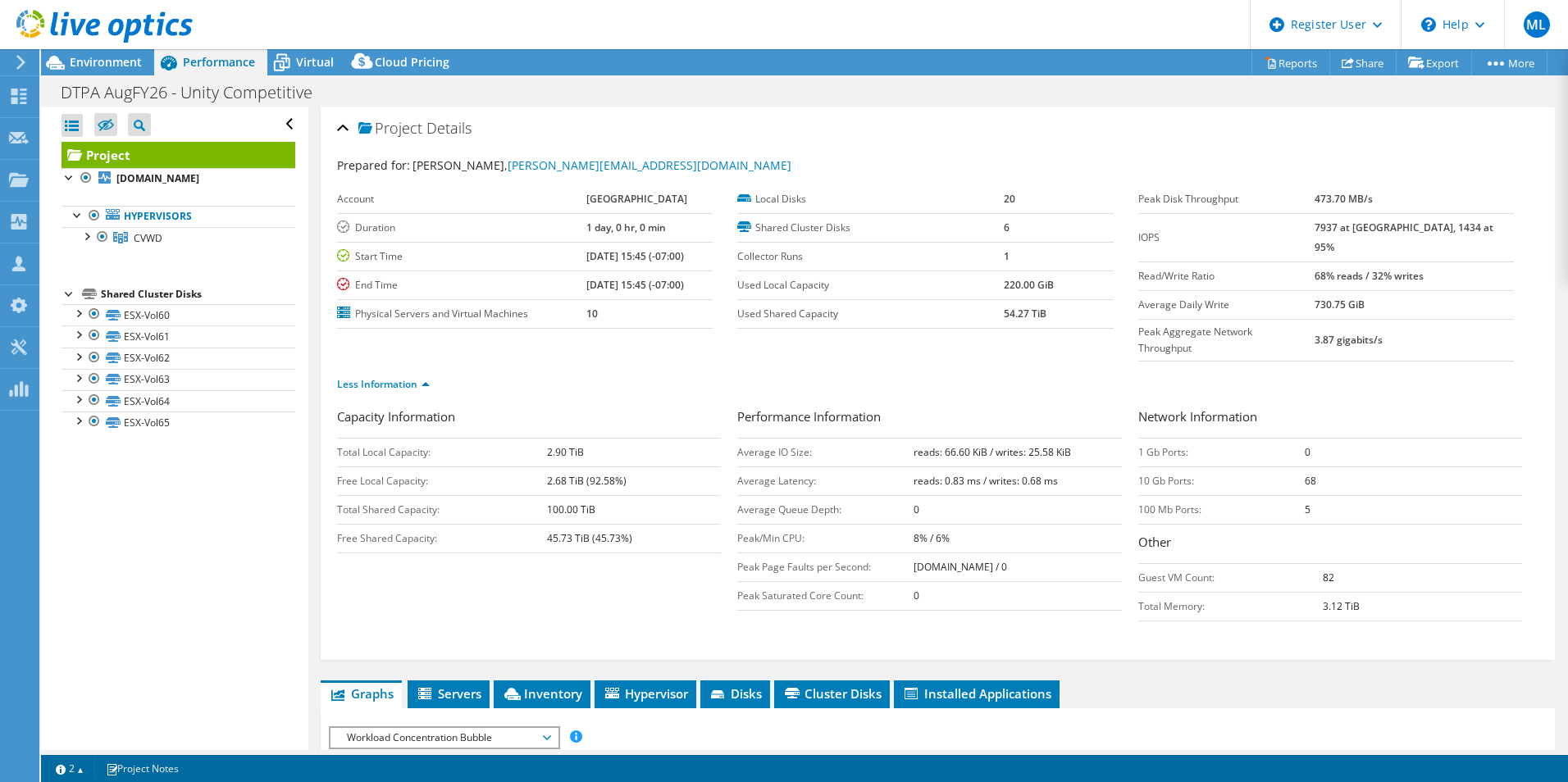
click at [724, 414] on div "Capacity Information Total Local Capacity: 2.90 TiB Free Local Capacity: 2.68 T…" at bounding box center [537, 480] width 400 height 146
drag, startPoint x: 541, startPoint y: 419, endPoint x: 655, endPoint y: 530, distance: 159.1
click at [655, 530] on div "Capacity Information Total Local Capacity: 2.90 TiB Free Local Capacity: 2.68 T…" at bounding box center [938, 519] width 1201 height 223
drag, startPoint x: 655, startPoint y: 530, endPoint x: 596, endPoint y: 567, distance: 69.6
click at [596, 567] on div "Capacity Information Total Local Capacity: 2.90 TiB Free Local Capacity: 2.68 T…" at bounding box center [938, 519] width 1201 height 223
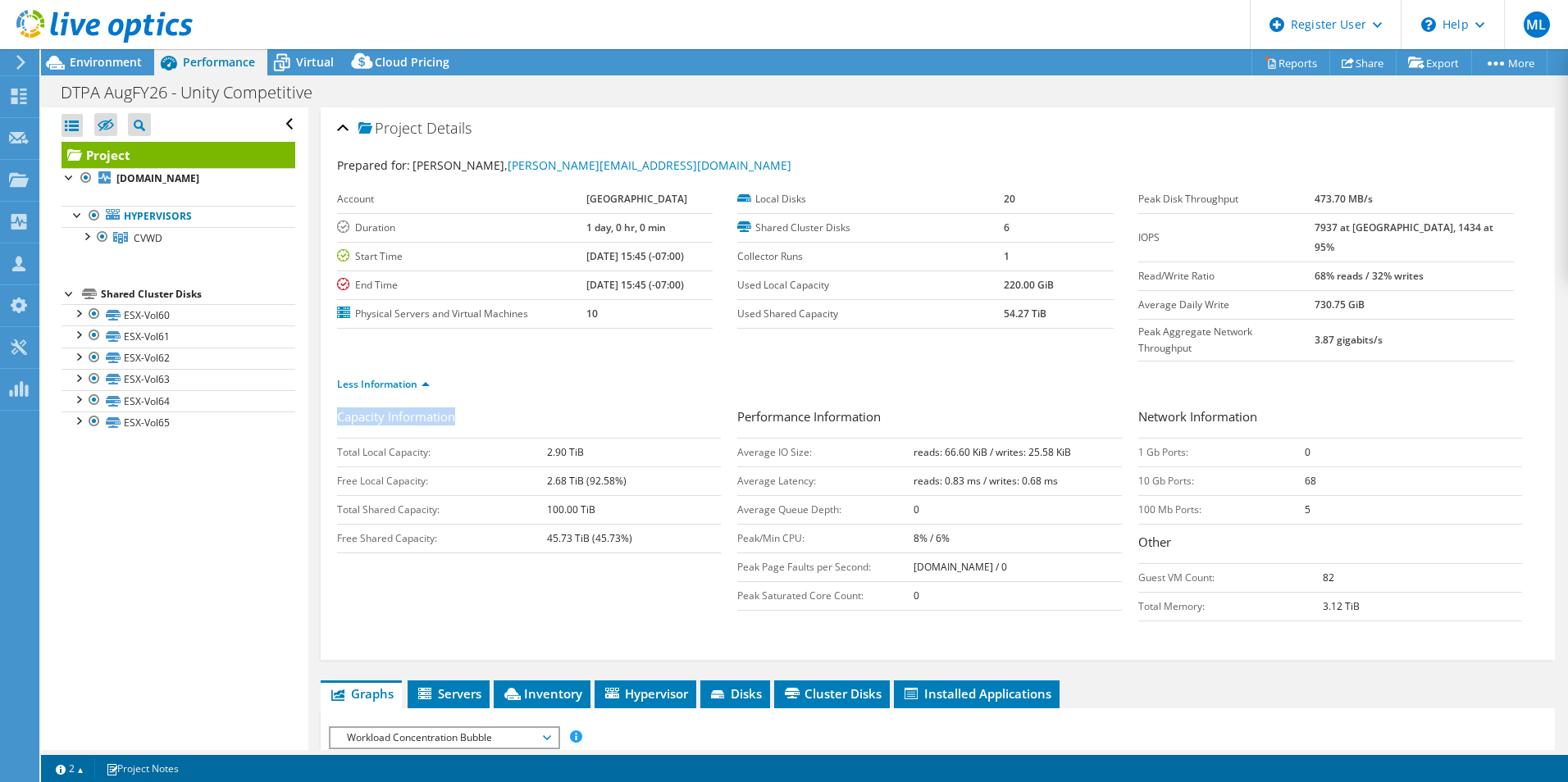
drag, startPoint x: 585, startPoint y: 566, endPoint x: 338, endPoint y: 385, distance: 306.2
click at [338, 408] on div "Capacity Information Total Local Capacity: 2.90 TiB Free Local Capacity: 2.68 T…" at bounding box center [938, 519] width 1201 height 223
click at [338, 408] on h3 "Capacity Information" at bounding box center [529, 419] width 383 height 22
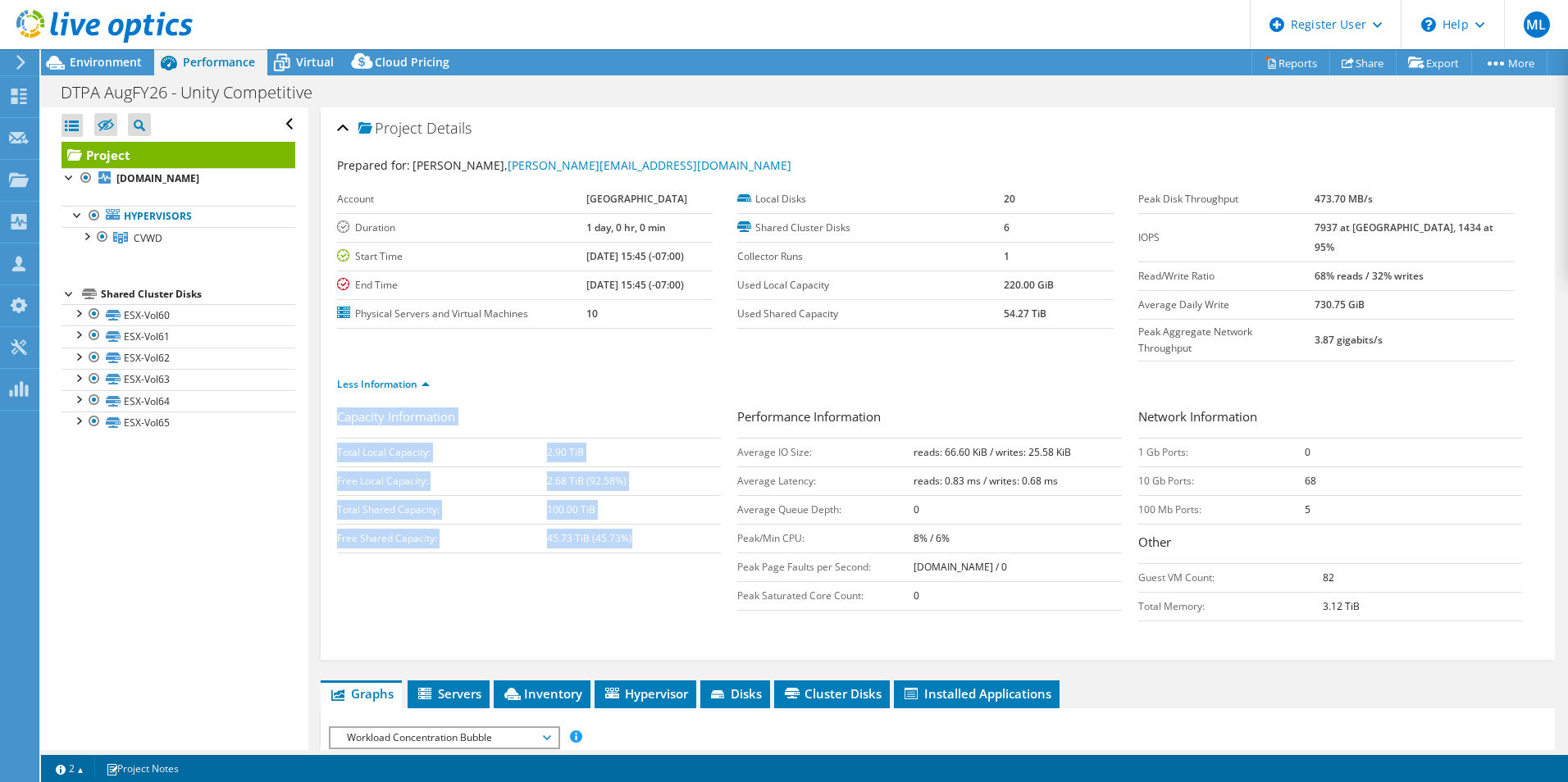
drag, startPoint x: 338, startPoint y: 385, endPoint x: 642, endPoint y: 512, distance: 329.5
click at [642, 512] on div "Capacity Information Total Local Capacity: 2.90 TiB Free Local Capacity: 2.68 T…" at bounding box center [537, 480] width 400 height 146
click at [642, 524] on td "45.73 TiB (45.73%)" at bounding box center [634, 539] width 174 height 29
